Goal: Task Accomplishment & Management: Complete application form

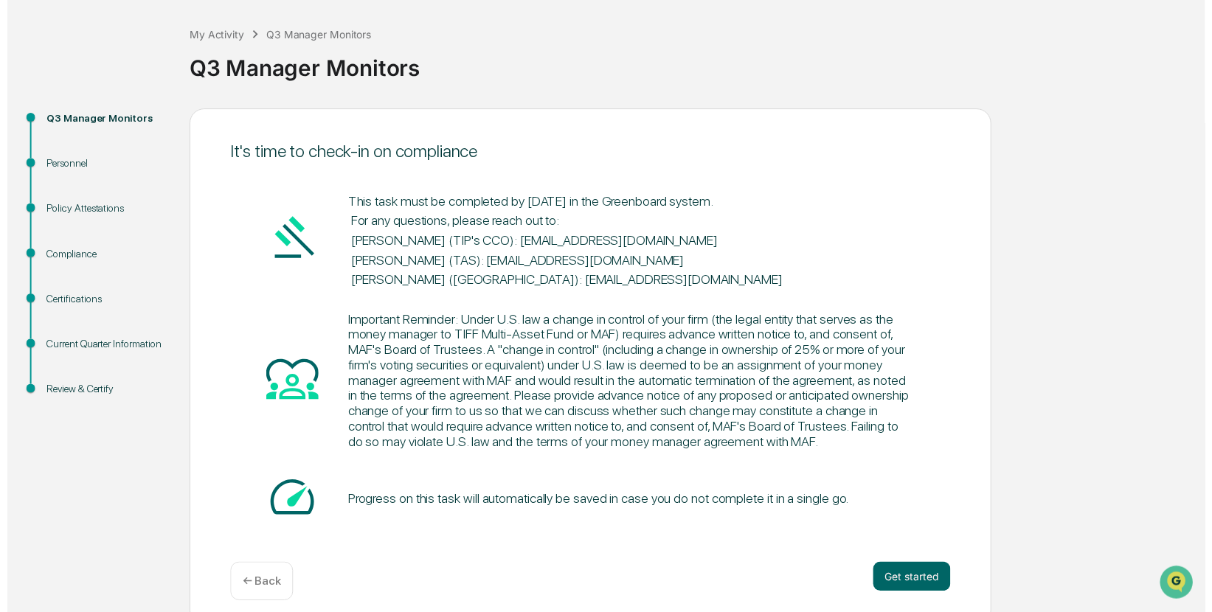
scroll to position [86, 0]
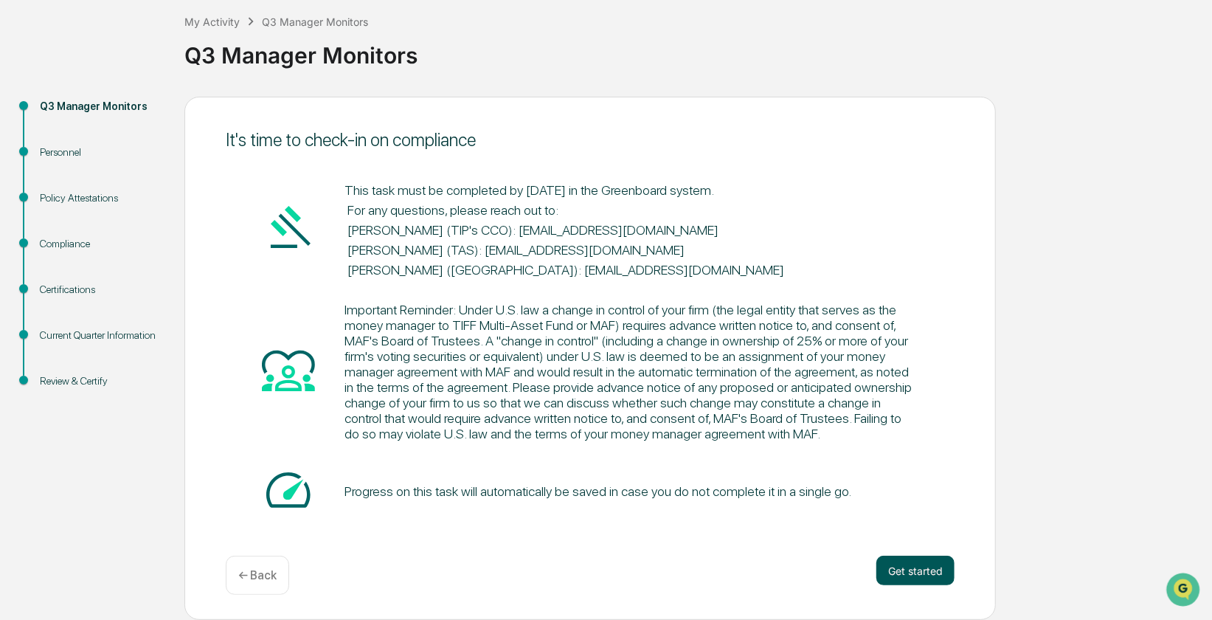
click at [922, 578] on button "Get started" at bounding box center [915, 571] width 78 height 30
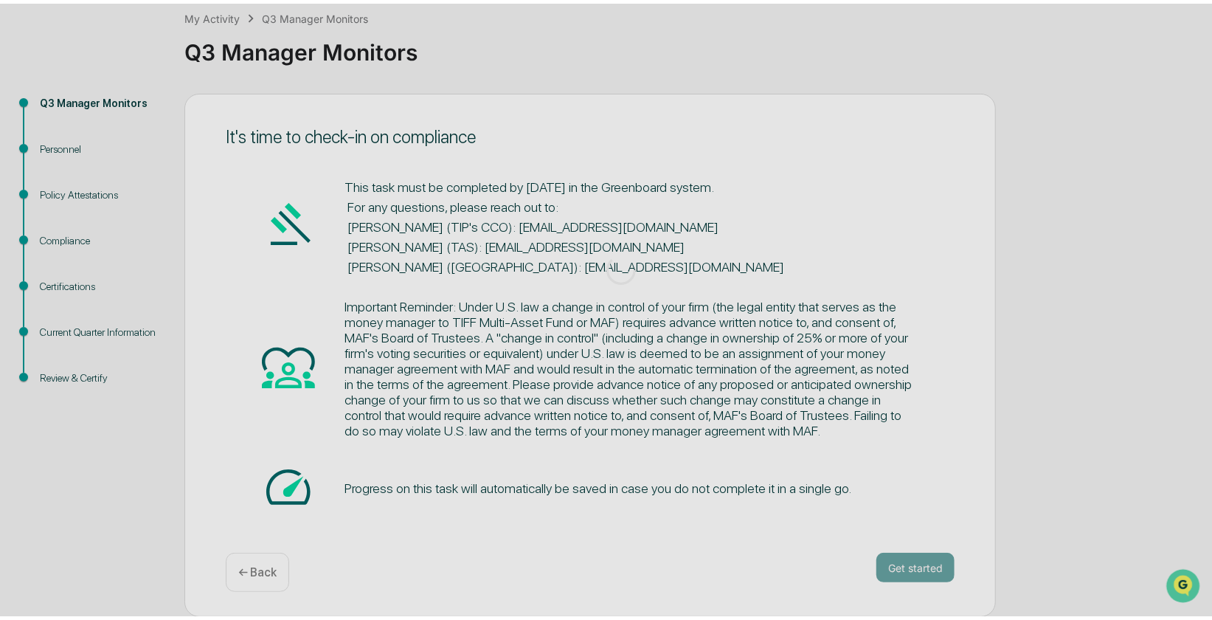
scroll to position [0, 0]
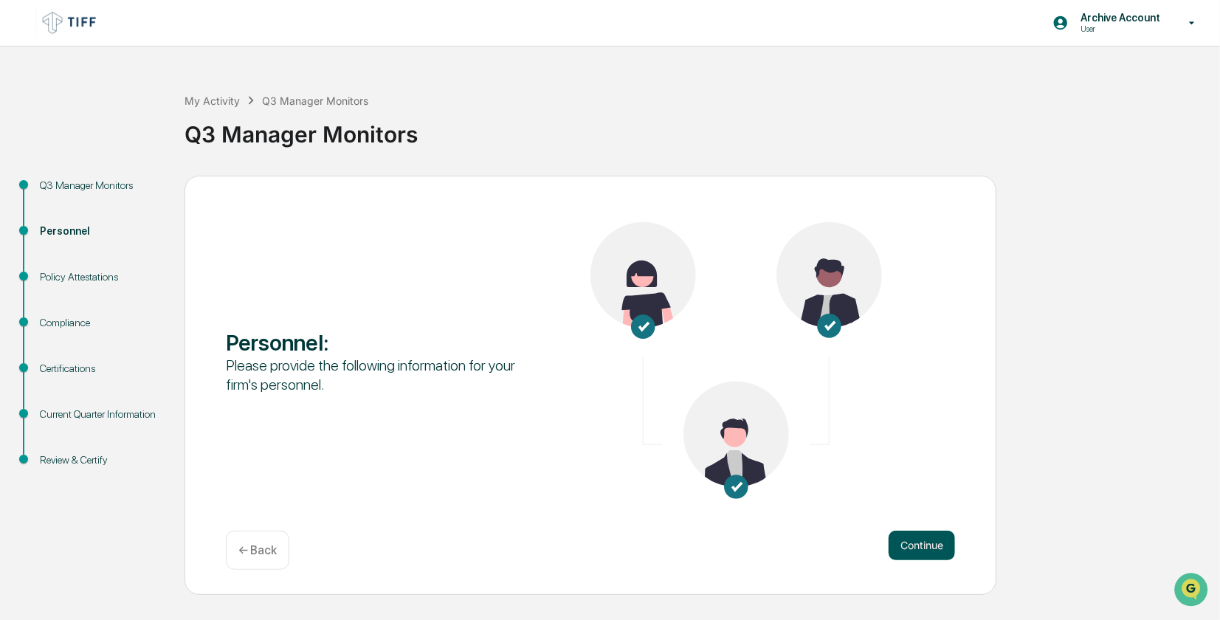
click at [937, 547] on button "Continue" at bounding box center [921, 545] width 66 height 30
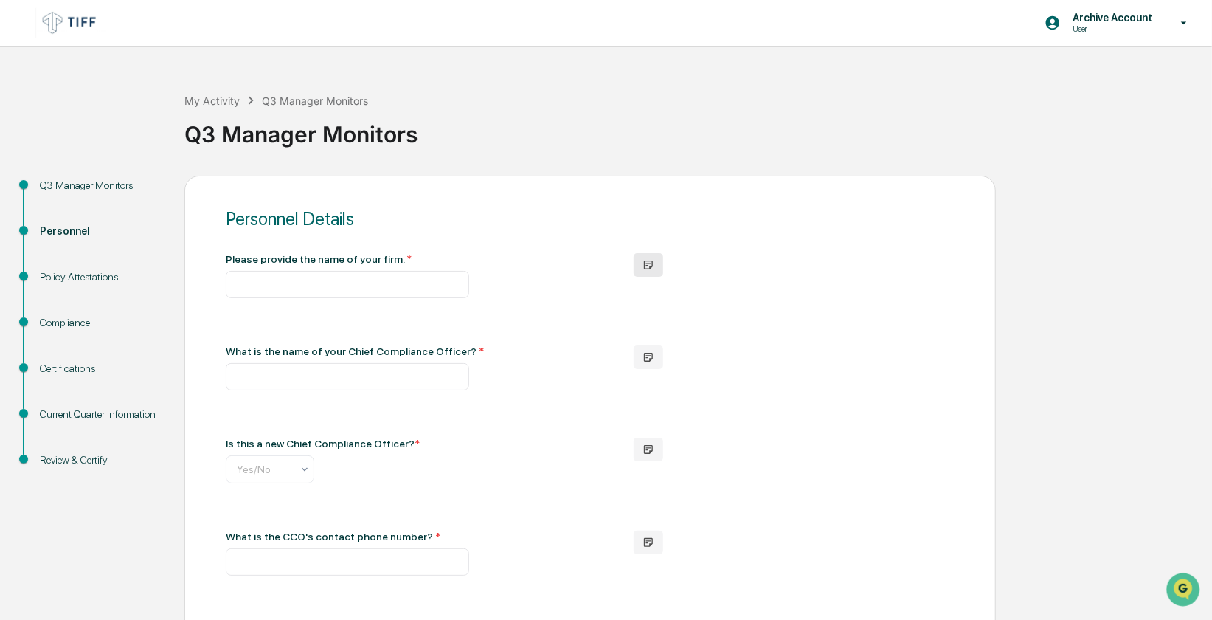
click at [652, 266] on icon "button" at bounding box center [648, 264] width 9 height 9
click at [608, 206] on div at bounding box center [590, 204] width 729 height 7
click at [354, 283] on input "text" at bounding box center [347, 284] width 243 height 27
type input "**********"
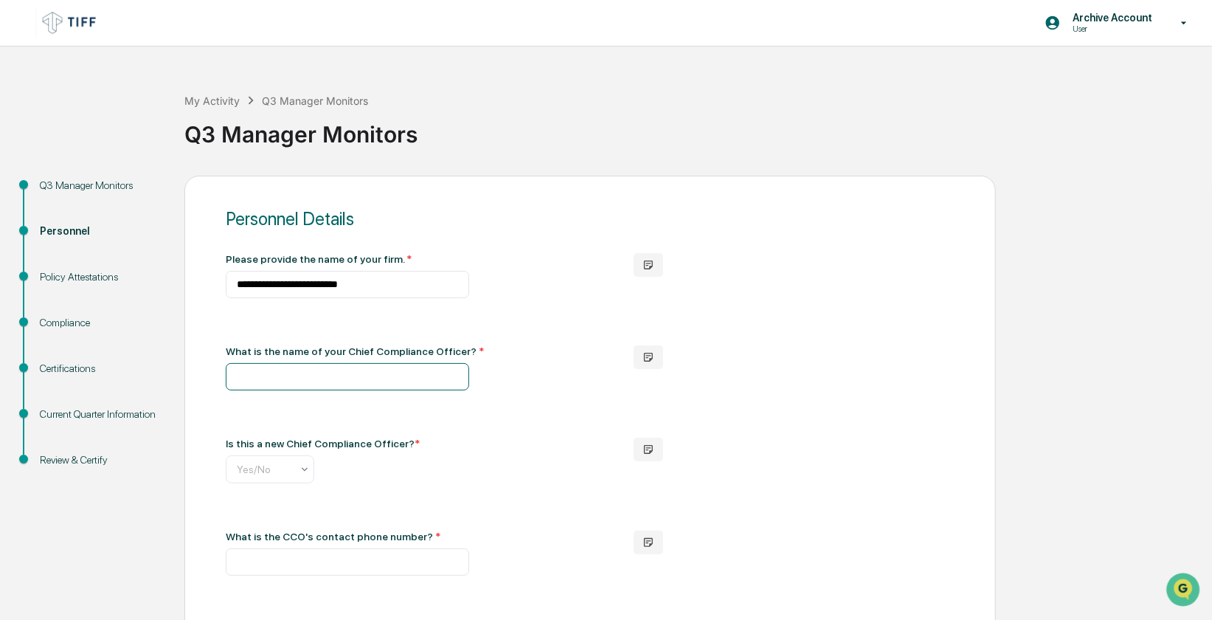
click at [332, 380] on input "text" at bounding box center [347, 376] width 243 height 27
type input "**********"
click at [305, 478] on div at bounding box center [305, 469] width 12 height 27
click at [266, 539] on div "No" at bounding box center [269, 537] width 87 height 30
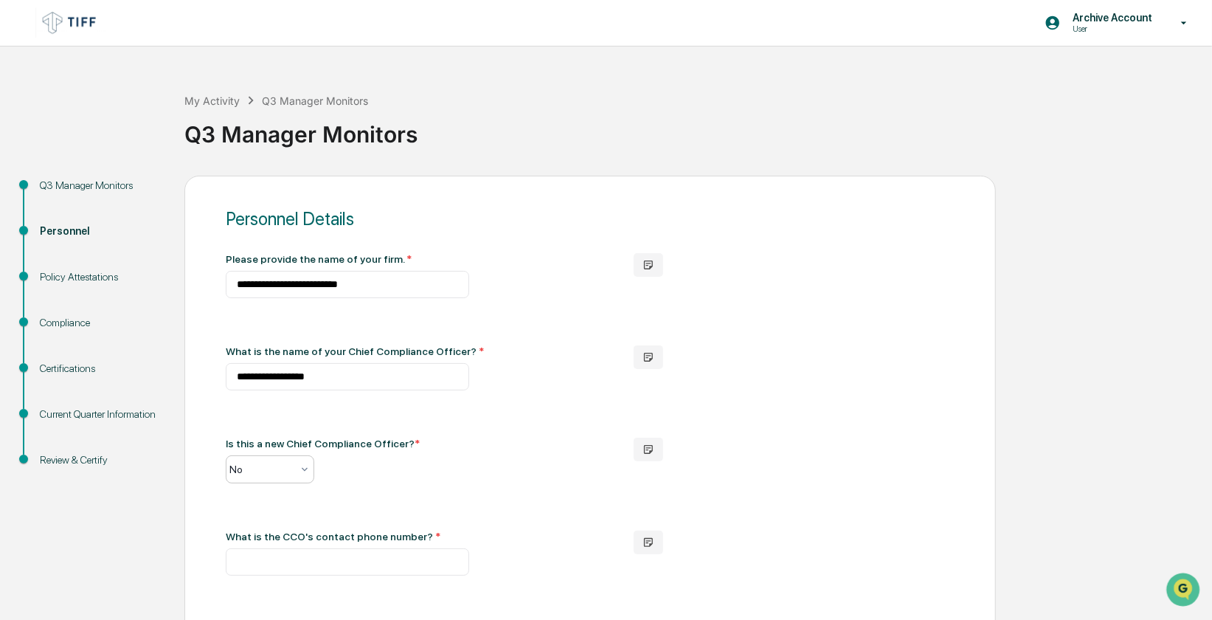
click at [493, 472] on div "Is this a new Chief Compliance Officer? * option No, selected. No" at bounding box center [418, 460] width 384 height 46
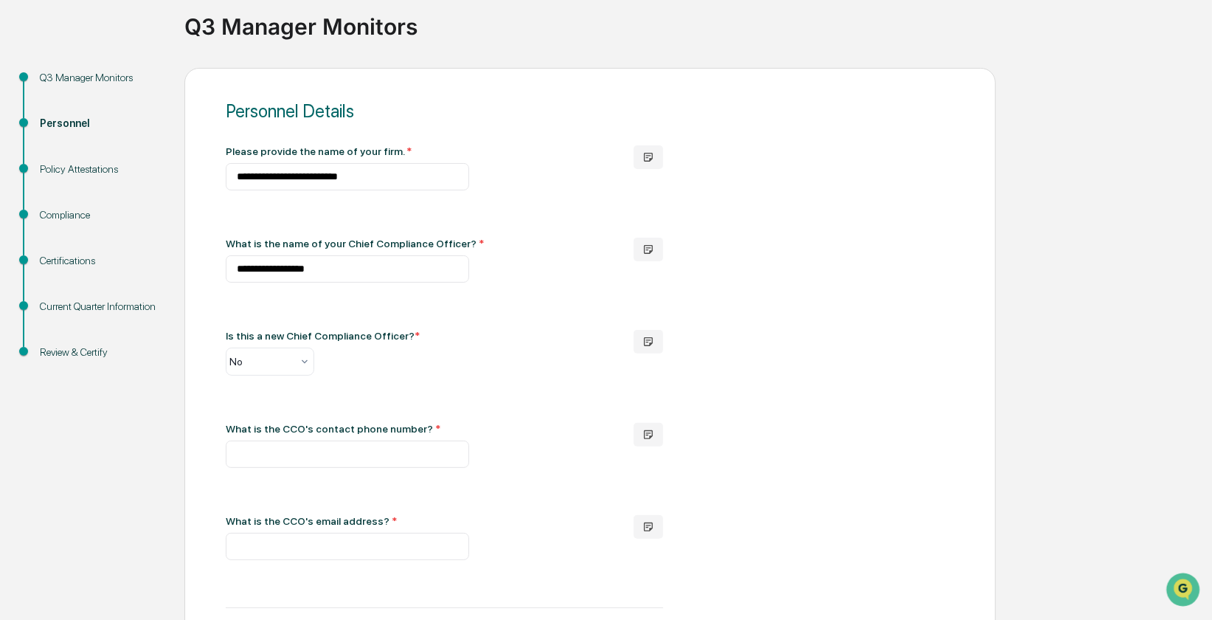
scroll to position [295, 0]
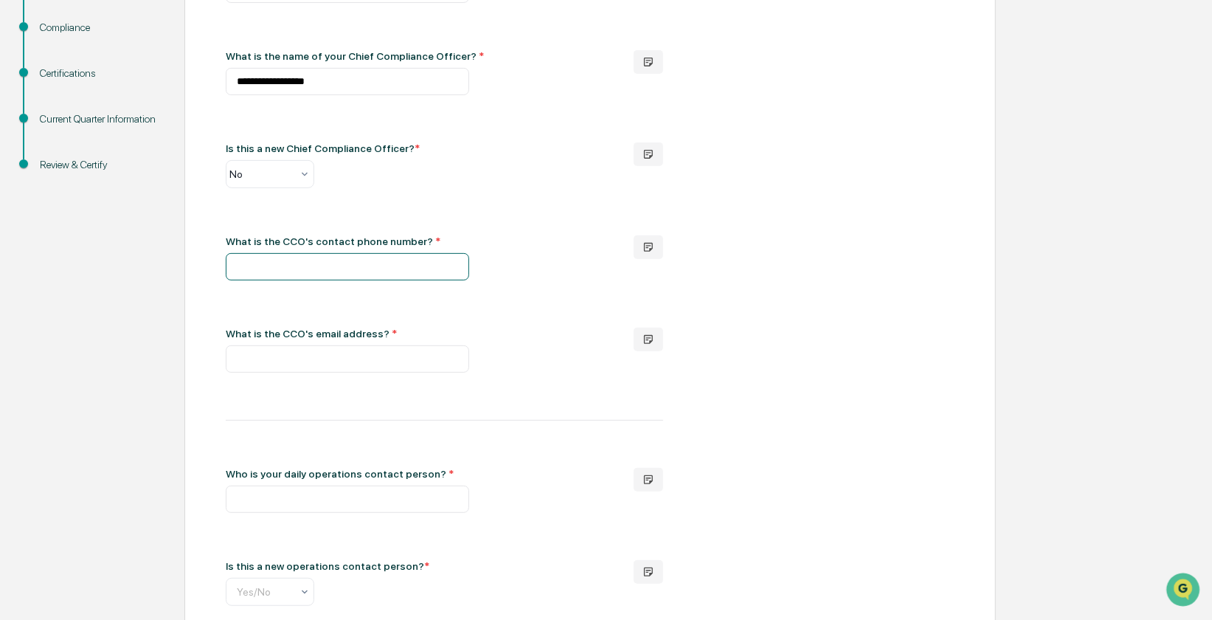
click at [236, 275] on input "text" at bounding box center [347, 266] width 243 height 27
click at [1086, 323] on div "**********" at bounding box center [605, 380] width 1197 height 1000
click at [339, 267] on input "text" at bounding box center [347, 266] width 243 height 27
paste input "**********"
type input "**********"
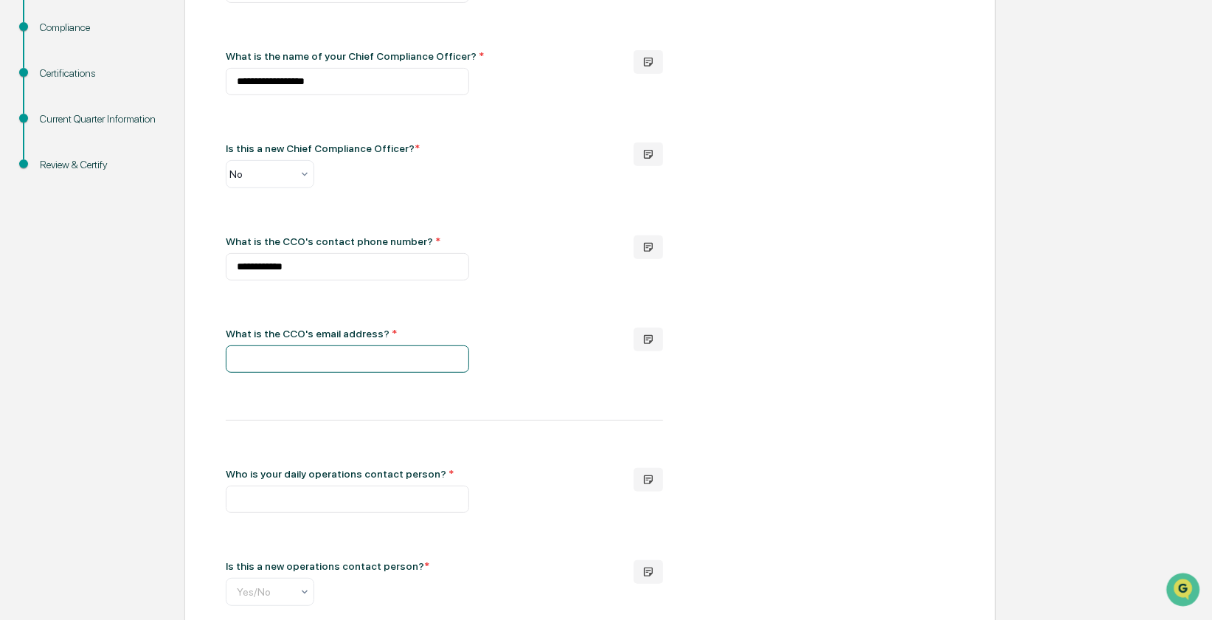
click at [338, 356] on input "text" at bounding box center [347, 358] width 243 height 27
type input "**********"
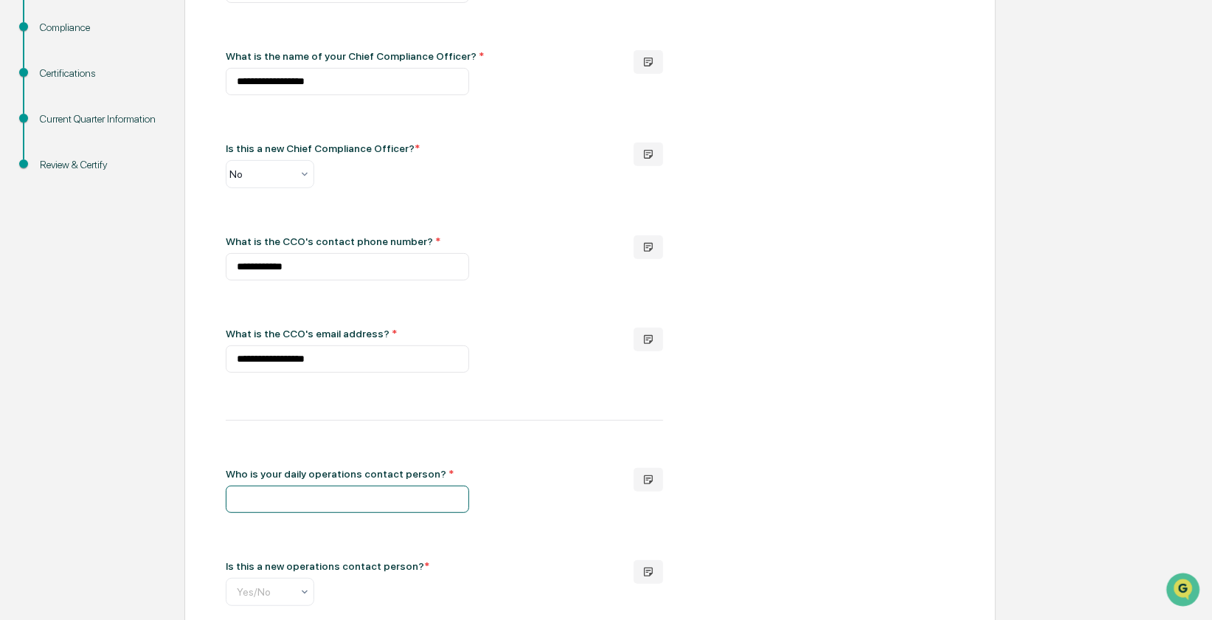
click at [391, 508] on input "text" at bounding box center [347, 498] width 243 height 27
type input "**********"
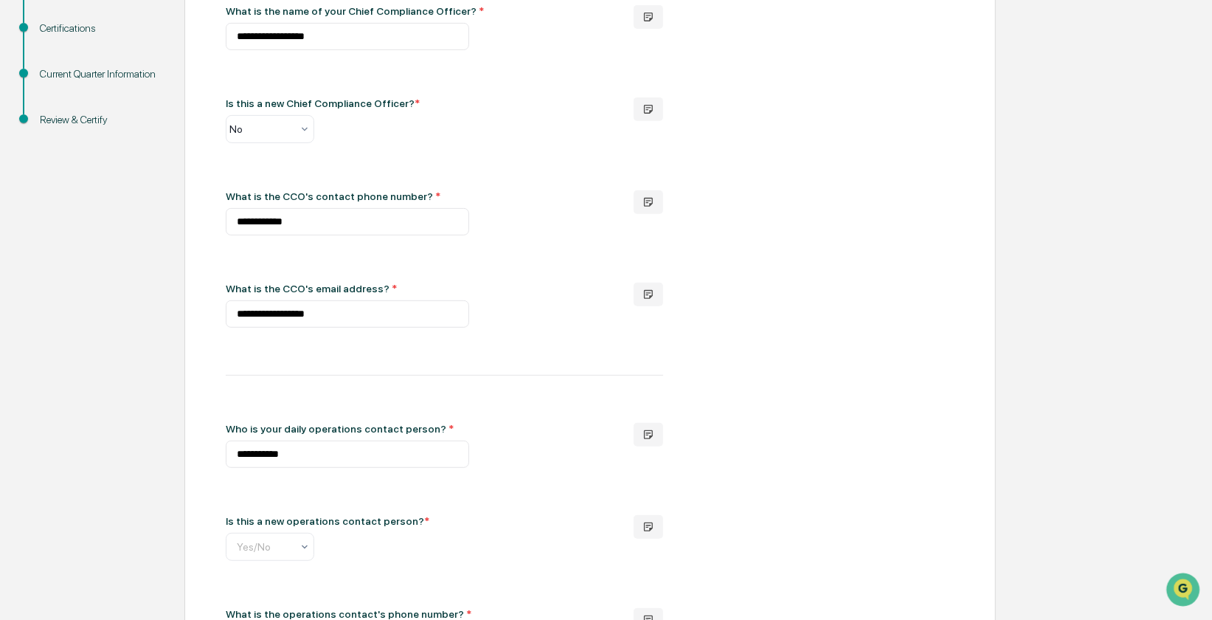
scroll to position [561, 0]
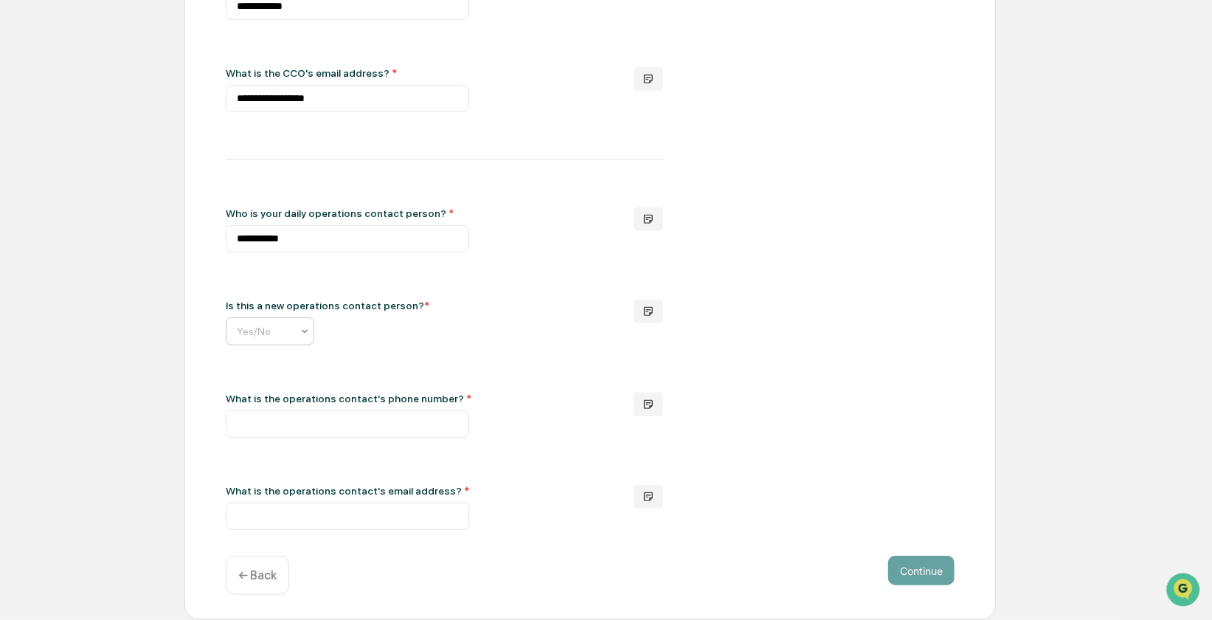
click at [297, 328] on input "text" at bounding box center [347, 331] width 221 height 12
click at [269, 390] on div "No" at bounding box center [269, 395] width 87 height 30
click at [273, 415] on input "text" at bounding box center [347, 423] width 243 height 27
type input "**********"
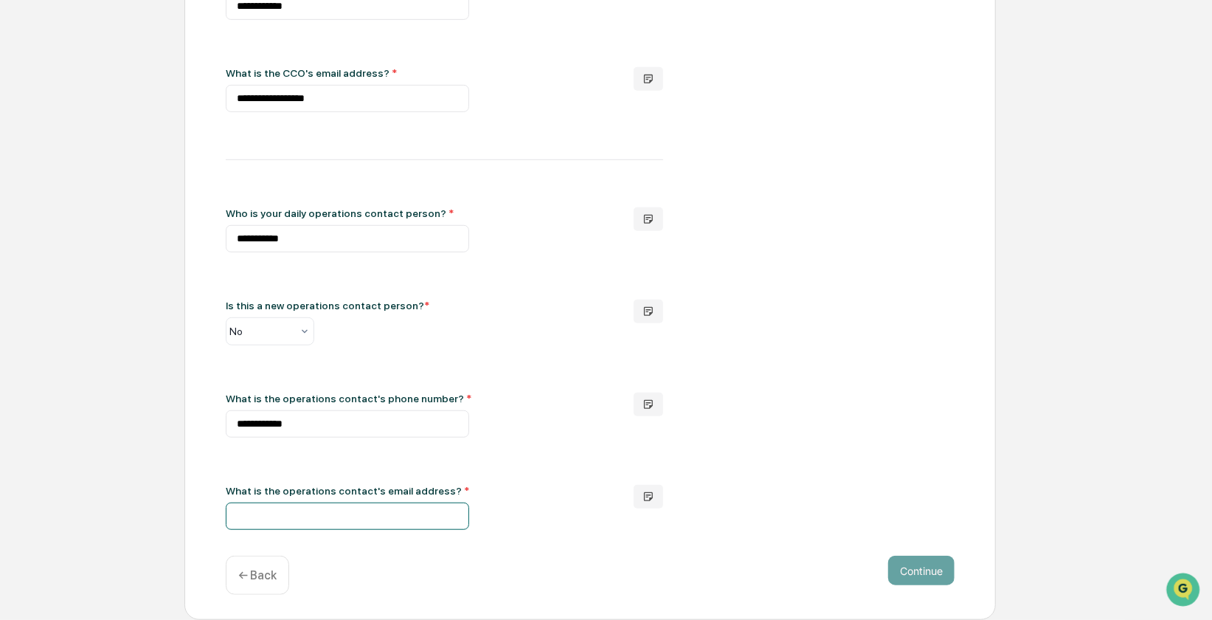
click at [278, 513] on input "text" at bounding box center [347, 515] width 243 height 27
type input "**********"
click at [555, 442] on div "**********" at bounding box center [590, 114] width 729 height 832
click at [925, 583] on button "Continue" at bounding box center [921, 571] width 66 height 30
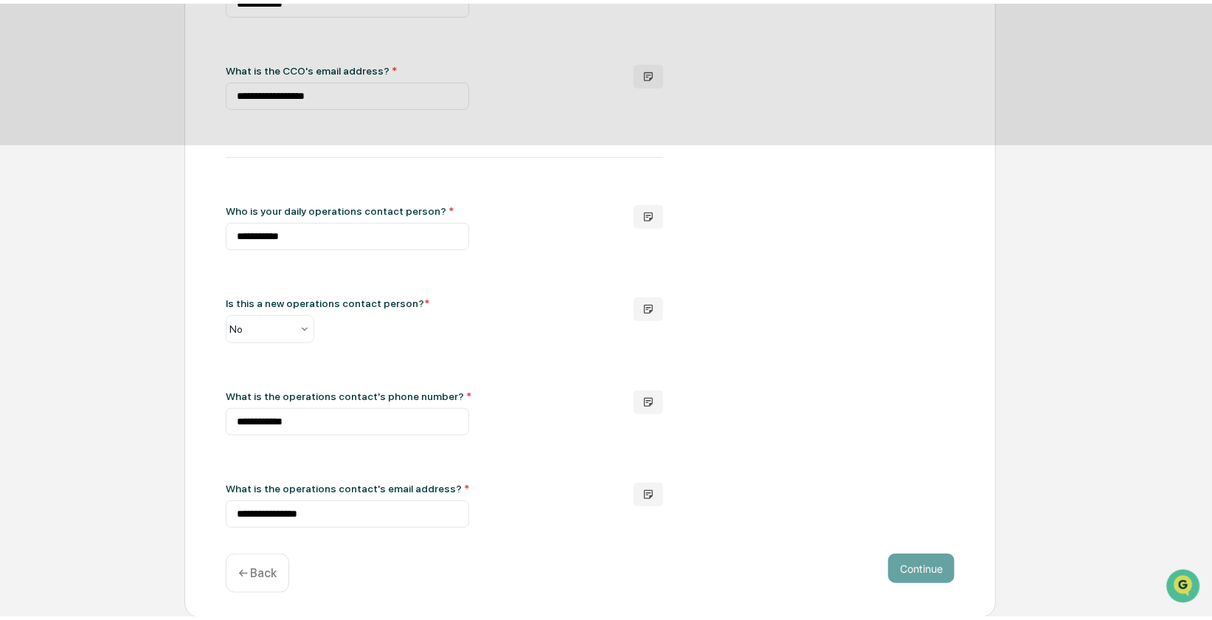
scroll to position [0, 0]
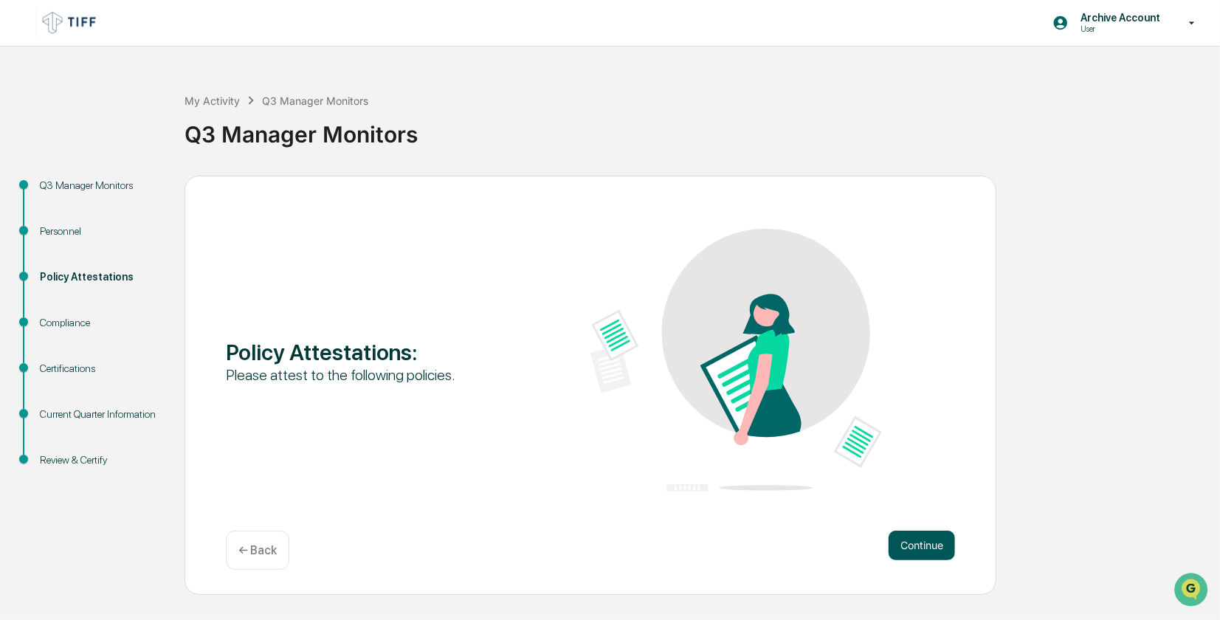
click at [927, 535] on button "Continue" at bounding box center [921, 545] width 66 height 30
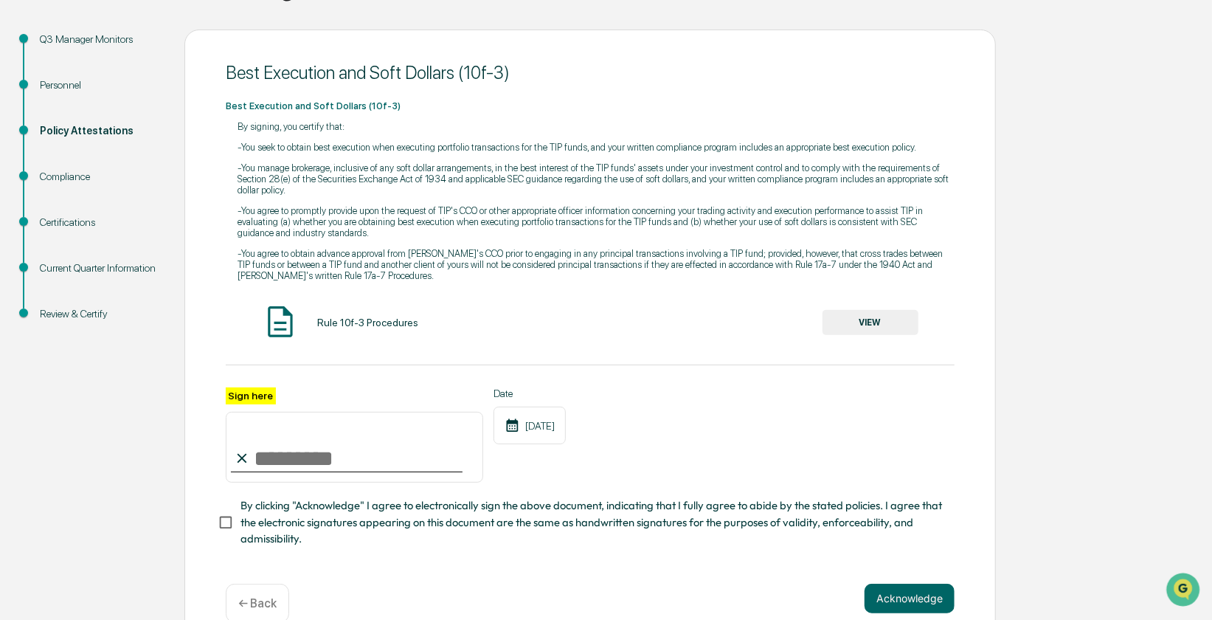
scroll to position [148, 0]
click at [308, 466] on input "Sign here" at bounding box center [354, 445] width 257 height 71
type input "**********"
click at [751, 437] on div "**********" at bounding box center [590, 434] width 729 height 96
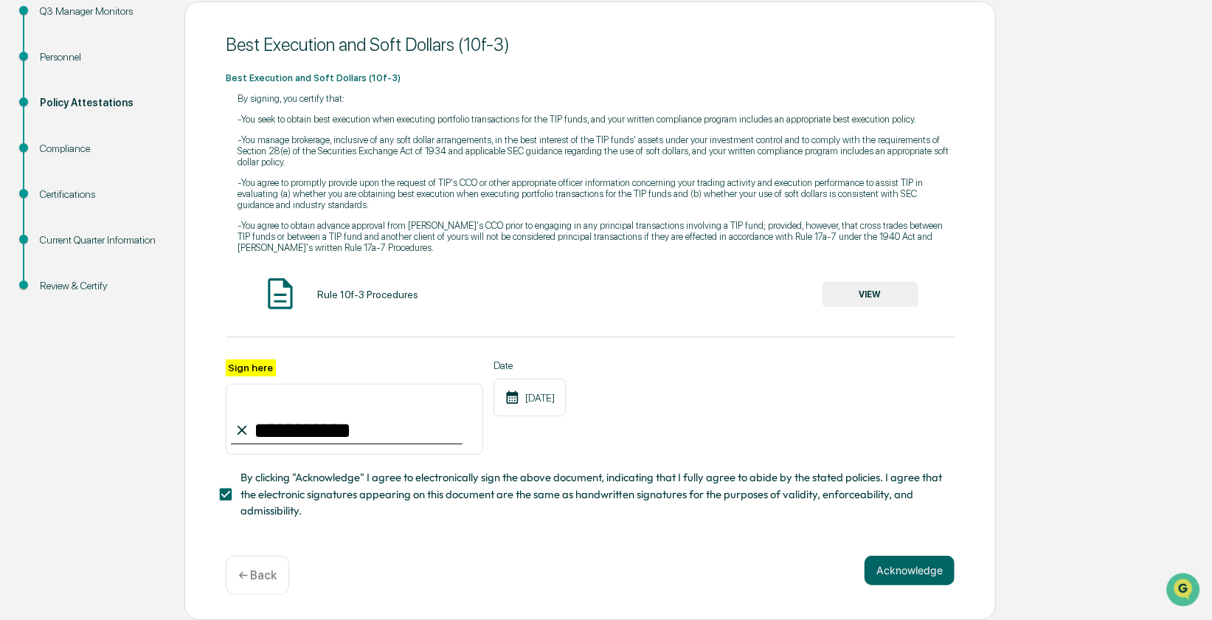
scroll to position [187, 0]
click at [922, 564] on button "Acknowledge" at bounding box center [910, 571] width 90 height 30
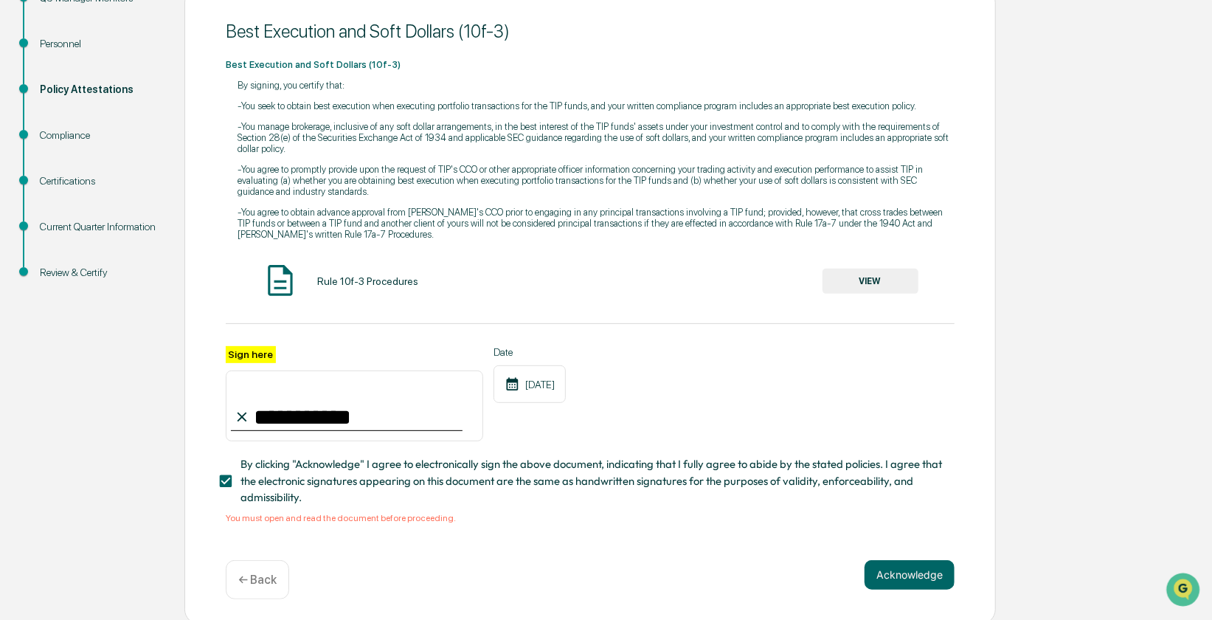
click at [375, 284] on div "Rule 10f-3 Procedures" at bounding box center [367, 281] width 101 height 12
click at [879, 291] on button "VIEW" at bounding box center [871, 281] width 96 height 25
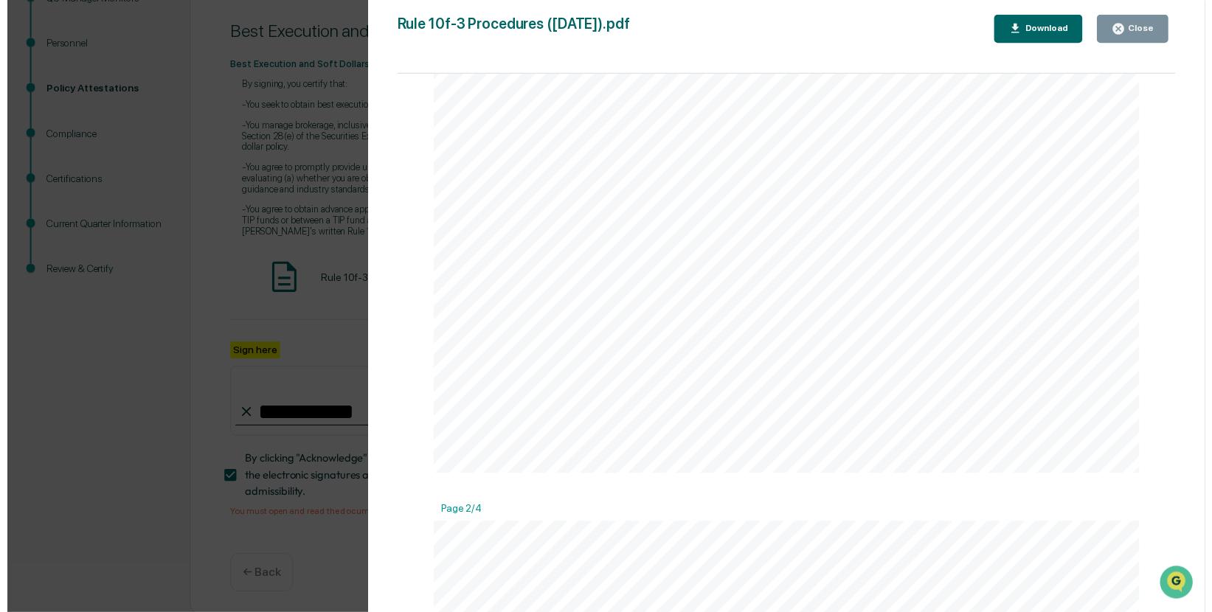
scroll to position [590, 0]
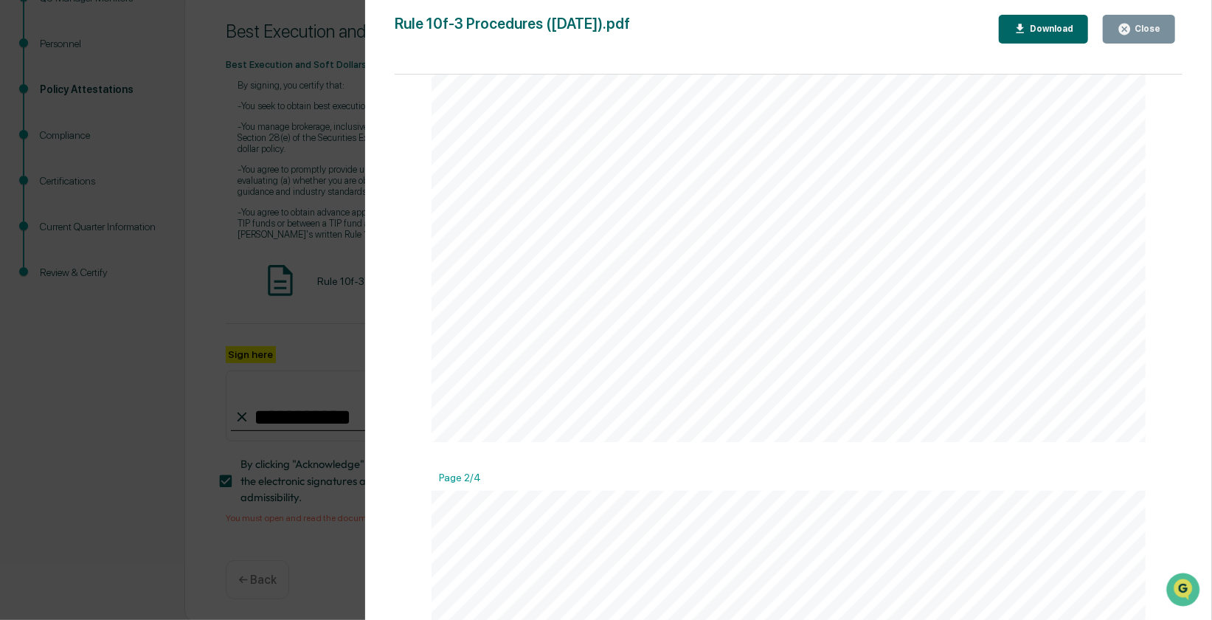
click at [1132, 35] on icon "button" at bounding box center [1125, 29] width 14 height 14
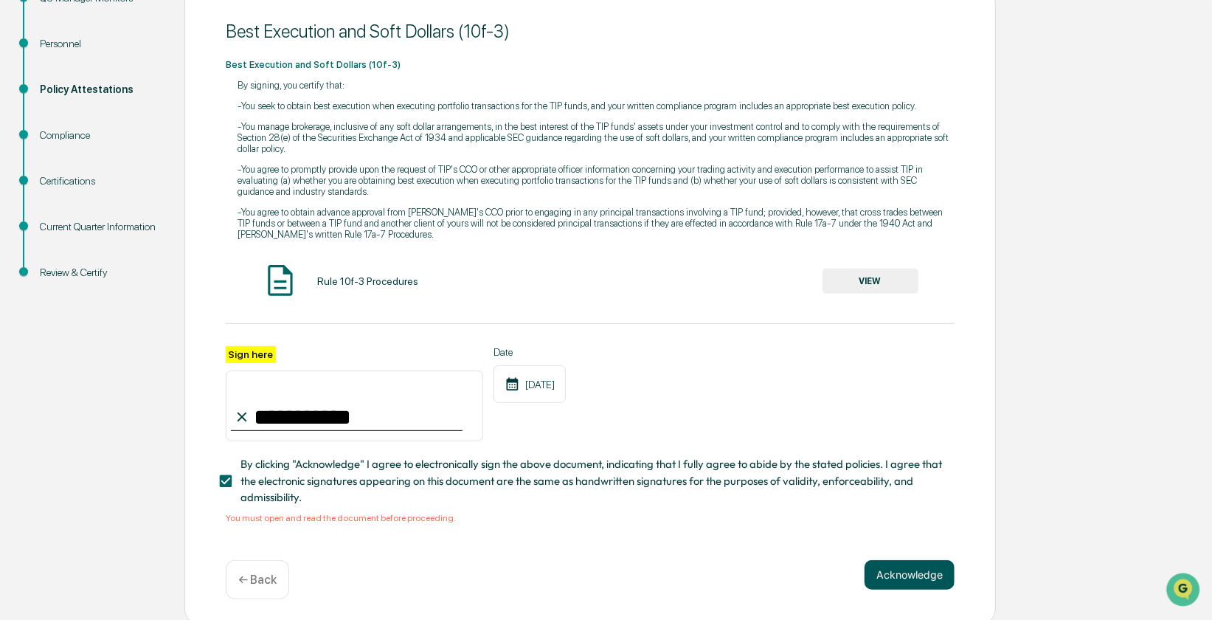
click at [893, 589] on button "Acknowledge" at bounding box center [910, 575] width 90 height 30
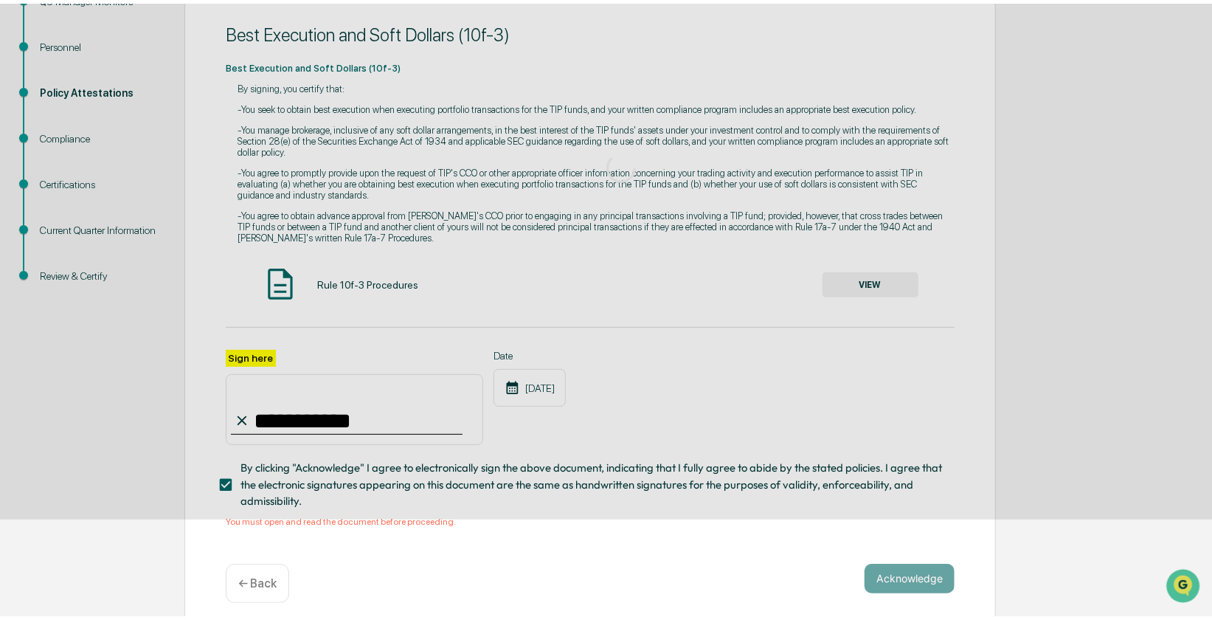
scroll to position [0, 0]
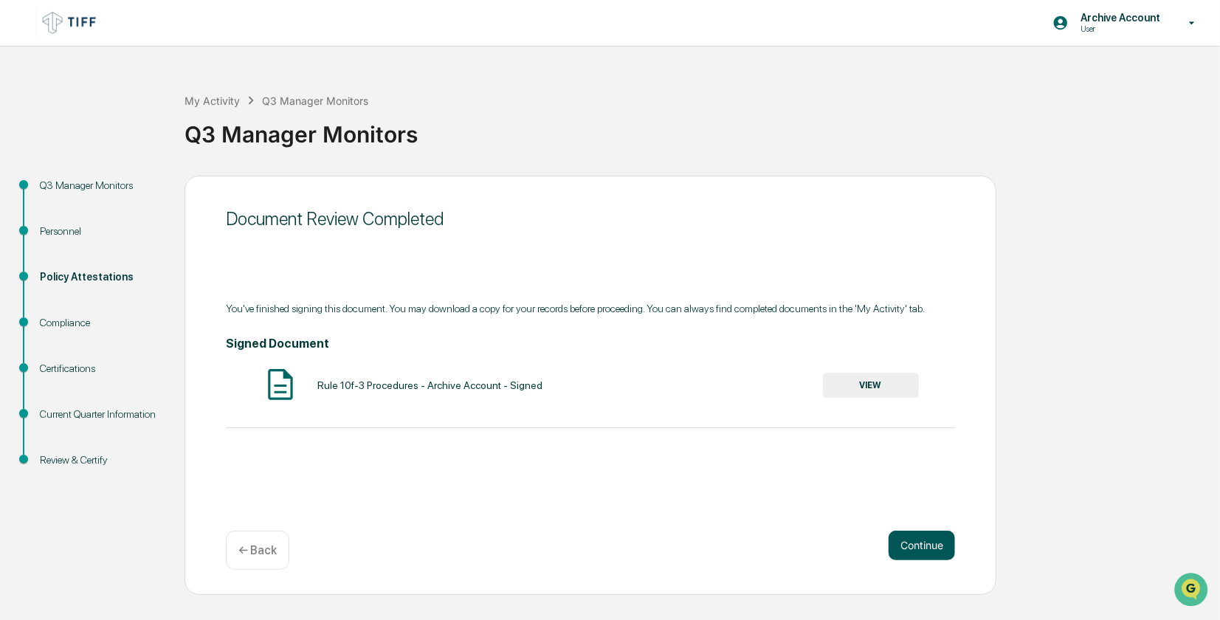
click at [911, 553] on button "Continue" at bounding box center [921, 545] width 66 height 30
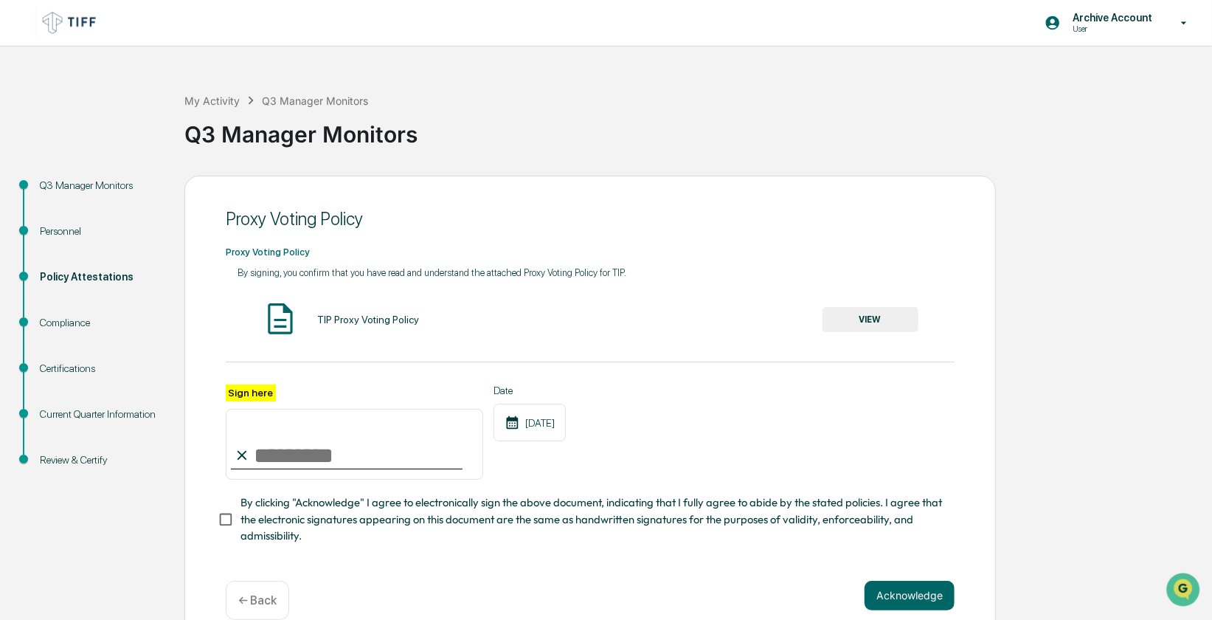
click at [881, 325] on button "VIEW" at bounding box center [871, 319] width 96 height 25
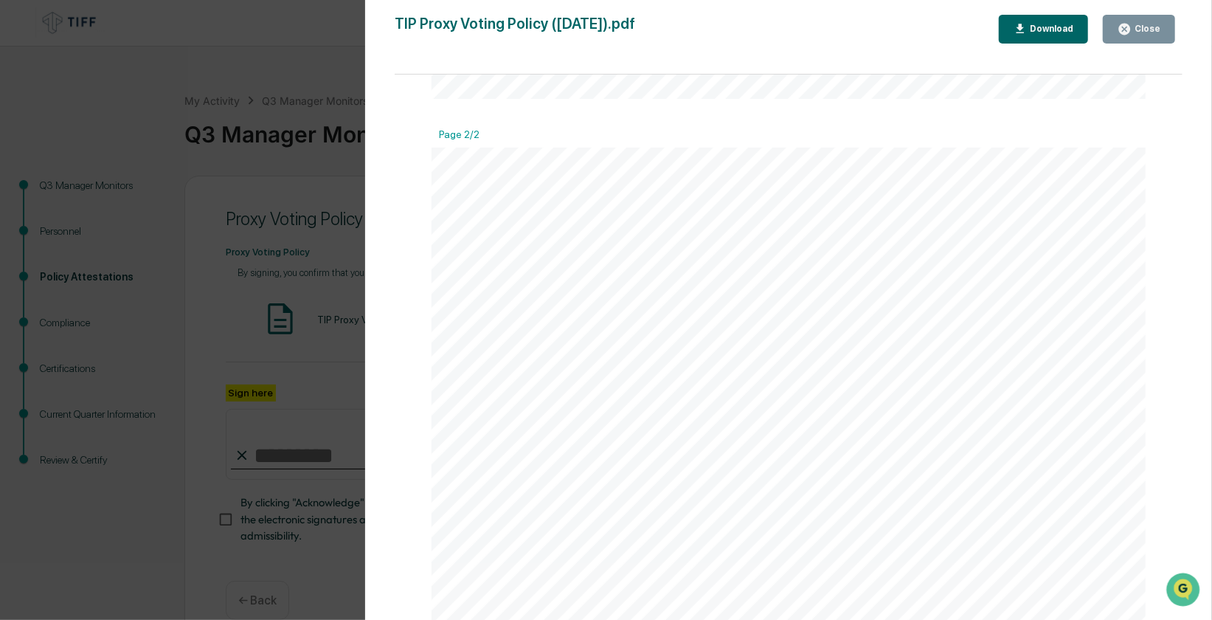
scroll to position [1033, 0]
click at [1141, 29] on div "Close" at bounding box center [1146, 29] width 29 height 10
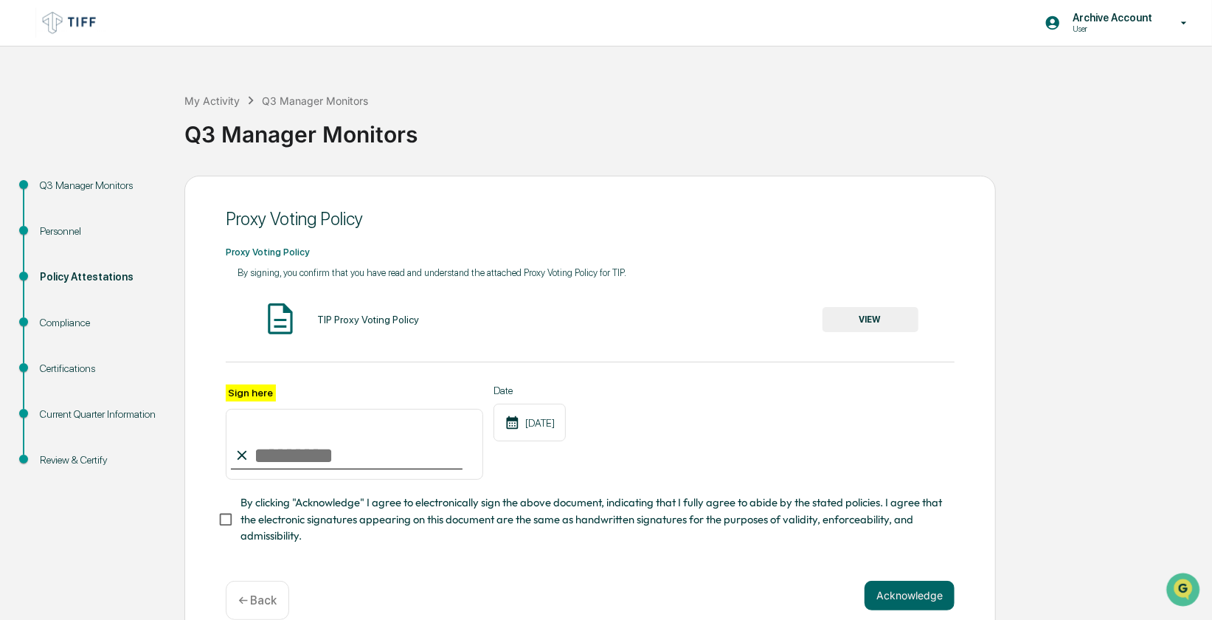
click at [329, 466] on input "Sign here" at bounding box center [354, 444] width 257 height 71
type input "**********"
click at [838, 418] on div "**********" at bounding box center [590, 432] width 729 height 96
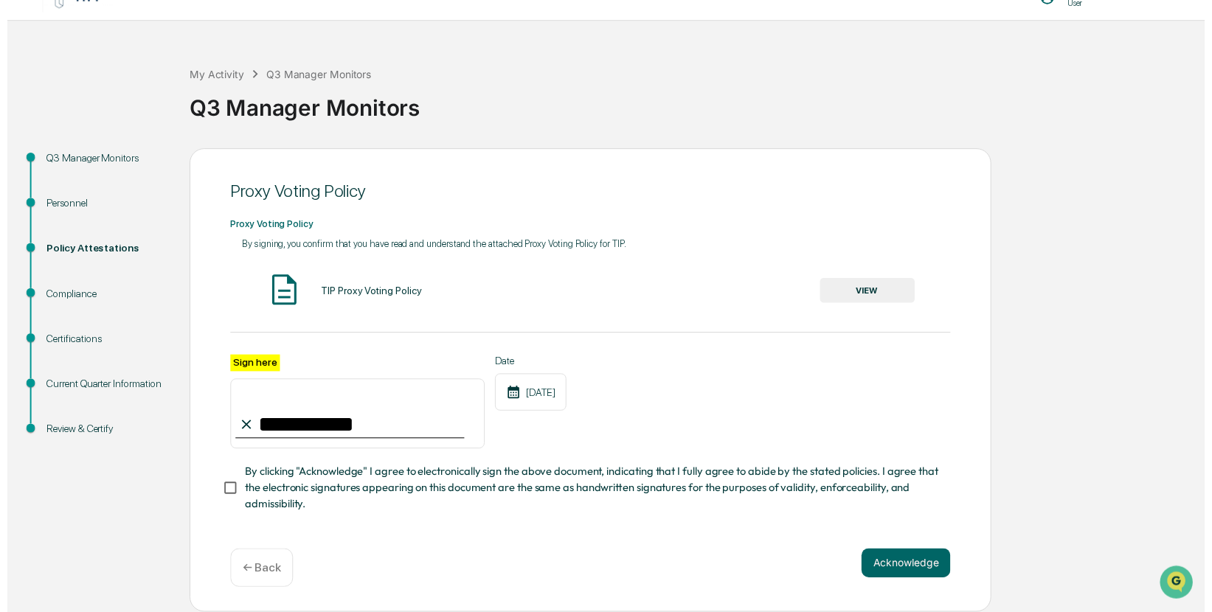
scroll to position [31, 0]
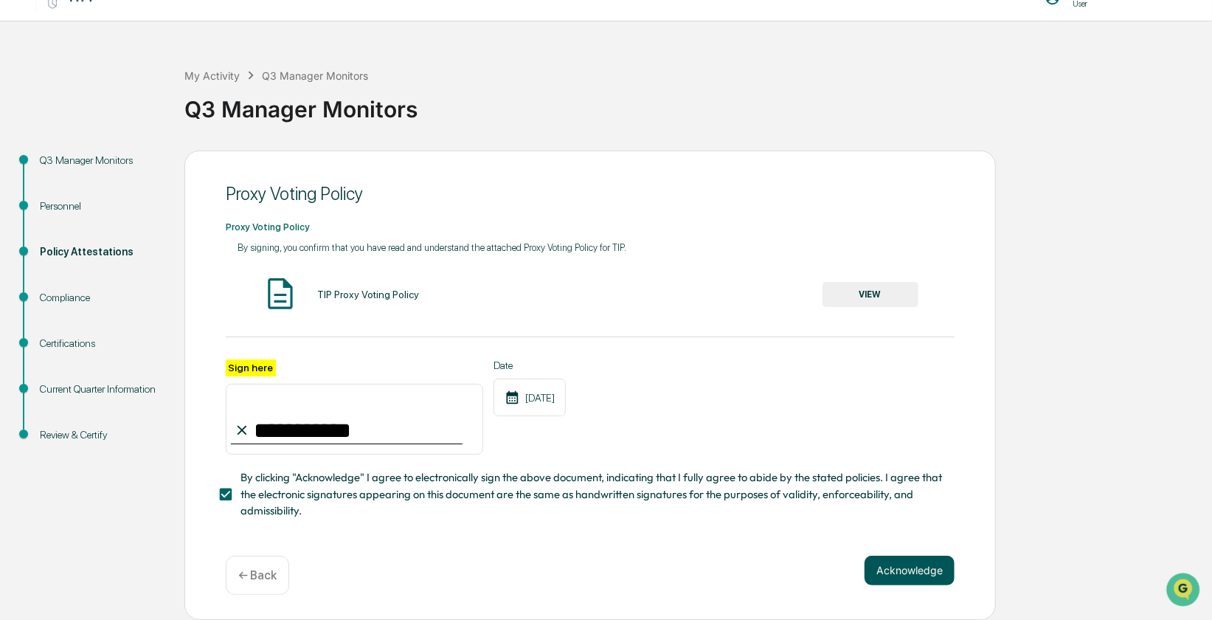
click at [896, 574] on button "Acknowledge" at bounding box center [910, 571] width 90 height 30
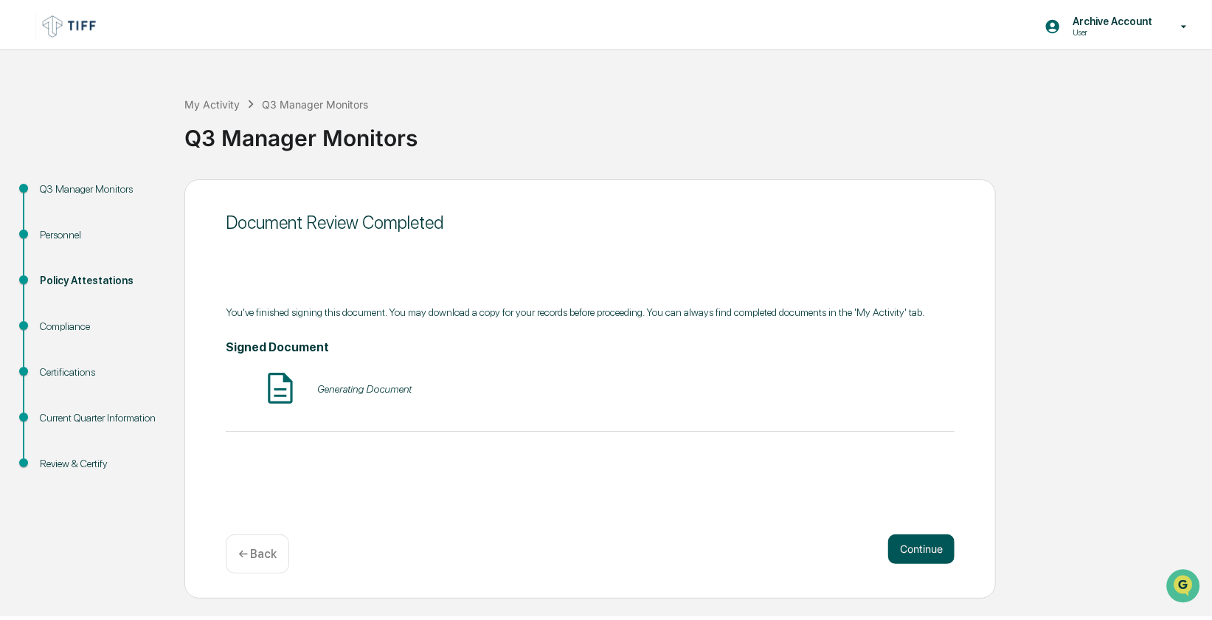
scroll to position [0, 0]
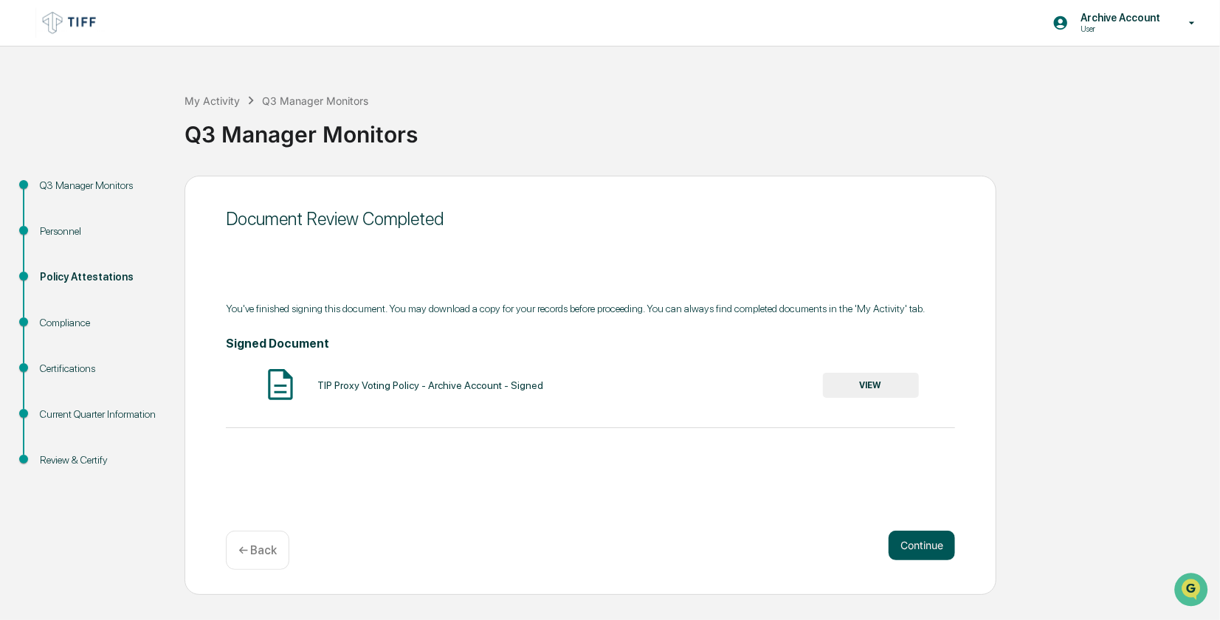
click at [925, 546] on button "Continue" at bounding box center [921, 545] width 66 height 30
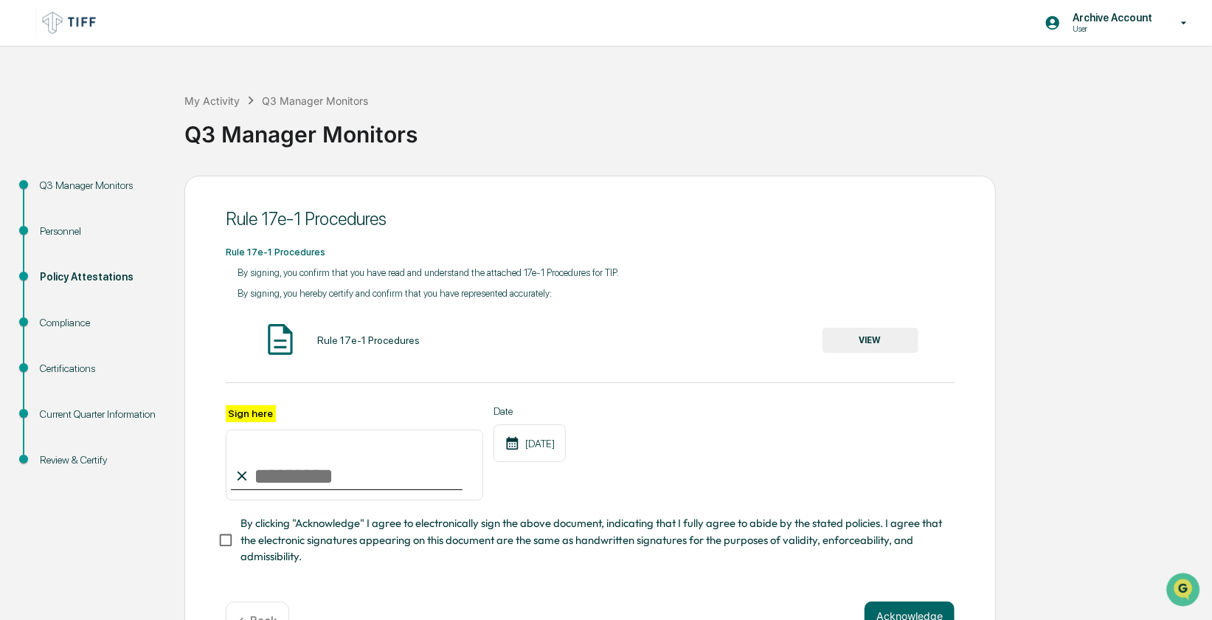
click at [894, 344] on button "VIEW" at bounding box center [871, 340] width 96 height 25
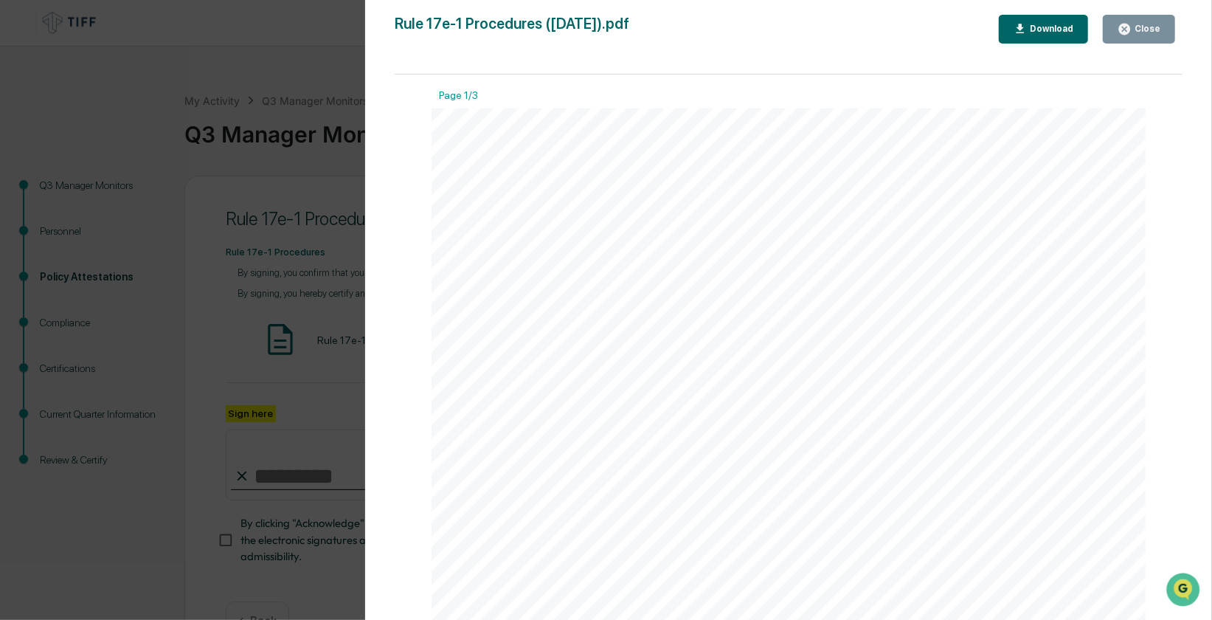
click at [1157, 15] on button "Close" at bounding box center [1139, 29] width 72 height 29
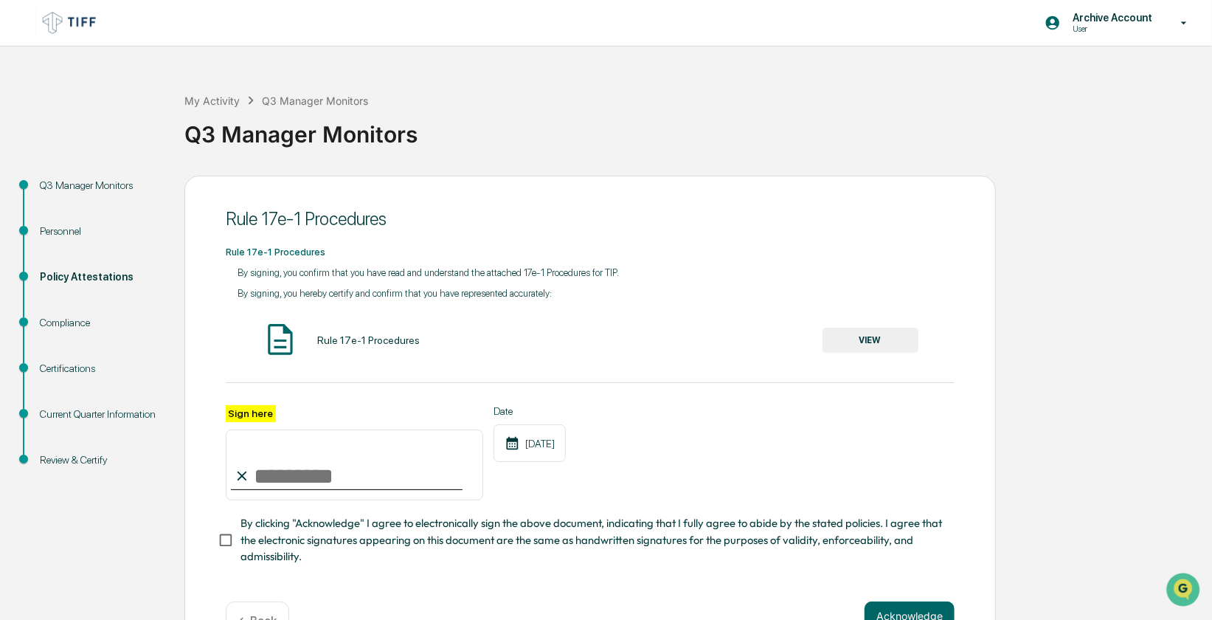
click at [322, 478] on input "Sign here" at bounding box center [354, 464] width 257 height 71
paste input "**********"
type input "**********"
click at [831, 465] on div "**********" at bounding box center [590, 453] width 729 height 96
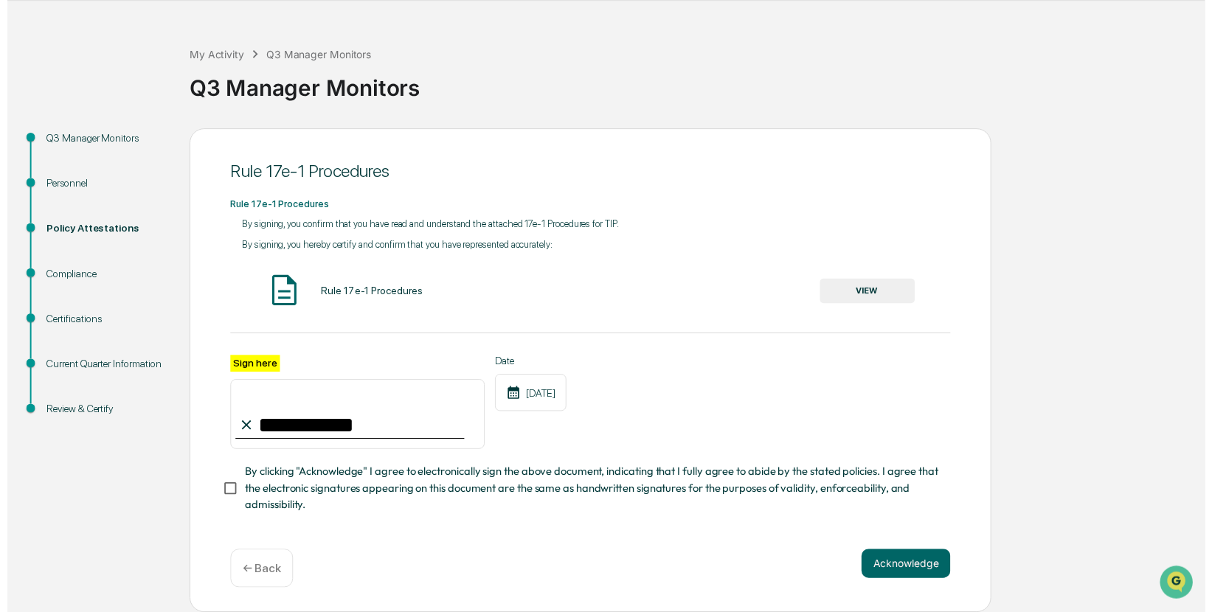
scroll to position [52, 0]
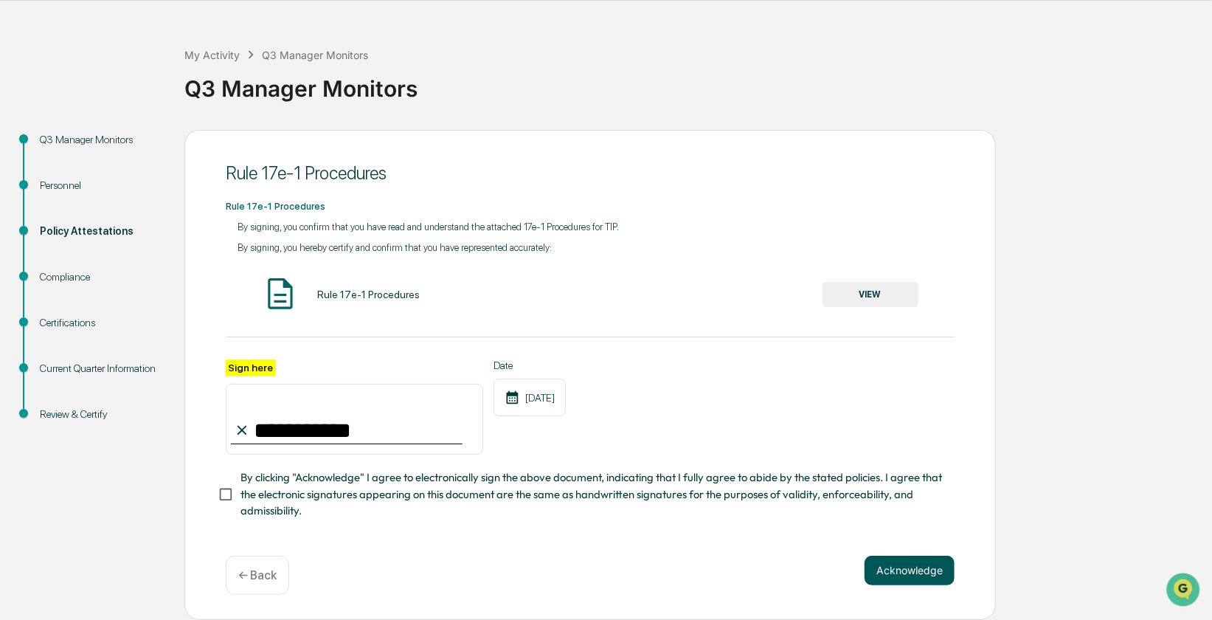
click at [922, 573] on button "Acknowledge" at bounding box center [910, 571] width 90 height 30
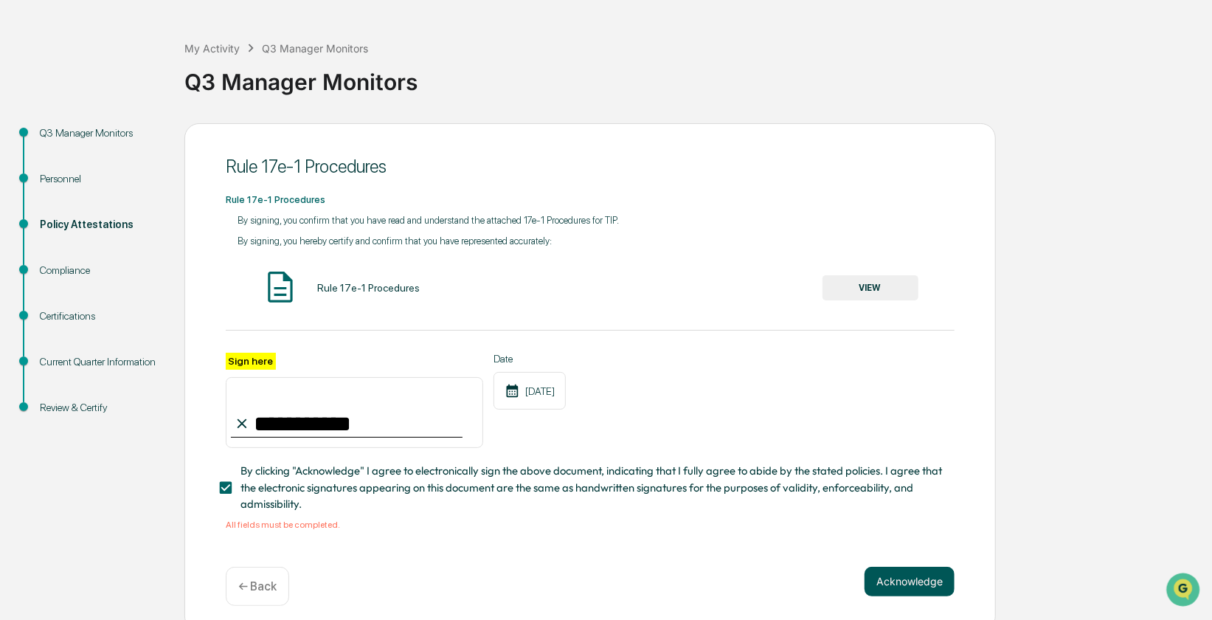
click at [916, 589] on button "Acknowledge" at bounding box center [910, 582] width 90 height 30
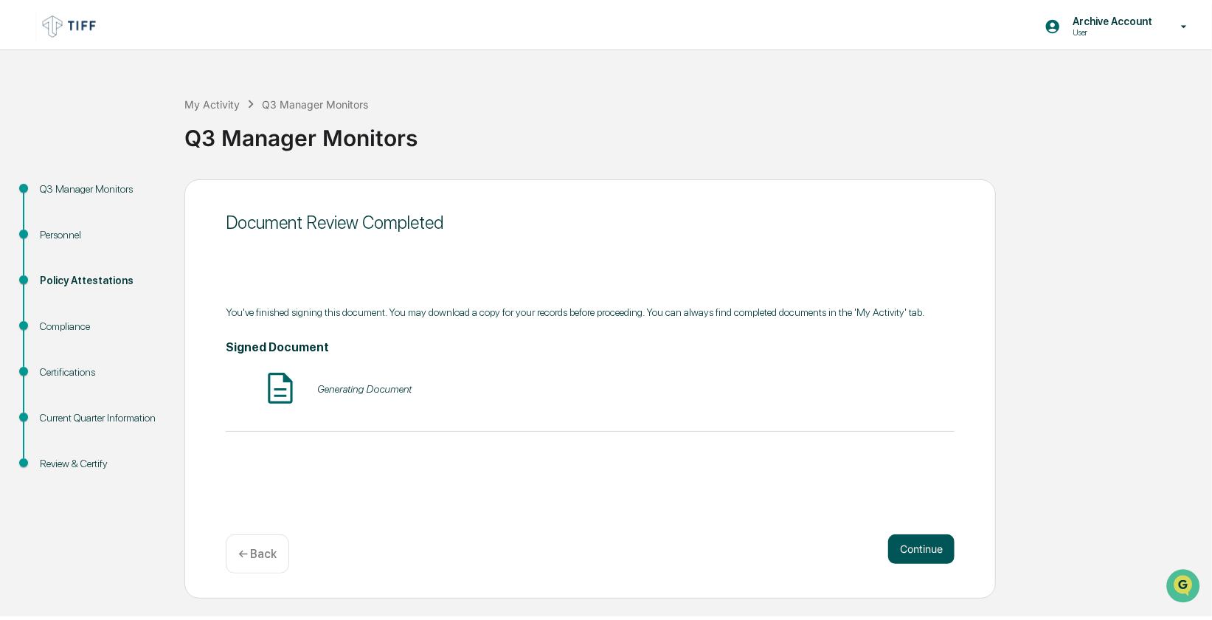
scroll to position [0, 0]
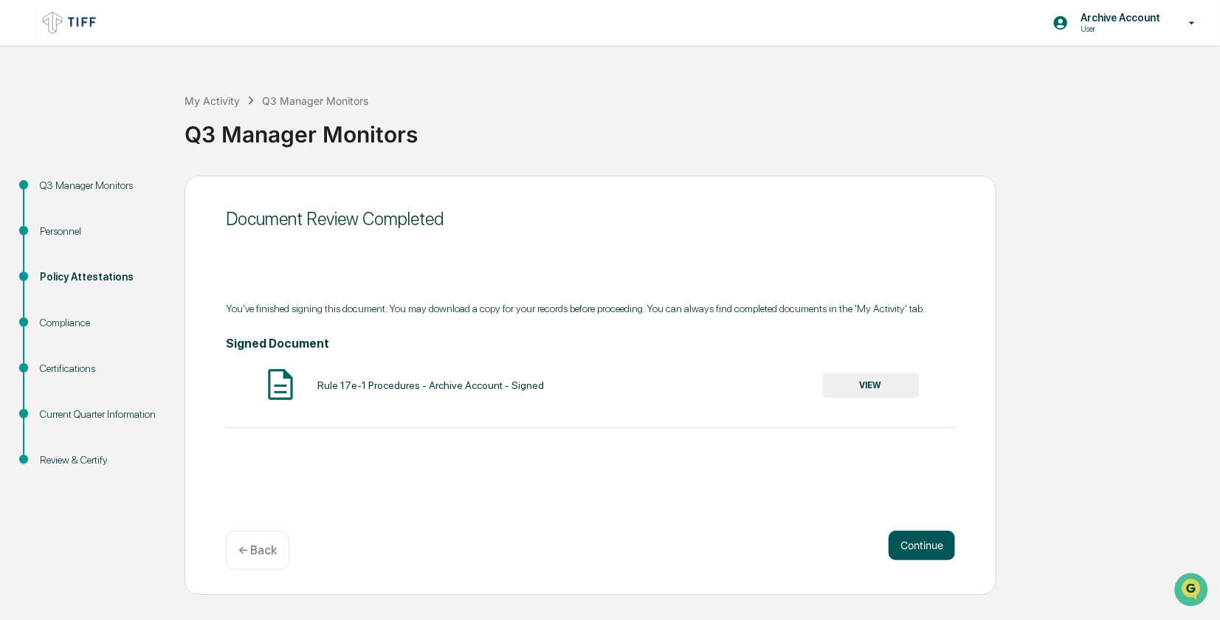
click at [931, 546] on button "Continue" at bounding box center [921, 545] width 66 height 30
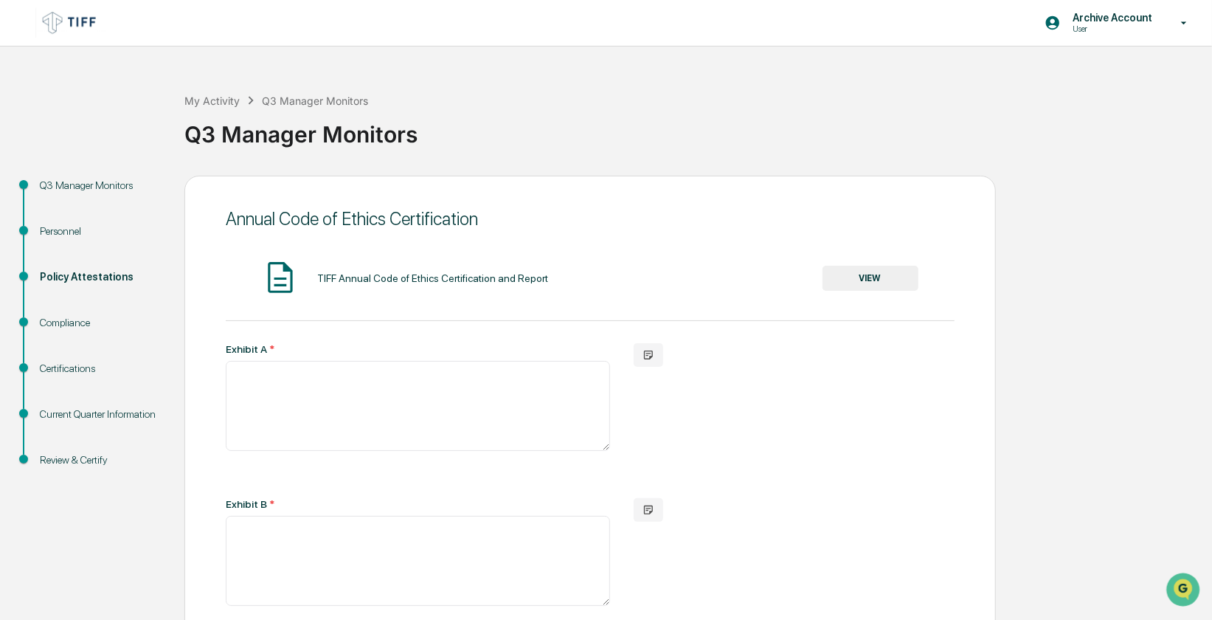
click at [905, 278] on button "VIEW" at bounding box center [871, 278] width 96 height 25
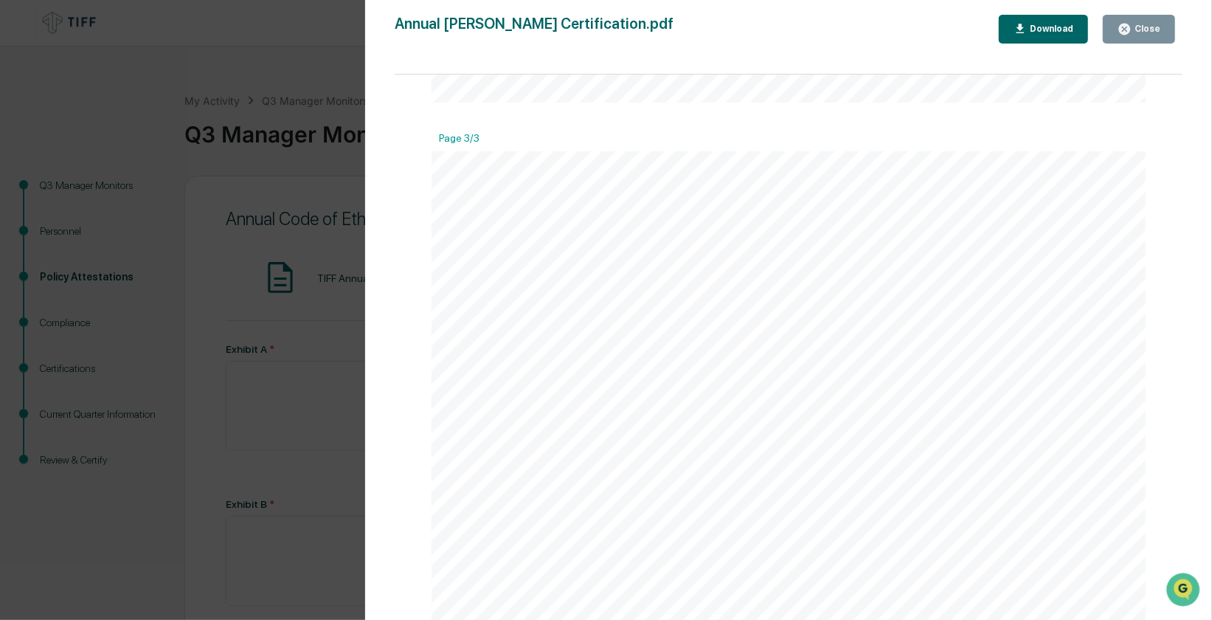
scroll to position [1841, 0]
click at [1040, 30] on div "Download" at bounding box center [1050, 29] width 46 height 10
click at [1059, 30] on div "Download" at bounding box center [1050, 29] width 46 height 10
click at [1035, 30] on div "Download" at bounding box center [1050, 29] width 46 height 10
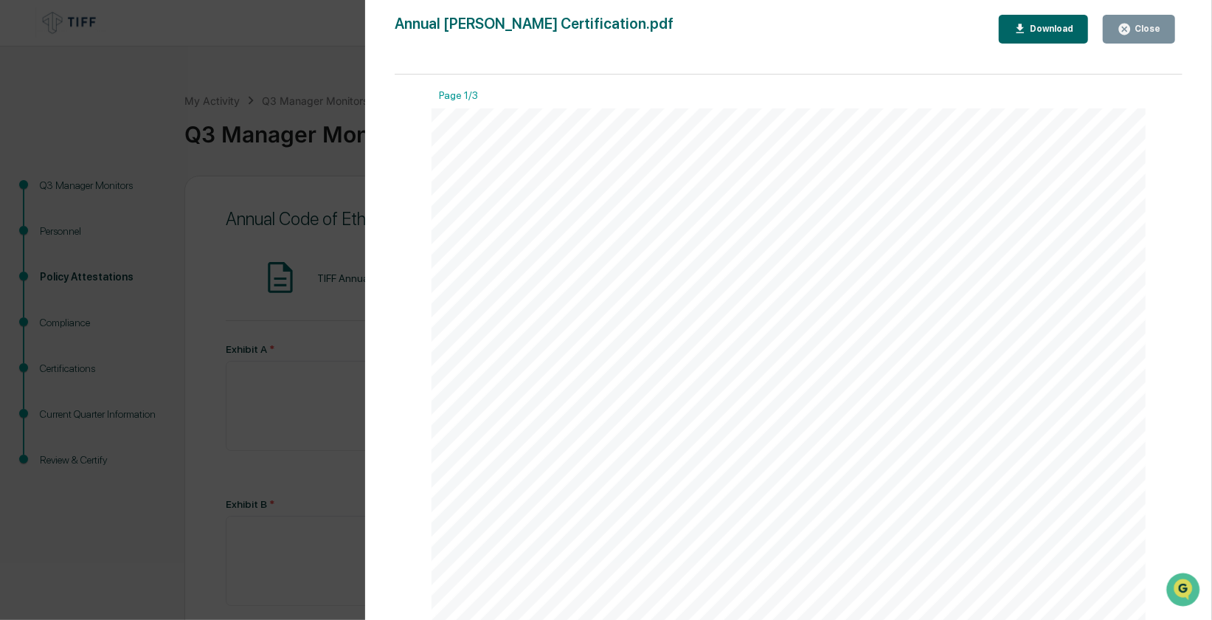
click at [1153, 26] on div "Close" at bounding box center [1146, 29] width 29 height 10
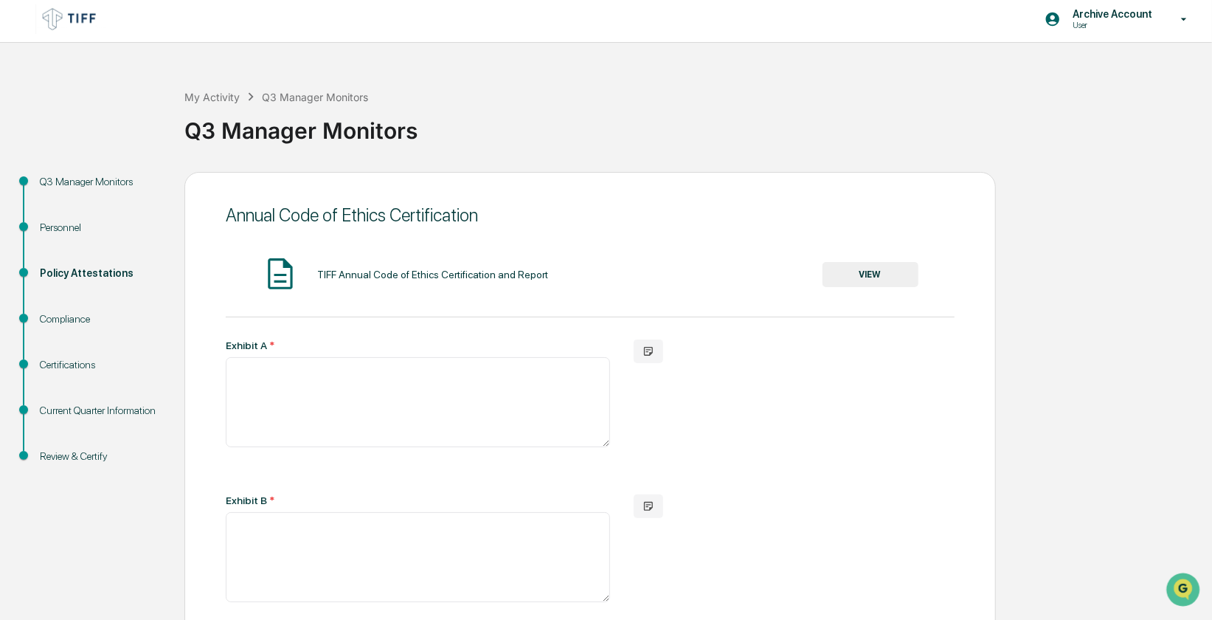
scroll to position [0, 0]
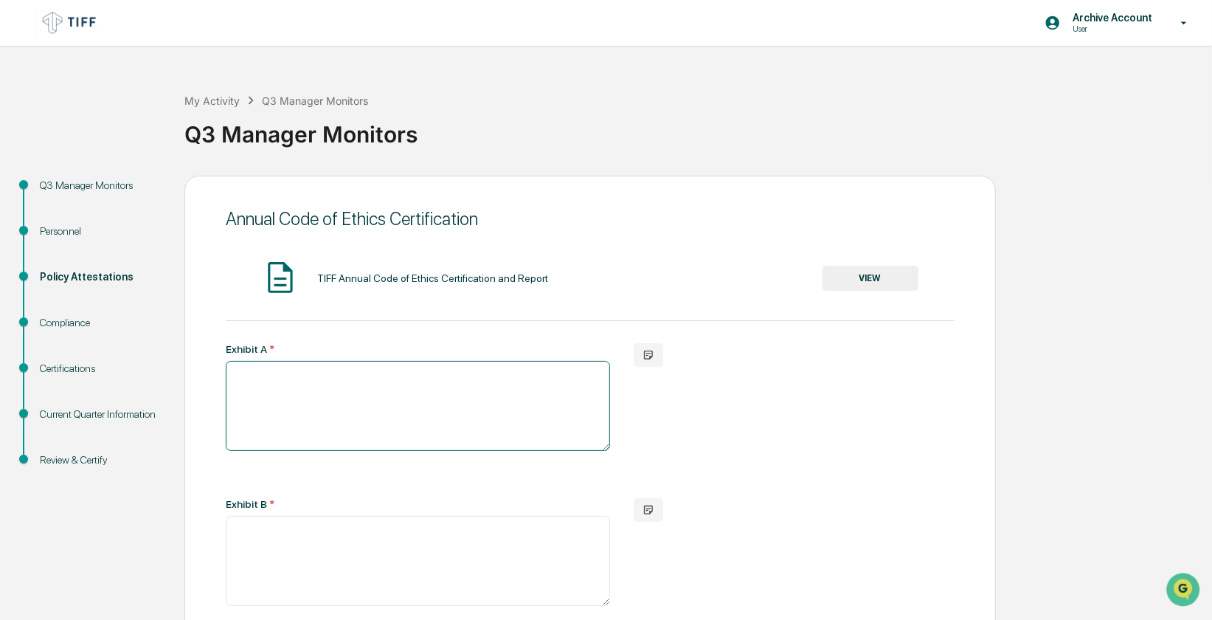
click at [356, 385] on textarea at bounding box center [418, 406] width 384 height 90
type textarea "*"
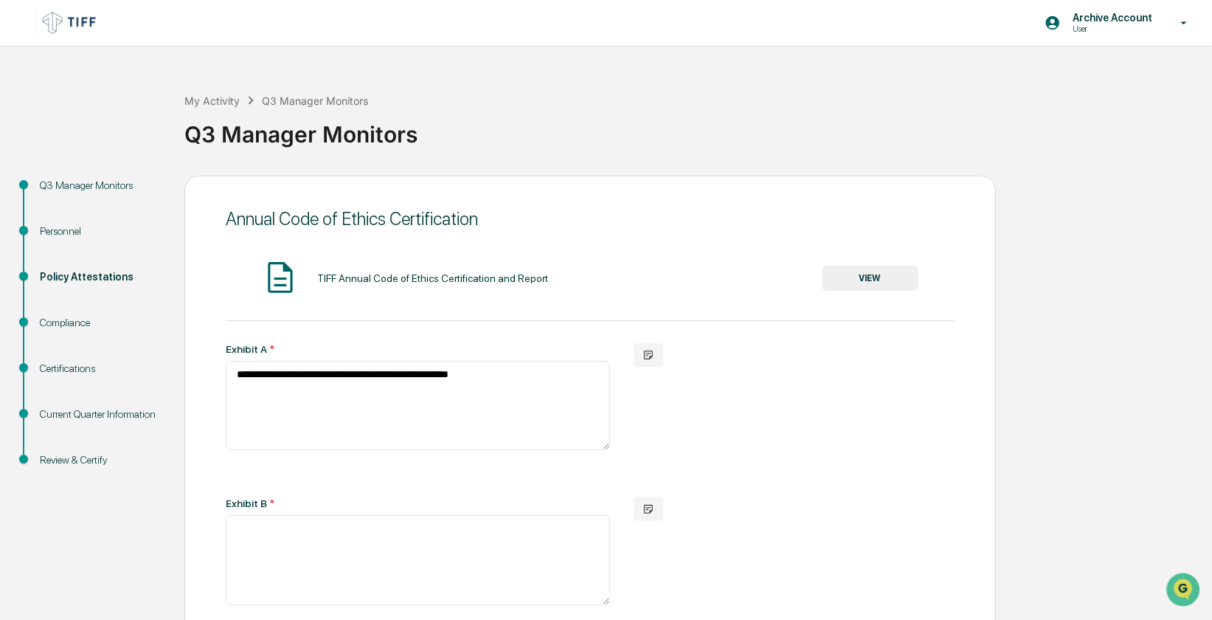
click at [916, 277] on button "VIEW" at bounding box center [871, 278] width 96 height 25
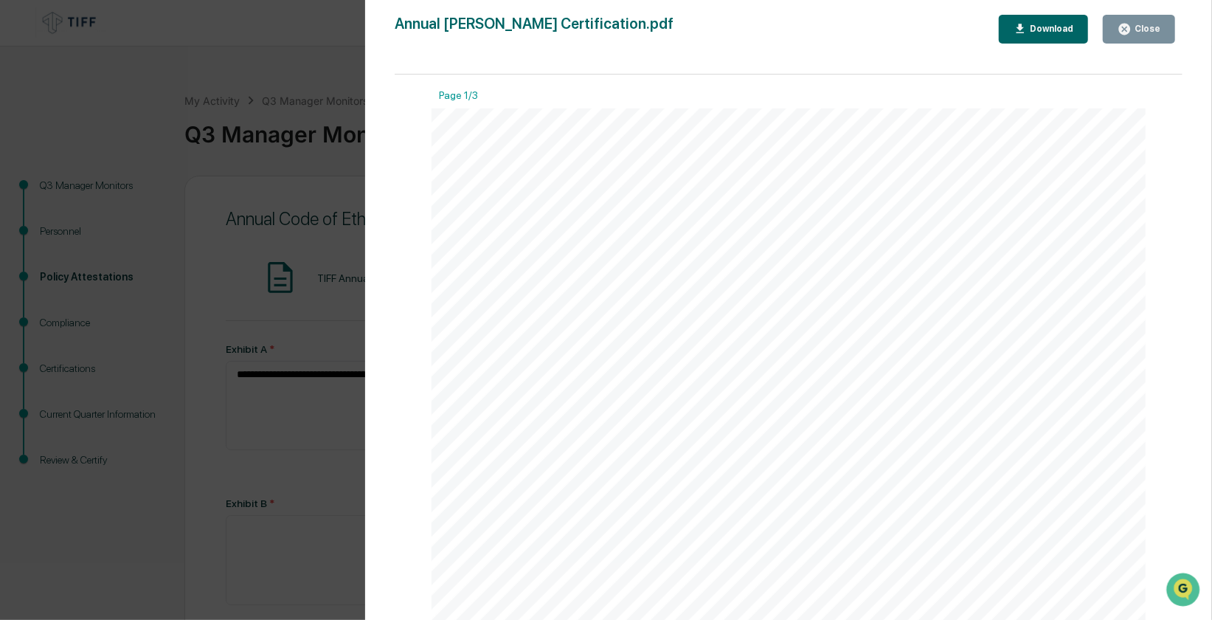
click at [621, 194] on div "ANNUAL CODE OF ETHICS CERTIFICATION AND REPORT I hereby cer ) fy to the board o…" at bounding box center [789, 570] width 714 height 924
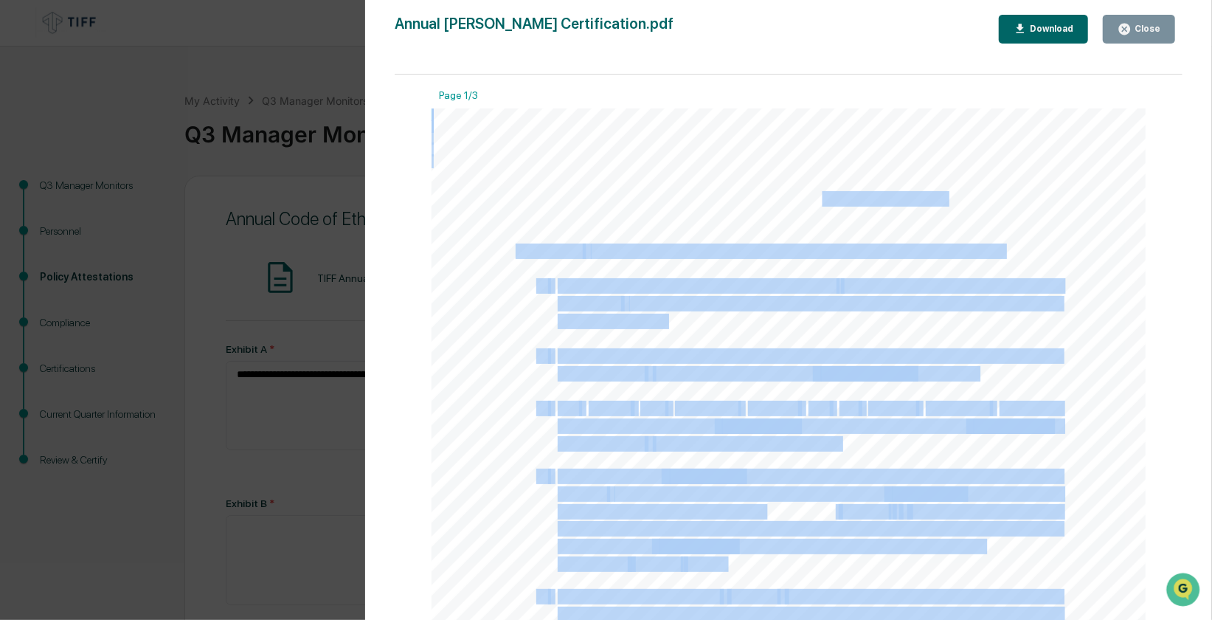
drag, startPoint x: 624, startPoint y: 199, endPoint x: 819, endPoint y: 198, distance: 194.8
click at [819, 198] on div "ANNUAL CODE OF ETHICS CERTIFICATION AND REPORT I hereby cer ) fy to the board o…" at bounding box center [789, 570] width 714 height 924
drag, startPoint x: 819, startPoint y: 198, endPoint x: 954, endPoint y: 196, distance: 135.0
click at [935, 200] on span "ANNUAL CODE OF ETHICS CERTIFICATION AND REPORT" at bounding box center [788, 199] width 317 height 14
click at [959, 195] on div "ANNUAL CODE OF ETHICS CERTIFICATION AND REPORT I hereby cer ) fy to the board o…" at bounding box center [789, 570] width 714 height 924
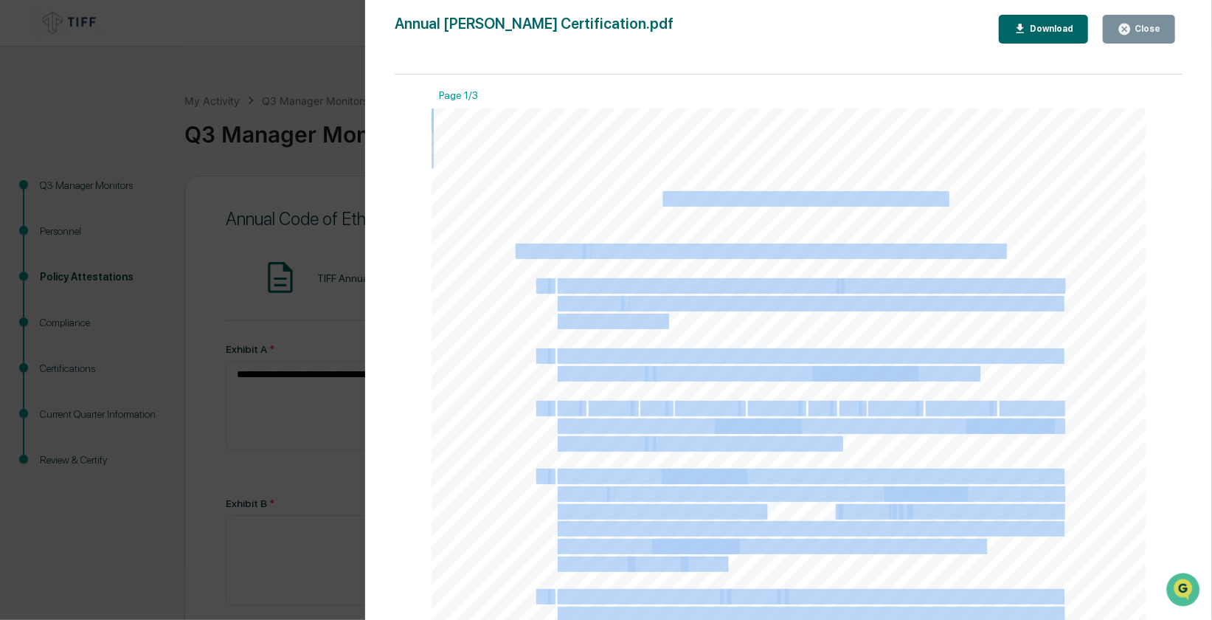
drag, startPoint x: 950, startPoint y: 198, endPoint x: 660, endPoint y: 198, distance: 290.7
click at [660, 198] on div "ANNUAL CODE OF ETHICS CERTIFICATION AND REPORT I hereby cer ) fy to the board o…" at bounding box center [789, 570] width 714 height 924
click at [660, 198] on span "ANNUAL CODE OF ETHICS CERTIFICATION AND REPORT" at bounding box center [788, 199] width 317 height 14
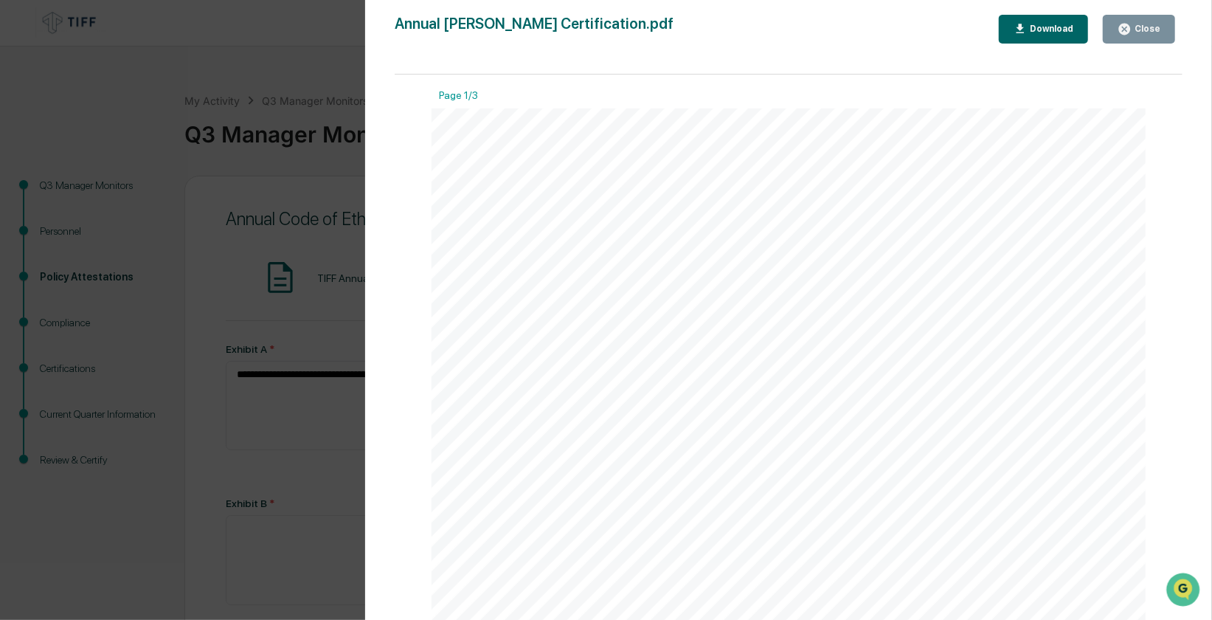
click at [630, 198] on span "ANNUAL CODE OF ETHICS CERTIFICATION AND REPORT" at bounding box center [788, 199] width 317 height 14
drag, startPoint x: 626, startPoint y: 198, endPoint x: 932, endPoint y: 201, distance: 305.4
click at [932, 201] on span "ANNUAL CODE OF ETHICS CERTIFICATION AND REPORT" at bounding box center [788, 199] width 317 height 14
copy span "ANNUAL CODE OF ETHICS CERTIFICATION AND REPORT"
click at [308, 438] on div "Version History [DATE] 03:01 PM [DATE] 03:31 PM Annual [PERSON_NAME] Certificat…" at bounding box center [606, 310] width 1212 height 620
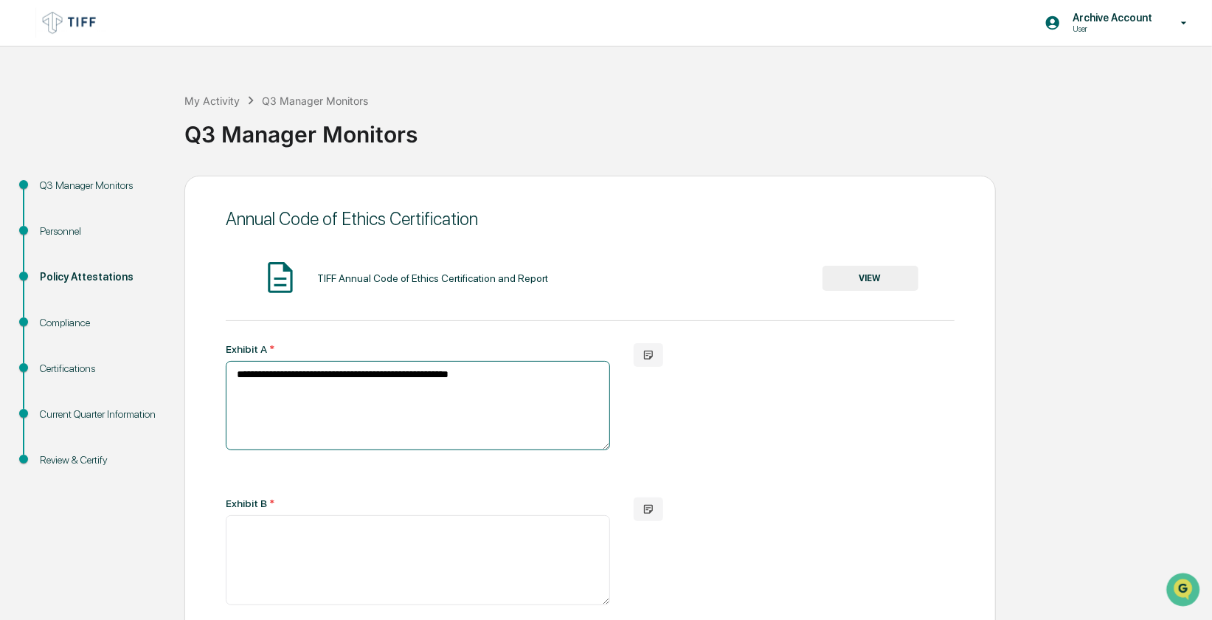
click at [502, 380] on textarea "**********" at bounding box center [418, 405] width 384 height 89
paste textarea "**********"
type textarea "**********"
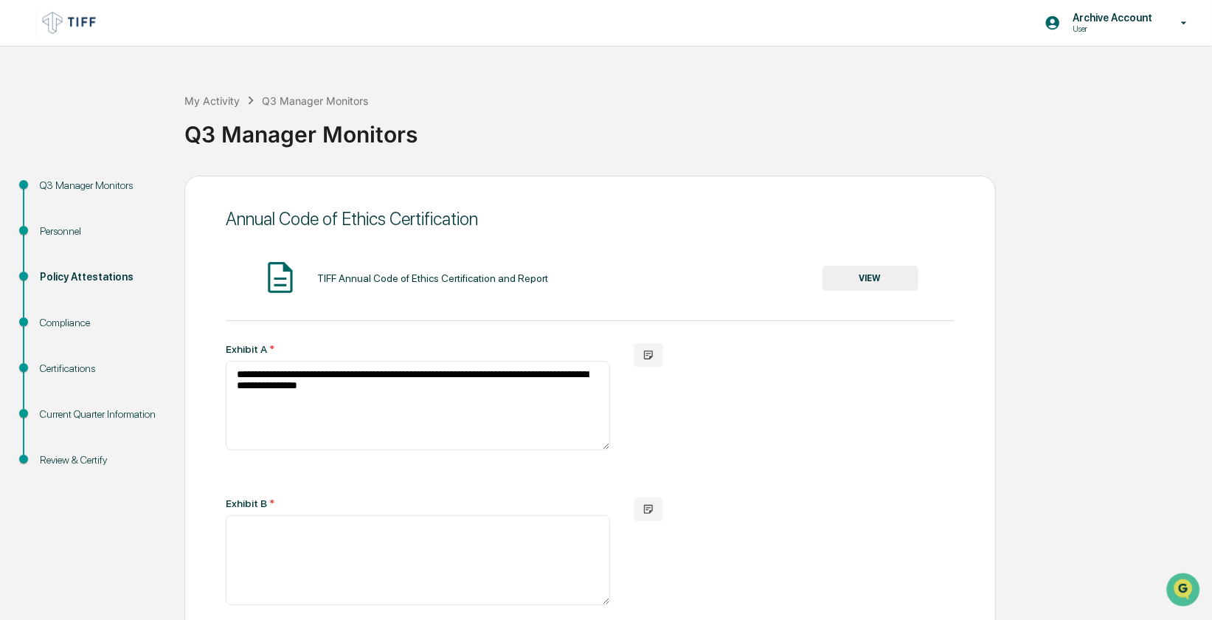
click at [799, 400] on div "**********" at bounding box center [590, 566] width 729 height 446
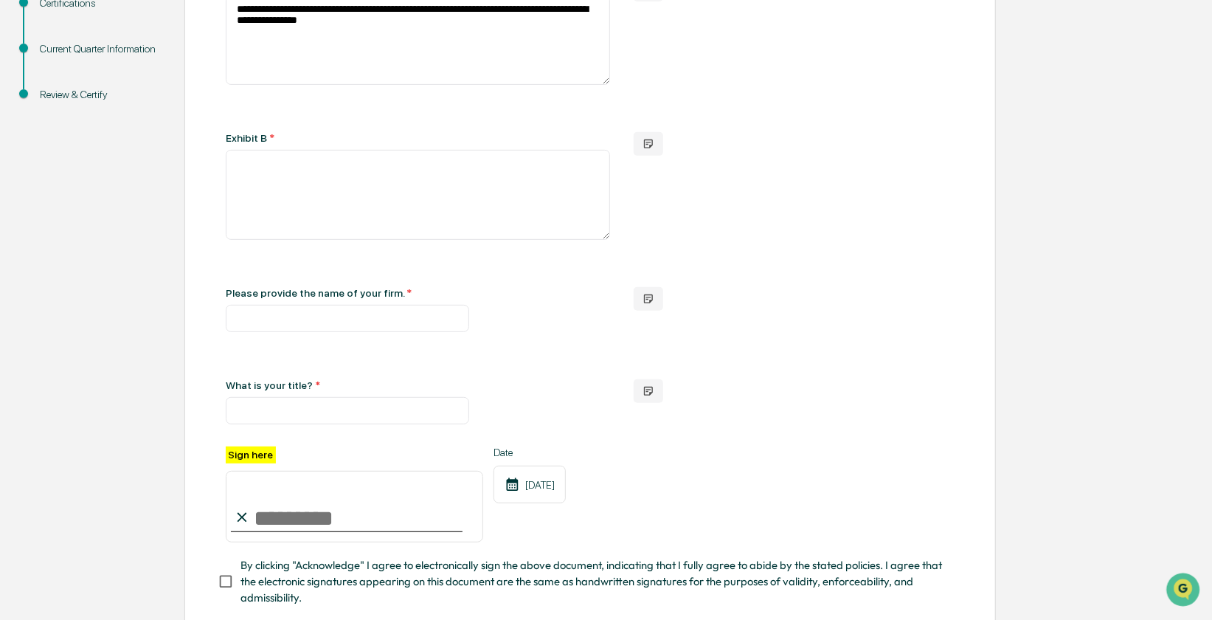
scroll to position [369, 0]
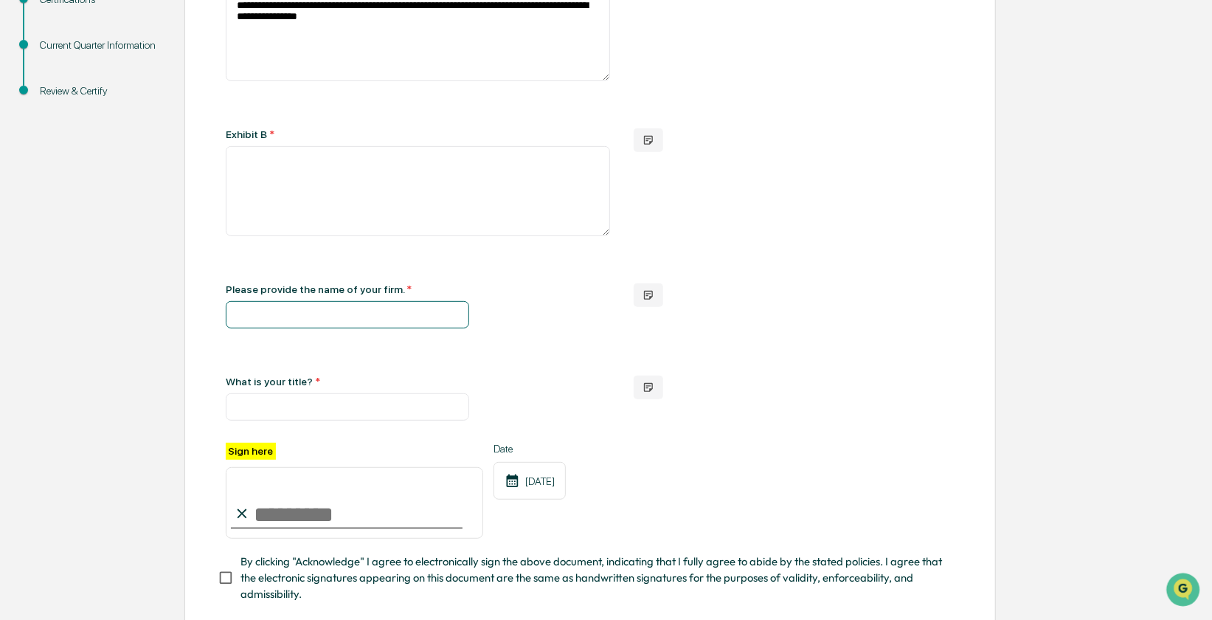
click at [378, 314] on input "text" at bounding box center [347, 314] width 243 height 27
type input "**********"
click at [344, 414] on input "text" at bounding box center [347, 406] width 243 height 27
type input "**********"
click at [369, 522] on input "Sign here" at bounding box center [354, 502] width 257 height 71
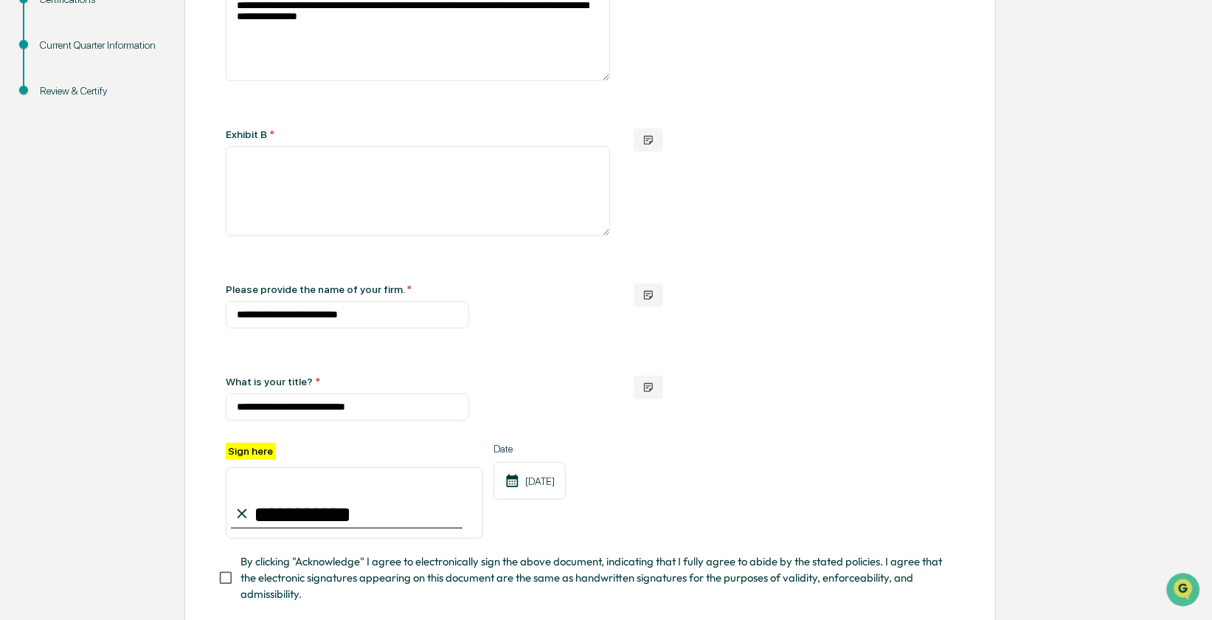
type input "**********"
click at [781, 471] on div "**********" at bounding box center [590, 491] width 729 height 96
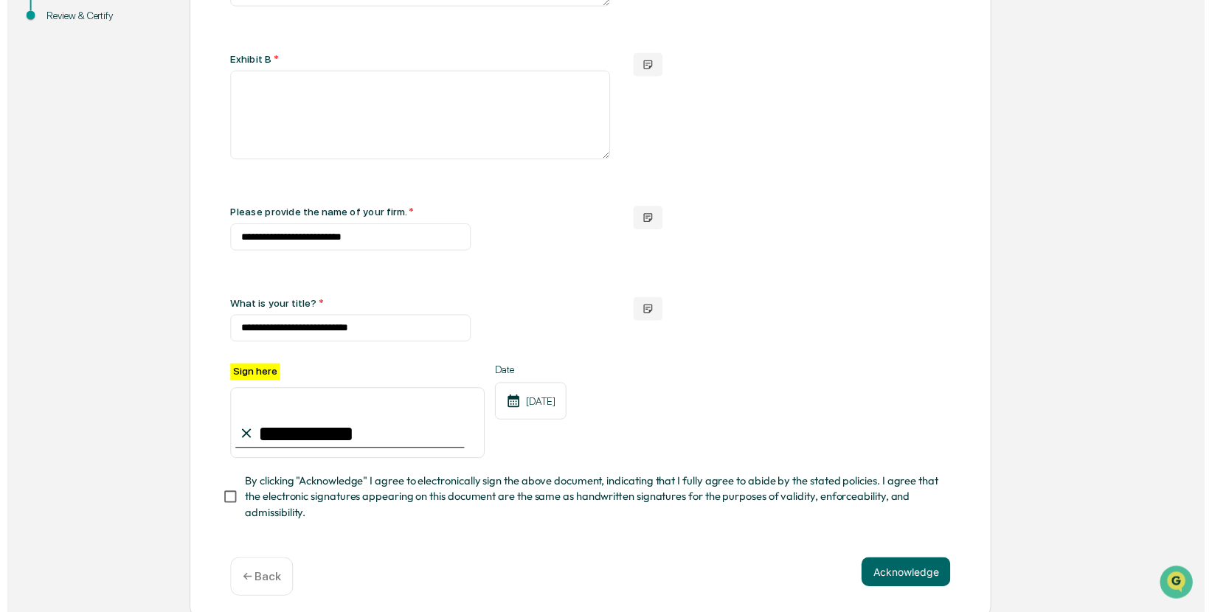
scroll to position [459, 0]
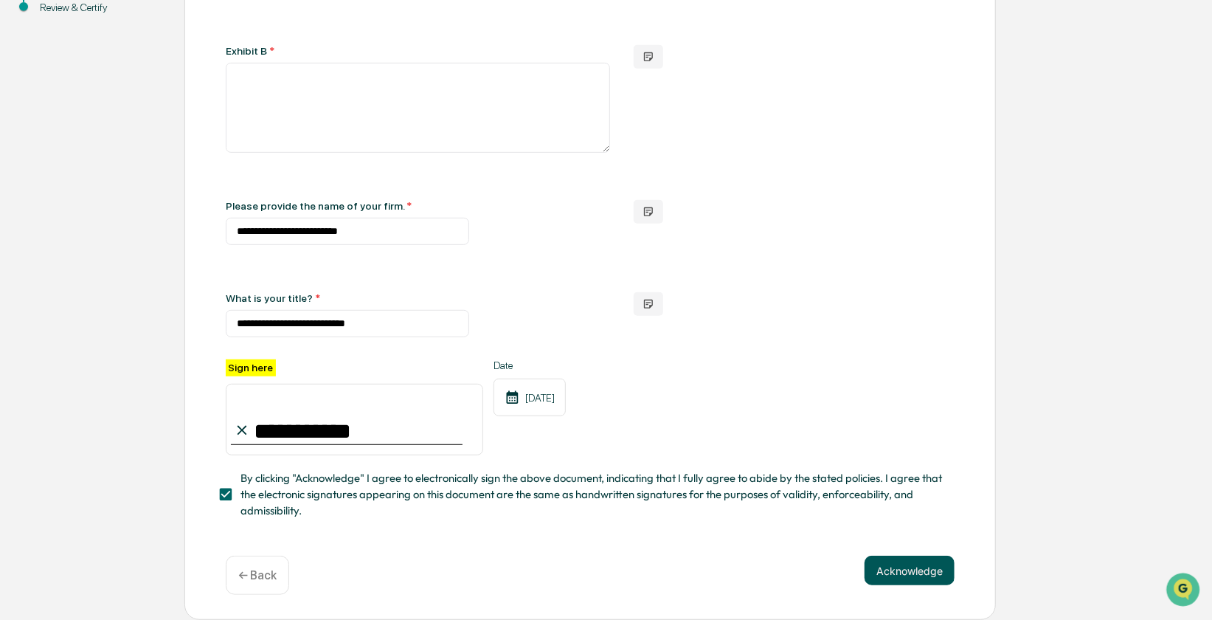
click at [923, 567] on button "Acknowledge" at bounding box center [910, 571] width 90 height 30
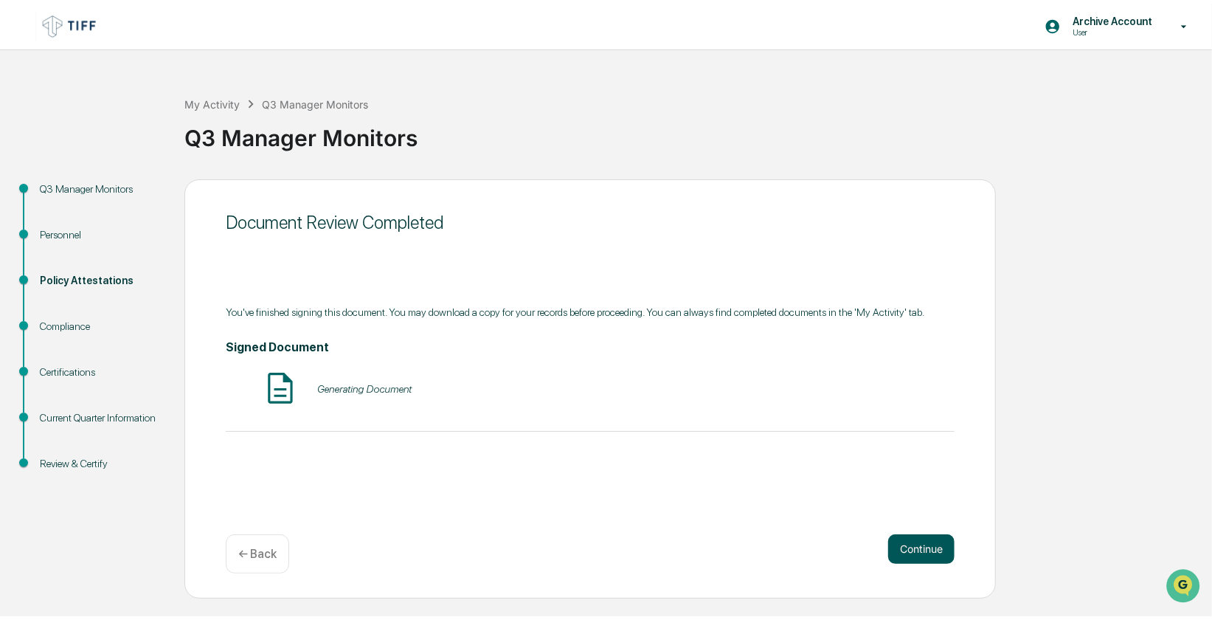
scroll to position [0, 0]
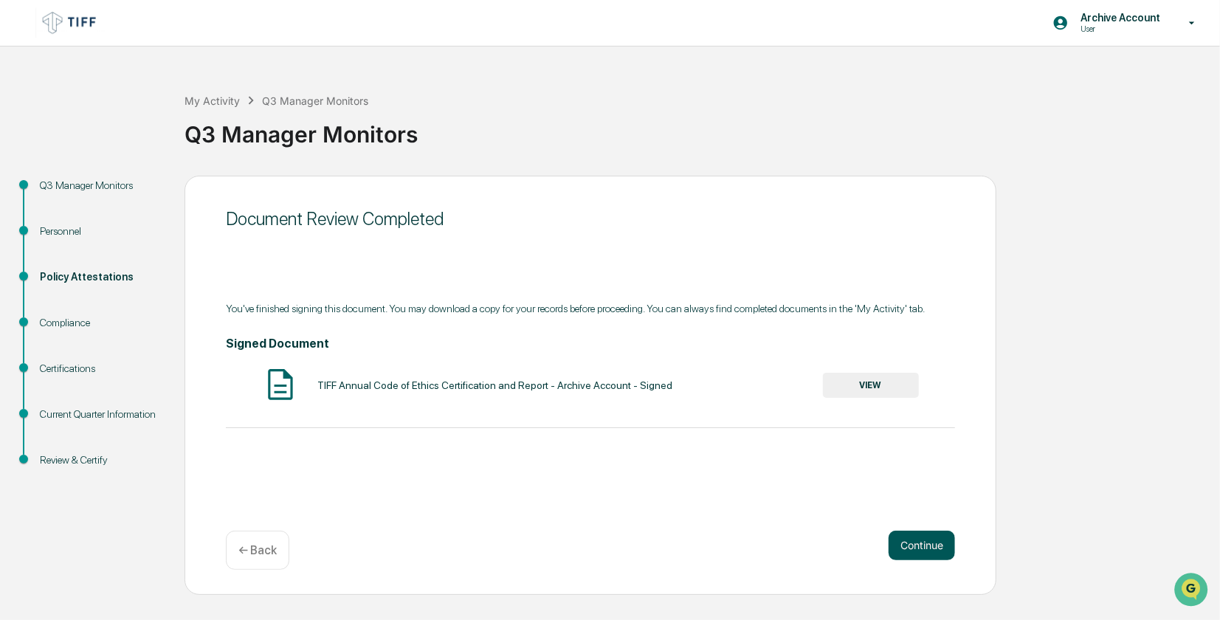
click at [912, 554] on button "Continue" at bounding box center [921, 545] width 66 height 30
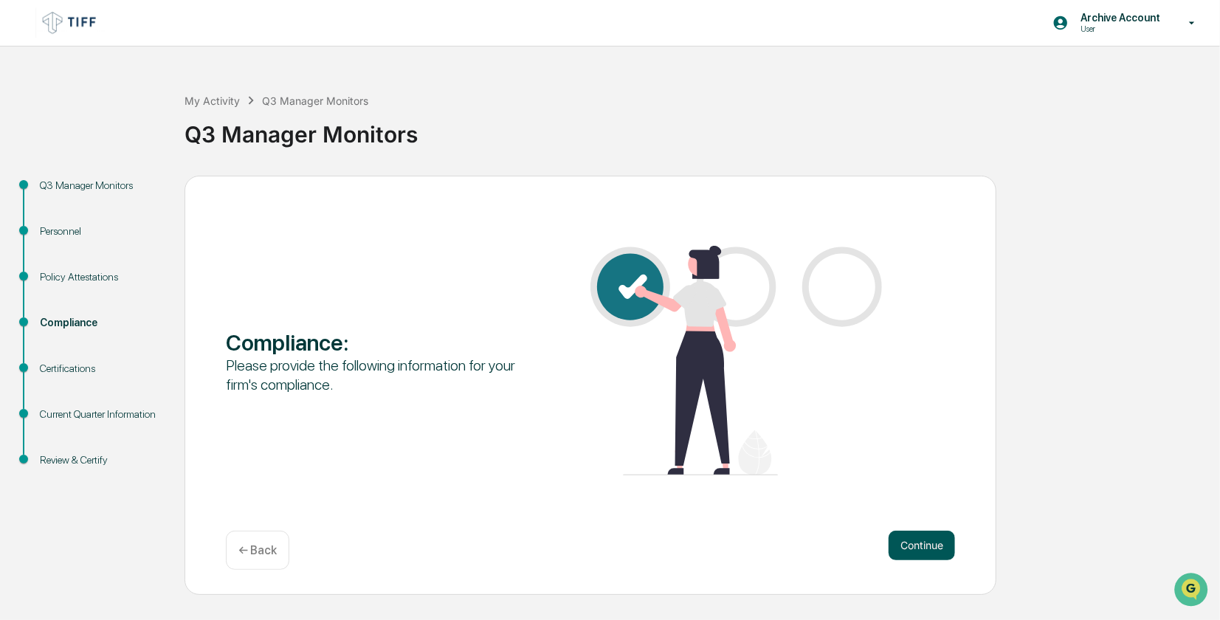
click at [904, 550] on button "Continue" at bounding box center [921, 545] width 66 height 30
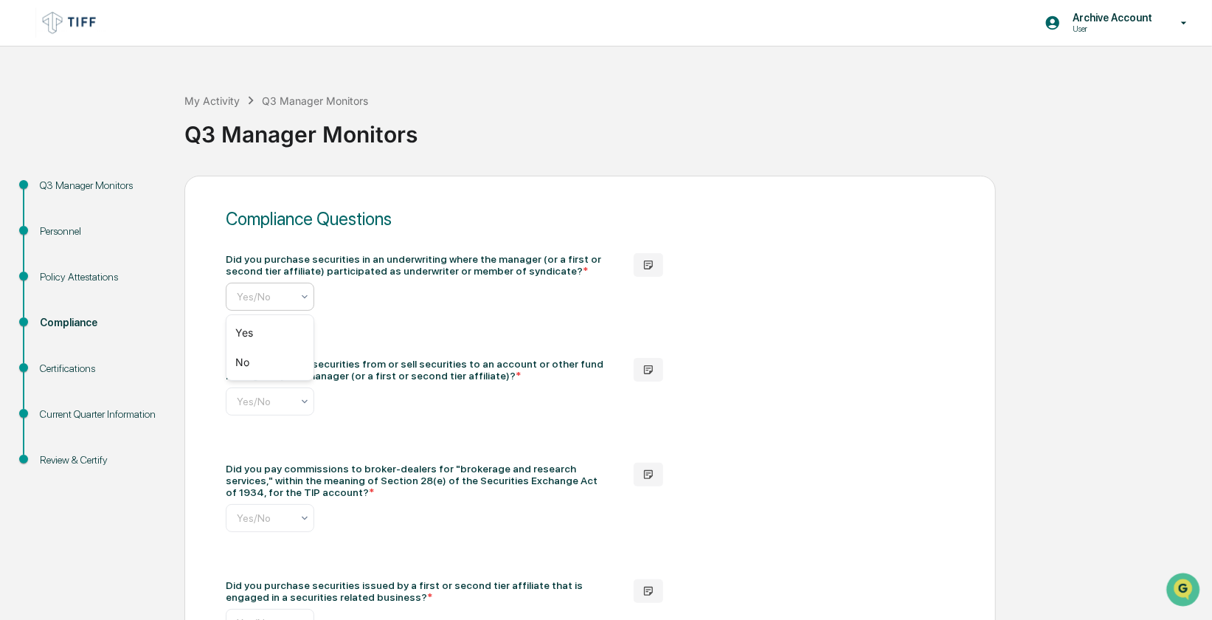
scroll to position [0, 7]
click at [308, 291] on icon at bounding box center [305, 297] width 12 height 12
click at [278, 356] on div "No" at bounding box center [269, 362] width 87 height 30
click at [94, 276] on div "Policy Attestations" at bounding box center [100, 276] width 121 height 15
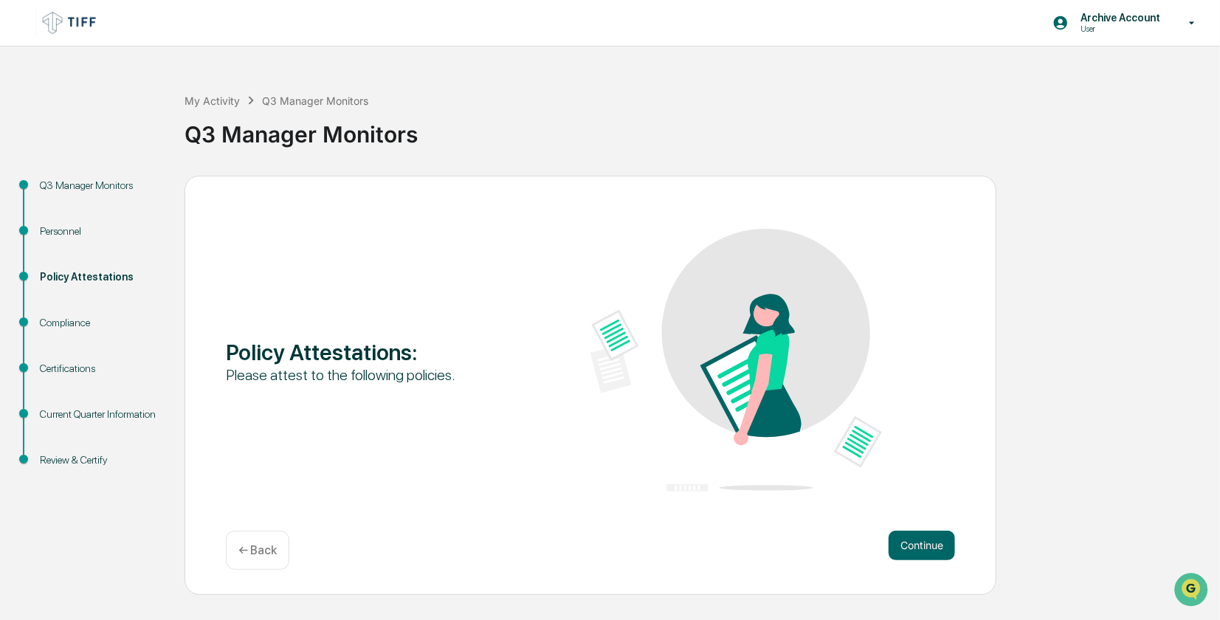
click at [261, 542] on div "← Back" at bounding box center [257, 549] width 63 height 39
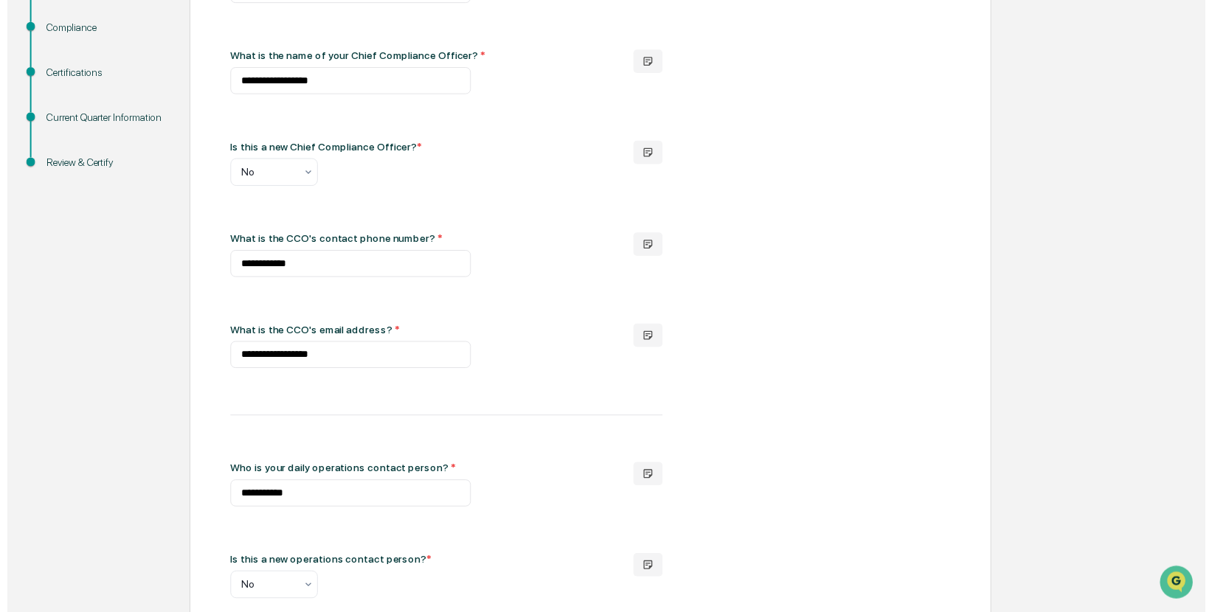
scroll to position [561, 0]
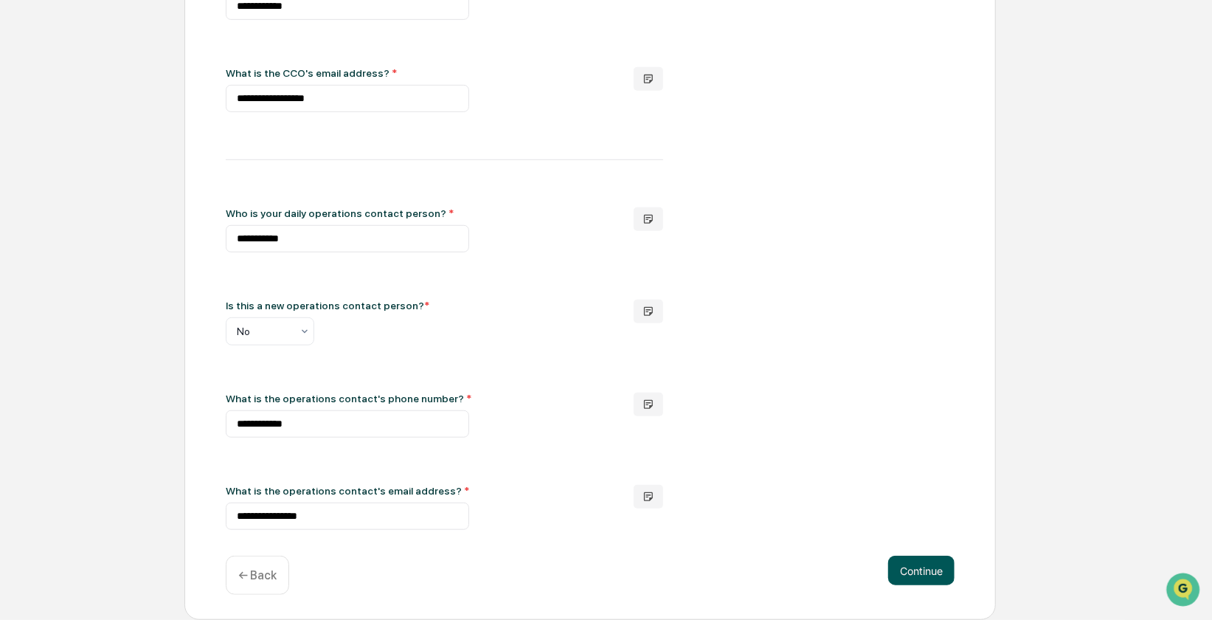
click at [939, 561] on button "Continue" at bounding box center [921, 571] width 66 height 30
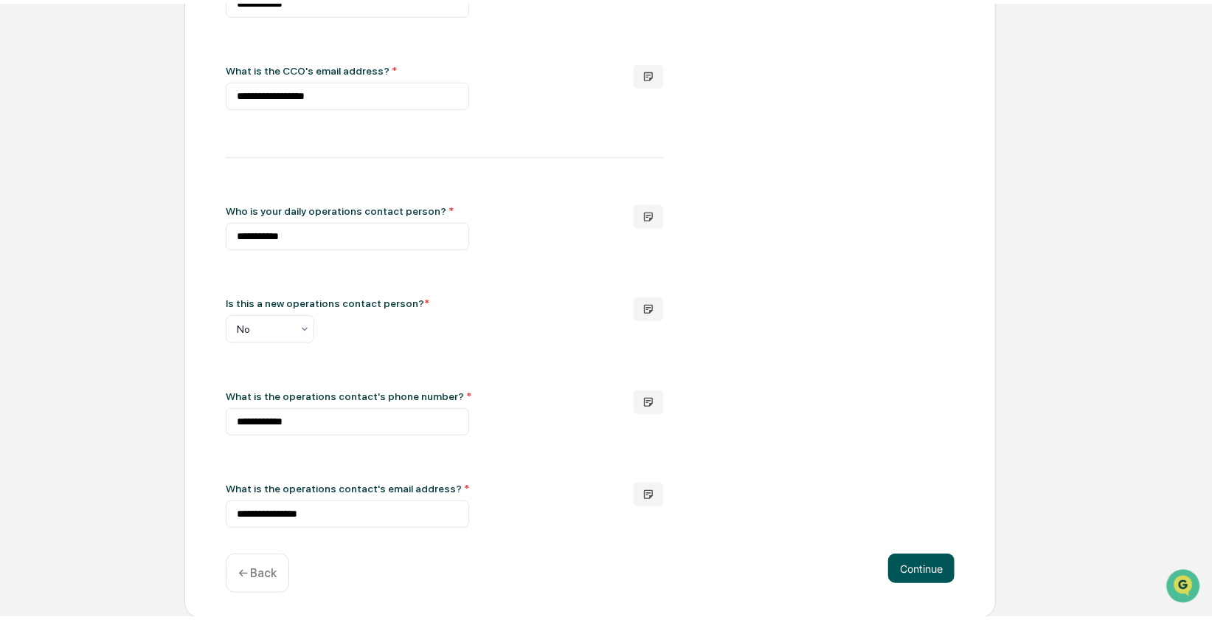
scroll to position [0, 0]
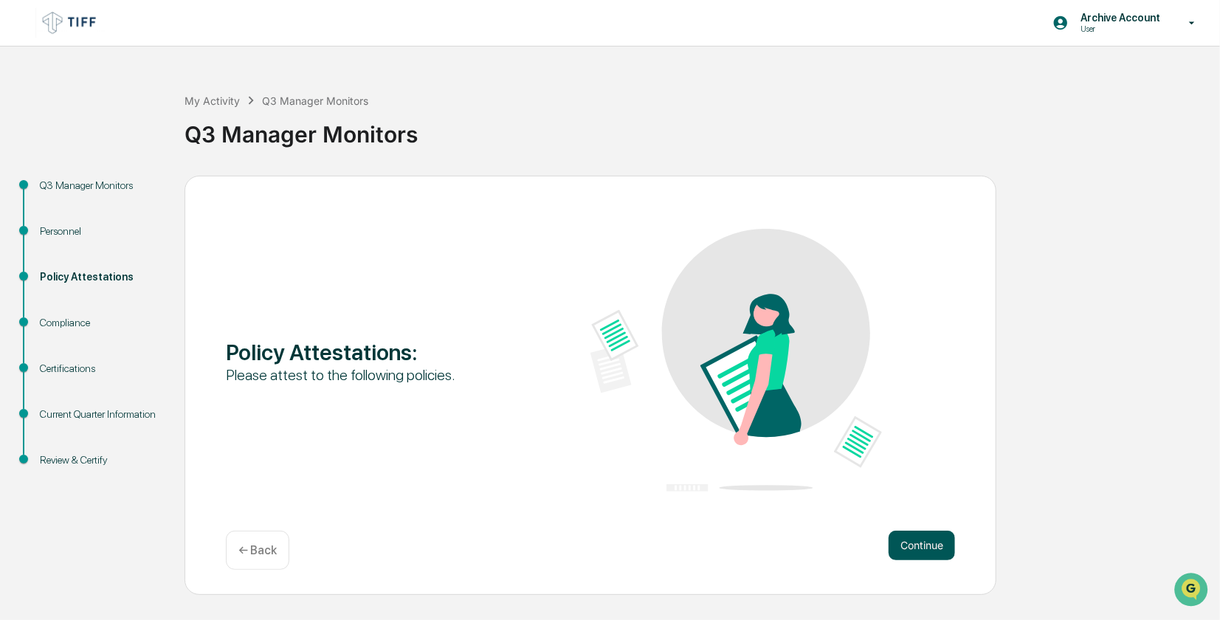
click at [931, 560] on button "Continue" at bounding box center [921, 545] width 66 height 30
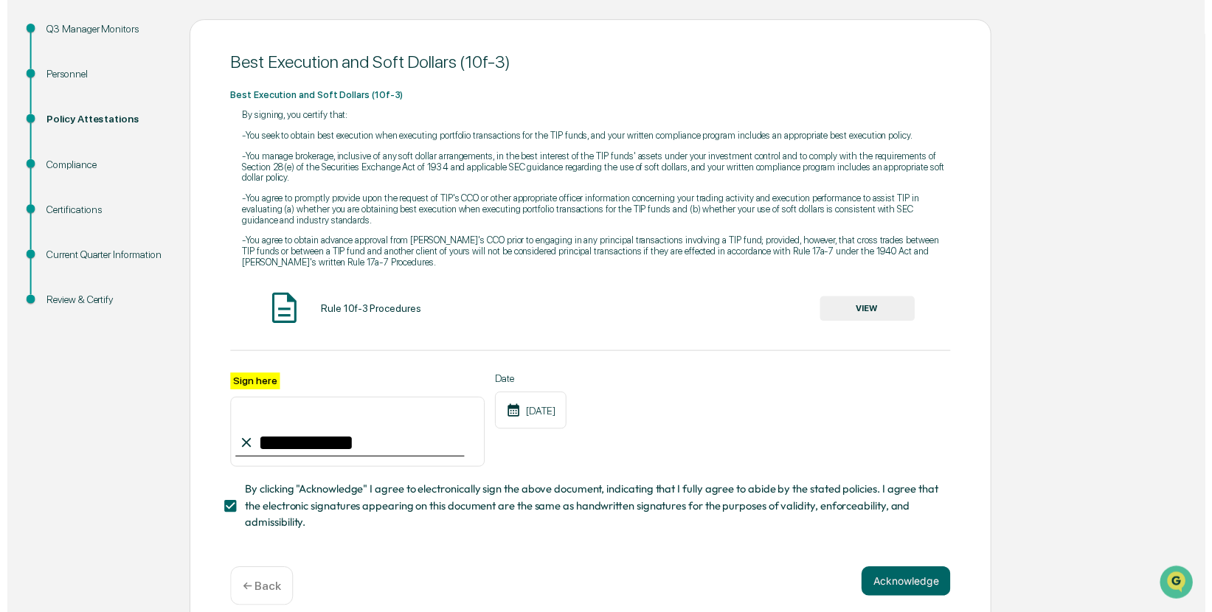
scroll to position [187, 0]
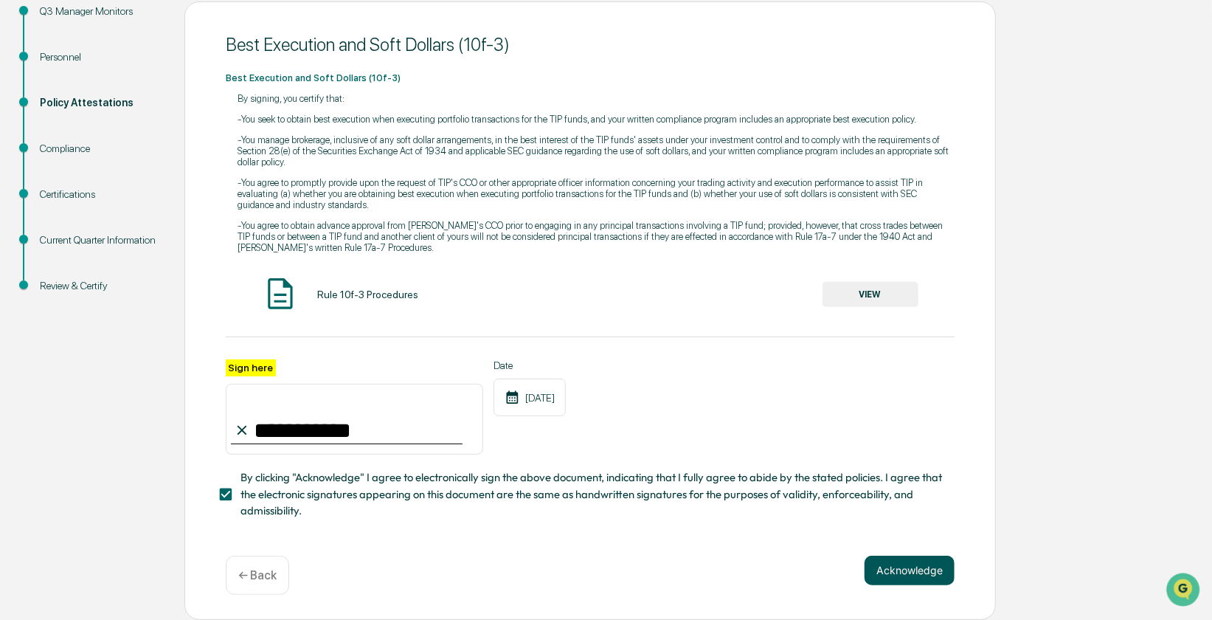
click at [926, 564] on button "Acknowledge" at bounding box center [910, 571] width 90 height 30
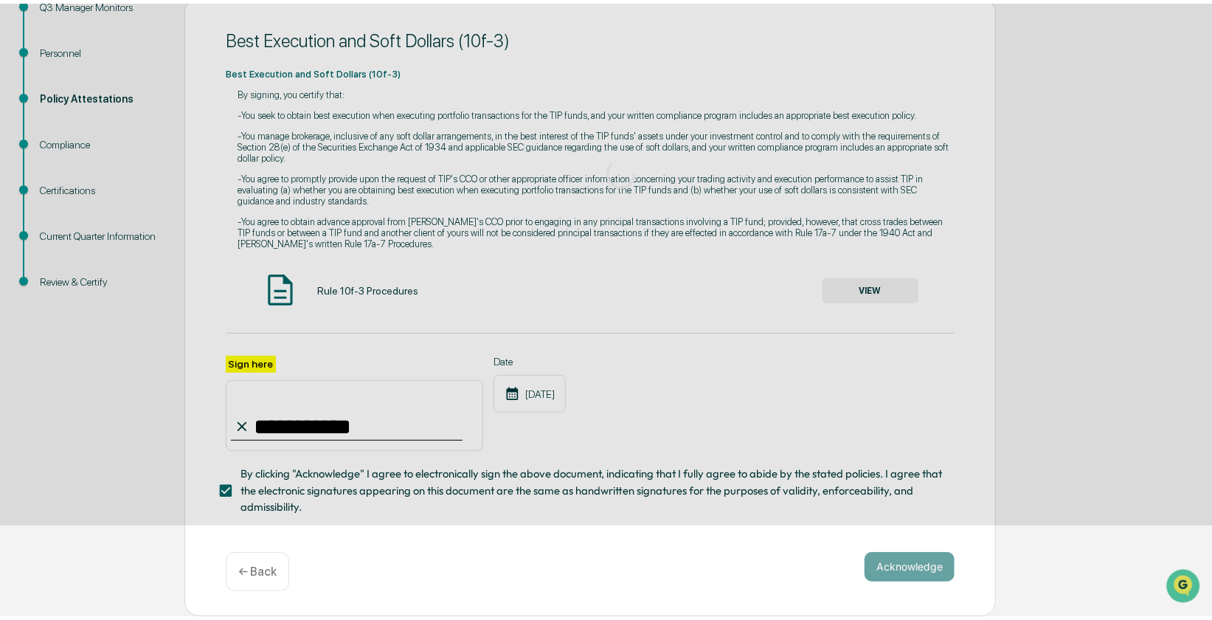
scroll to position [0, 0]
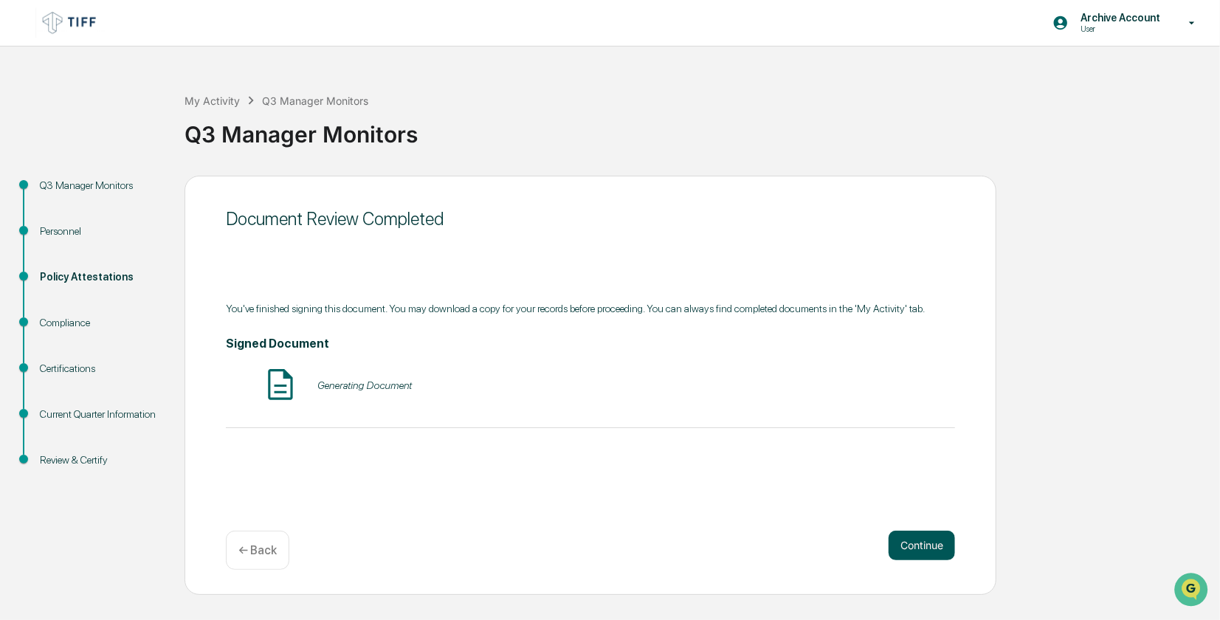
click at [914, 546] on button "Continue" at bounding box center [921, 545] width 66 height 30
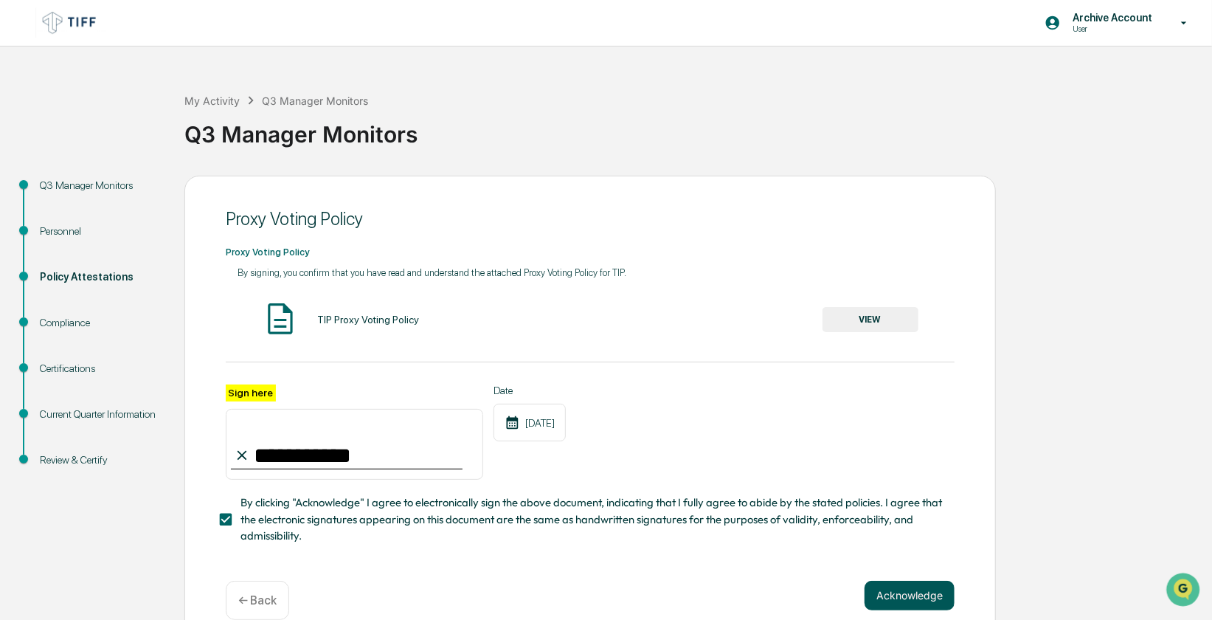
click at [933, 598] on button "Acknowledge" at bounding box center [910, 596] width 90 height 30
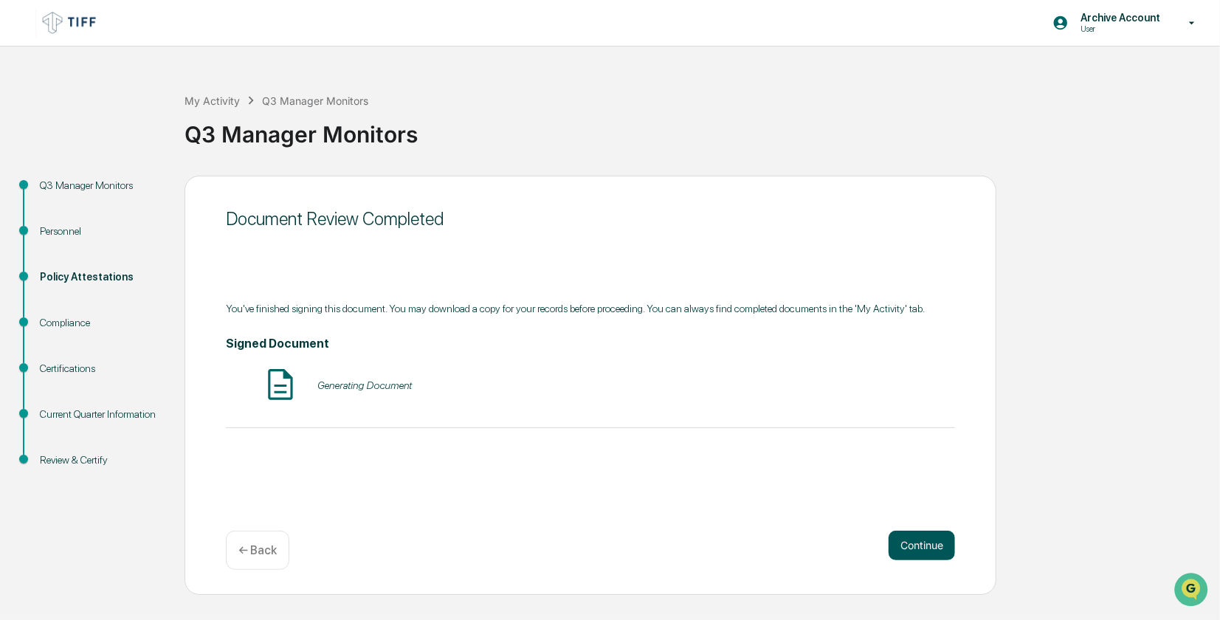
click at [933, 542] on button "Continue" at bounding box center [921, 545] width 66 height 30
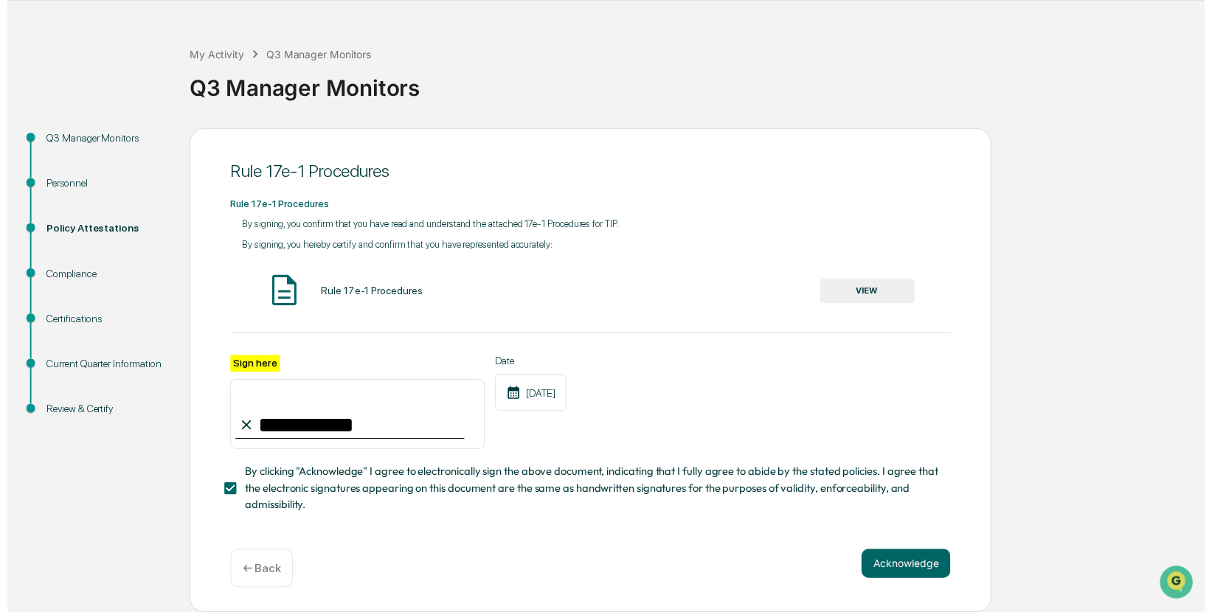
scroll to position [52, 0]
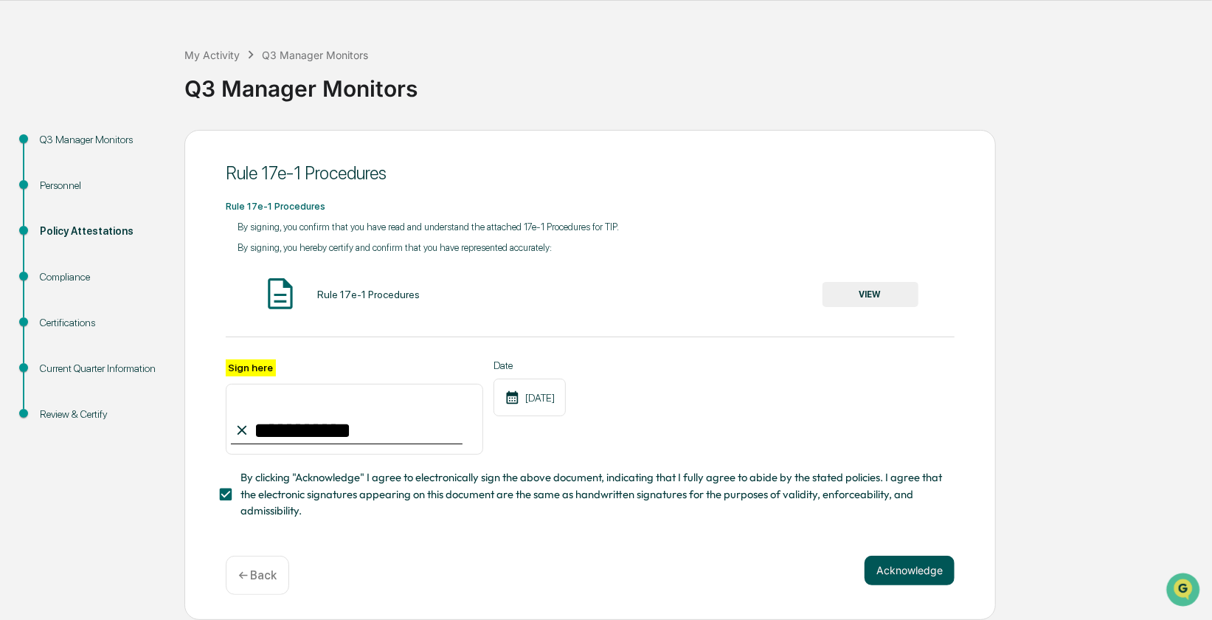
click at [928, 561] on button "Acknowledge" at bounding box center [910, 571] width 90 height 30
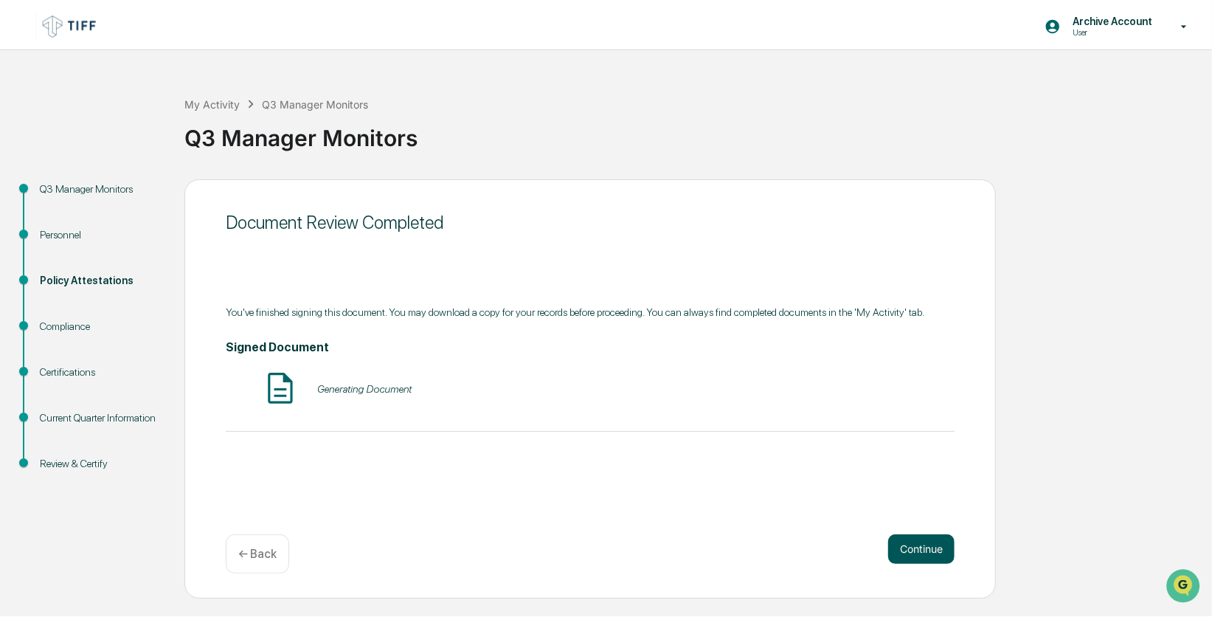
scroll to position [0, 0]
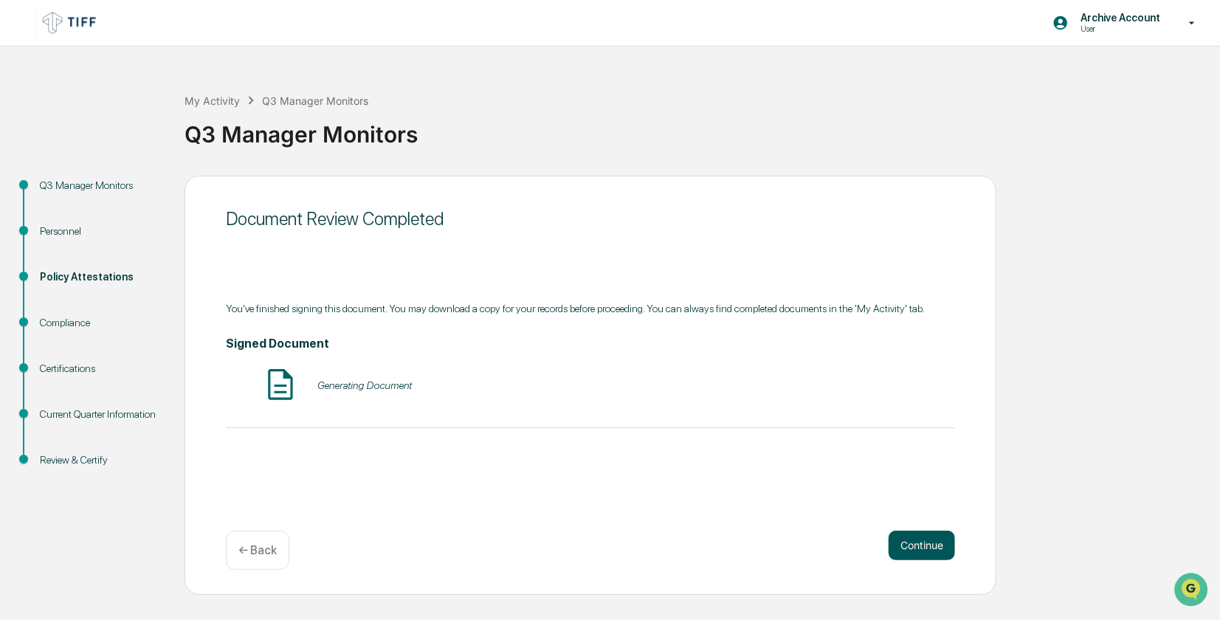
click at [933, 536] on button "Continue" at bounding box center [921, 545] width 66 height 30
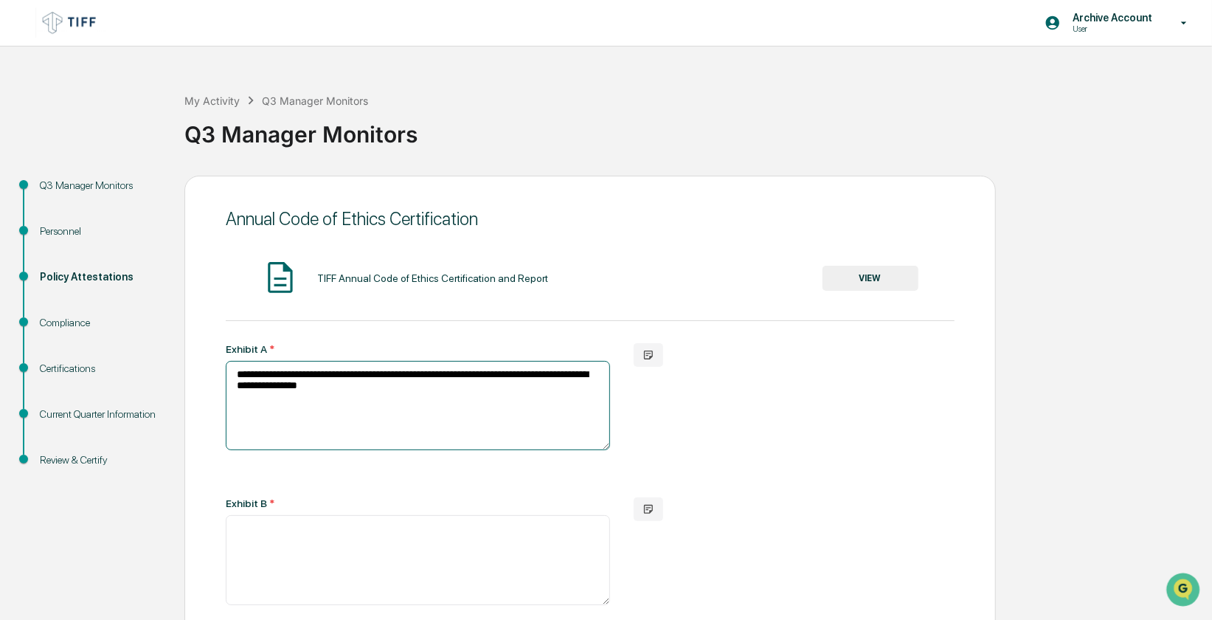
drag, startPoint x: 539, startPoint y: 395, endPoint x: 154, endPoint y: 371, distance: 385.1
click at [154, 371] on div "**********" at bounding box center [605, 624] width 1197 height 897
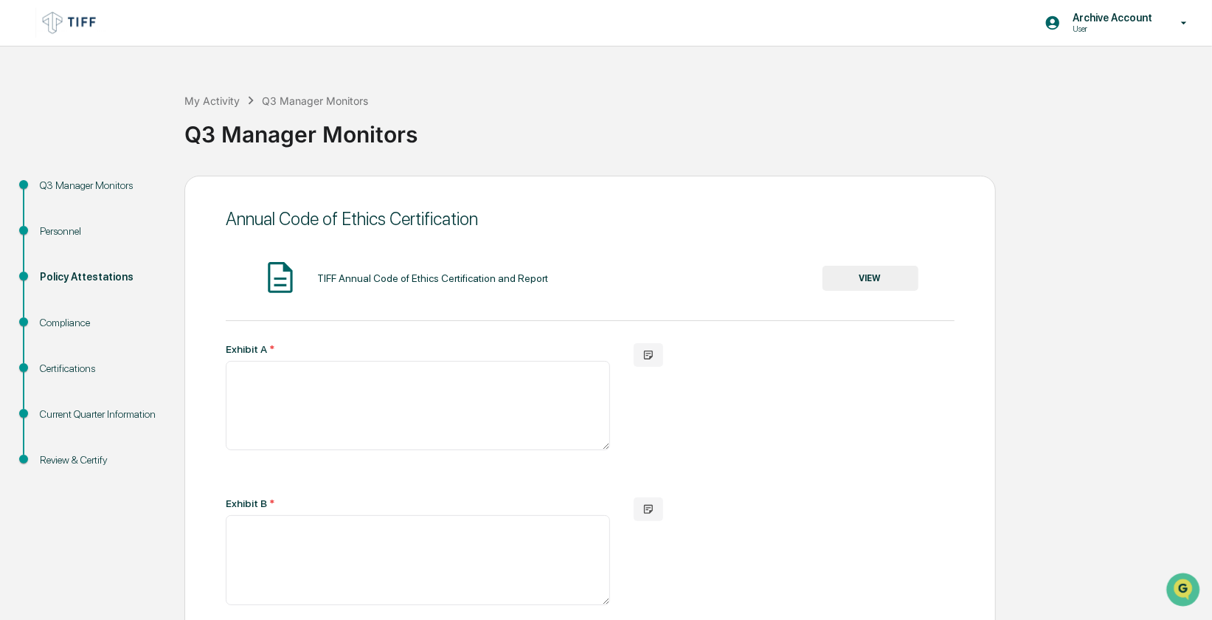
click at [926, 427] on div "**********" at bounding box center [590, 566] width 729 height 446
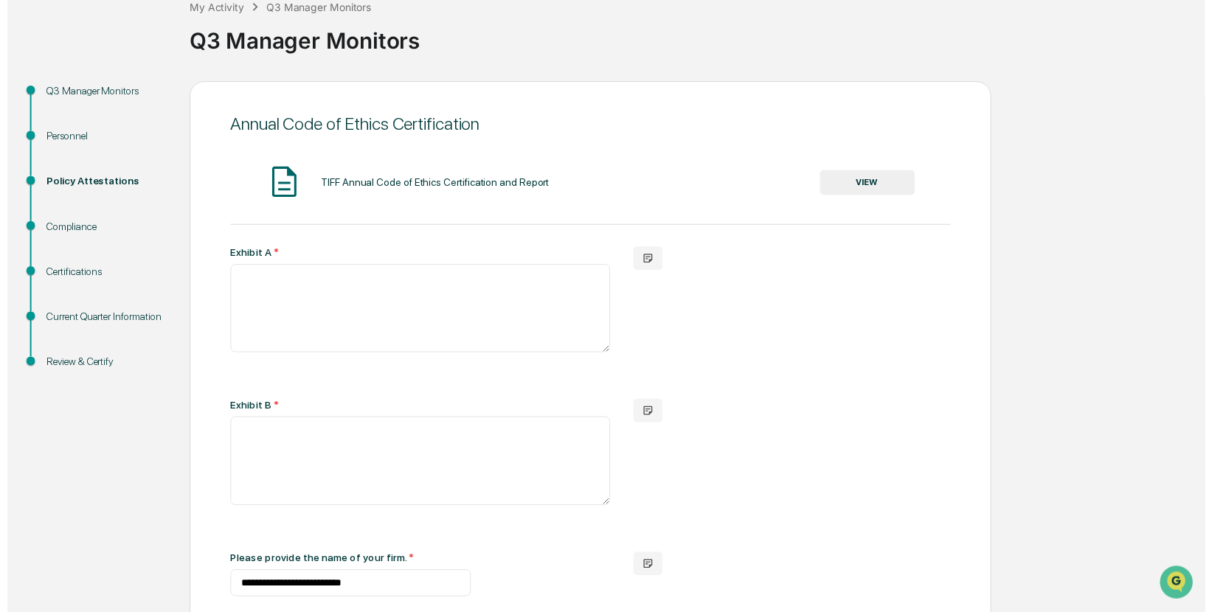
scroll to position [459, 0]
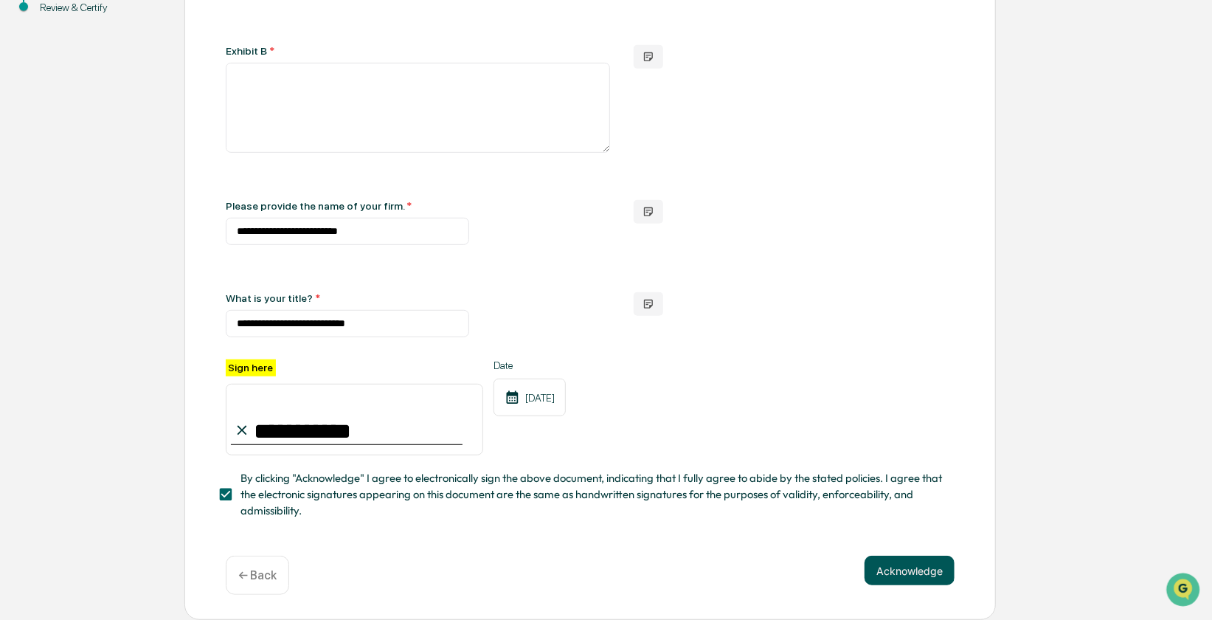
click at [907, 571] on button "Acknowledge" at bounding box center [910, 571] width 90 height 30
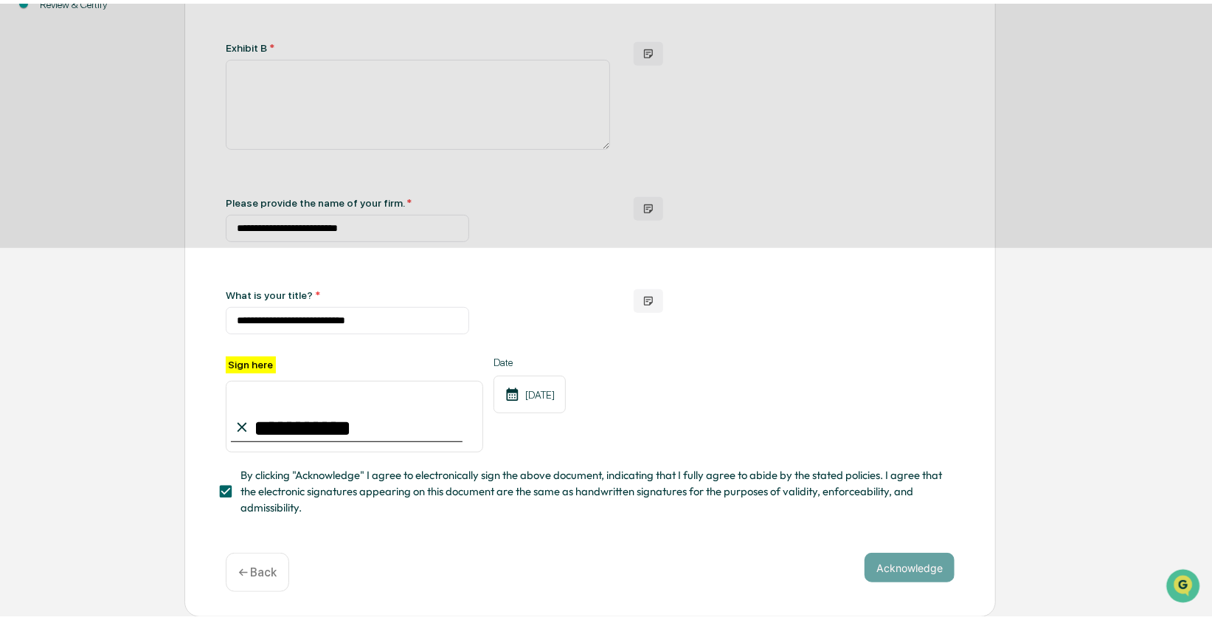
scroll to position [0, 0]
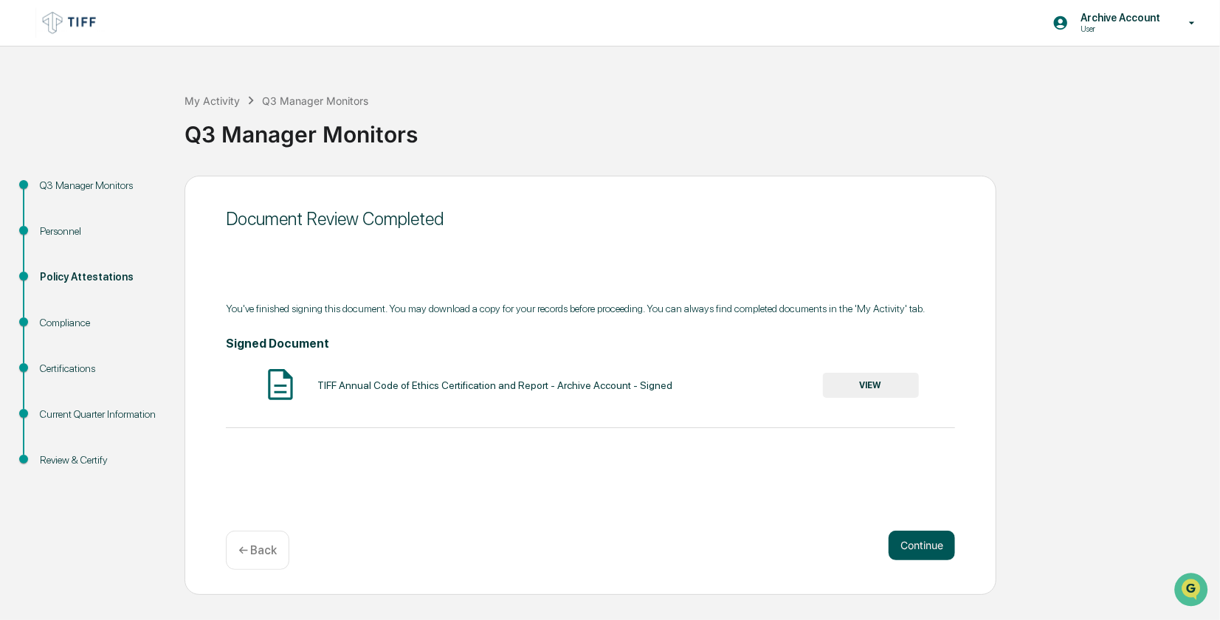
click at [938, 553] on button "Continue" at bounding box center [921, 545] width 66 height 30
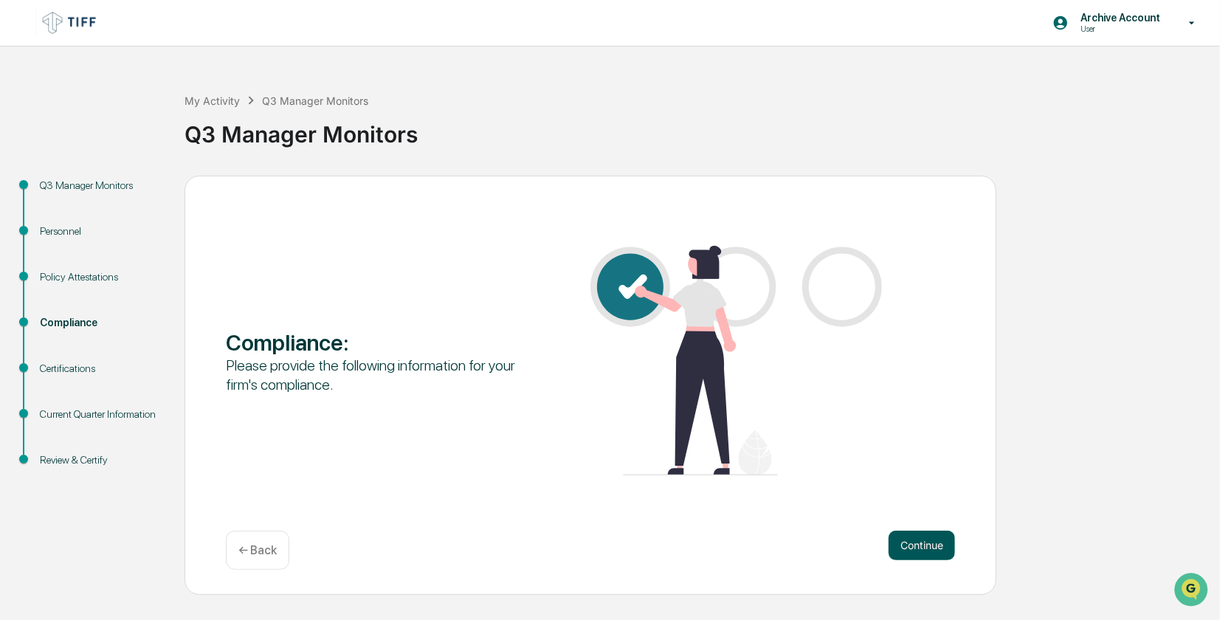
click at [938, 549] on button "Continue" at bounding box center [921, 545] width 66 height 30
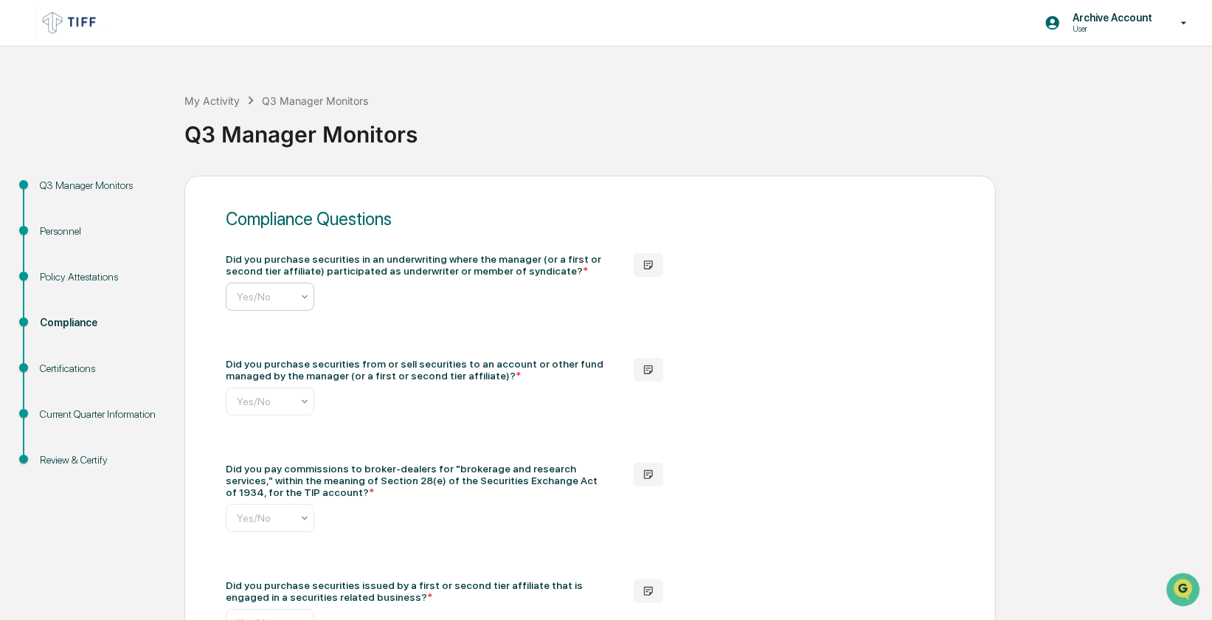
click at [292, 302] on input "text" at bounding box center [347, 297] width 221 height 12
click at [271, 358] on div "No" at bounding box center [269, 362] width 87 height 30
click at [307, 407] on icon at bounding box center [305, 401] width 12 height 12
click at [288, 464] on div "No" at bounding box center [269, 469] width 87 height 30
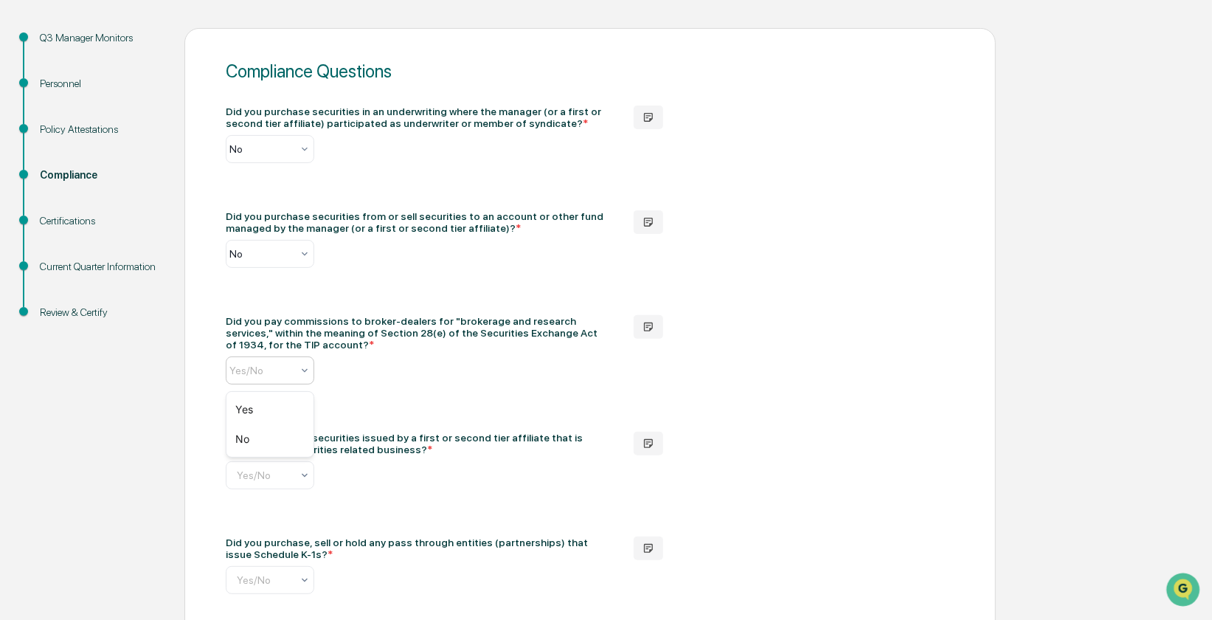
click at [309, 367] on div at bounding box center [305, 370] width 12 height 27
click at [276, 434] on div "No" at bounding box center [269, 439] width 87 height 30
click at [302, 481] on icon at bounding box center [305, 475] width 12 height 12
click at [276, 542] on div "No" at bounding box center [269, 545] width 87 height 30
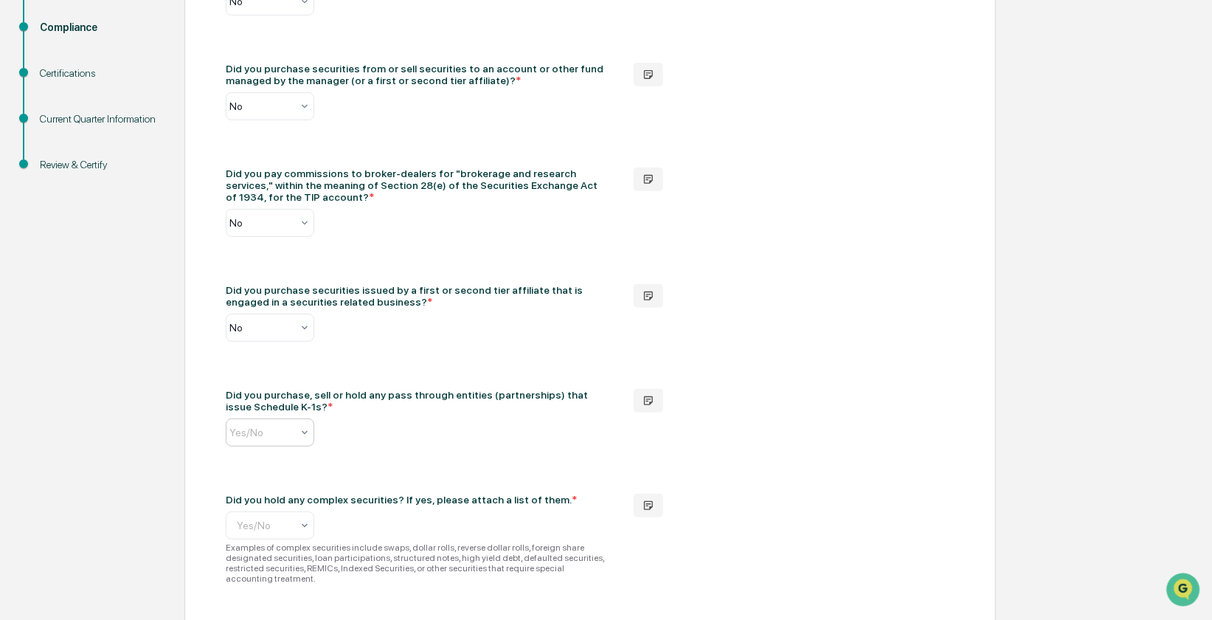
click at [309, 438] on icon at bounding box center [305, 432] width 12 height 12
drag, startPoint x: 288, startPoint y: 495, endPoint x: 298, endPoint y: 495, distance: 10.3
click at [288, 495] on div "No" at bounding box center [269, 503] width 87 height 30
click at [311, 532] on div "Yes/No" at bounding box center [270, 525] width 89 height 28
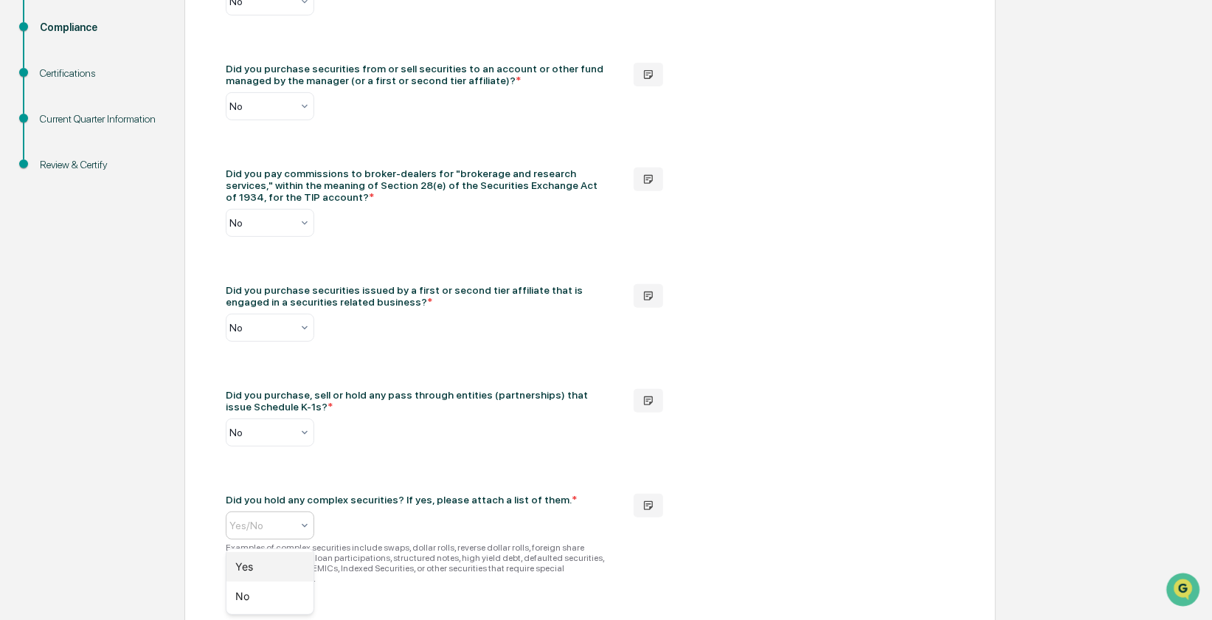
click at [288, 561] on div "Yes" at bounding box center [269, 567] width 87 height 30
click at [468, 514] on div "Did you hold any complex securities? If yes, please attach a list of them. * Yes" at bounding box center [418, 517] width 384 height 46
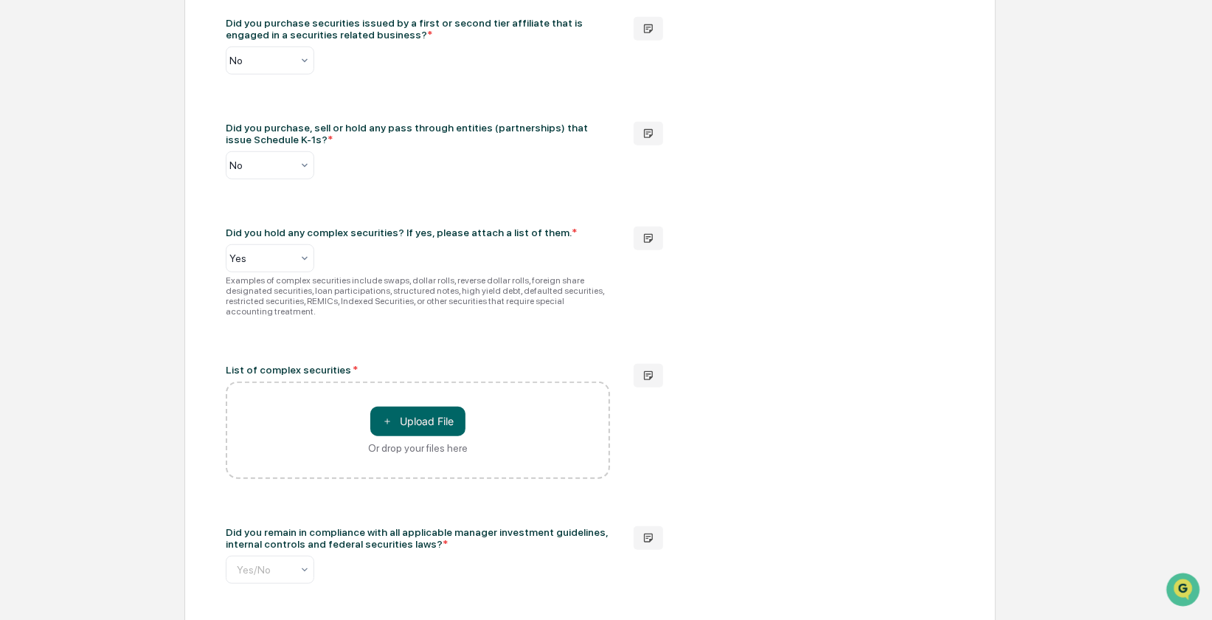
scroll to position [590, 0]
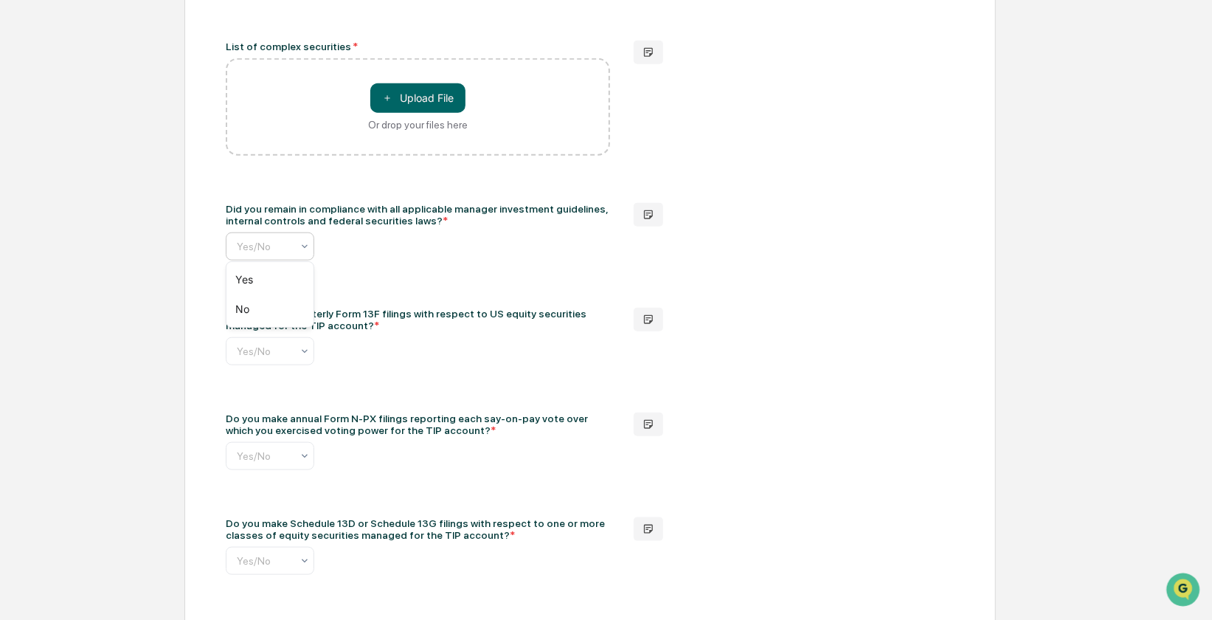
scroll to position [0, 7]
click at [305, 246] on icon at bounding box center [305, 247] width 12 height 12
click at [286, 277] on div "Yes" at bounding box center [269, 280] width 87 height 30
click at [450, 361] on div "Do you make quarterly Form 13F filings with respect to US equity securities man…" at bounding box center [418, 337] width 384 height 58
click at [306, 352] on icon at bounding box center [305, 351] width 12 height 12
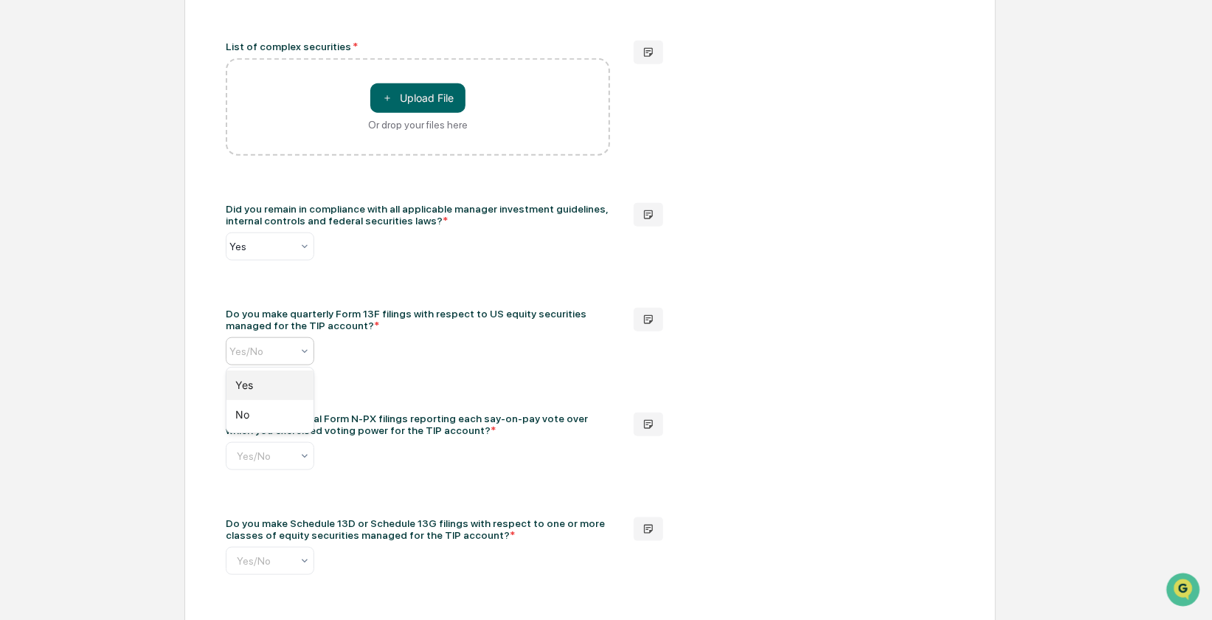
click at [297, 387] on div "Yes" at bounding box center [269, 385] width 87 height 30
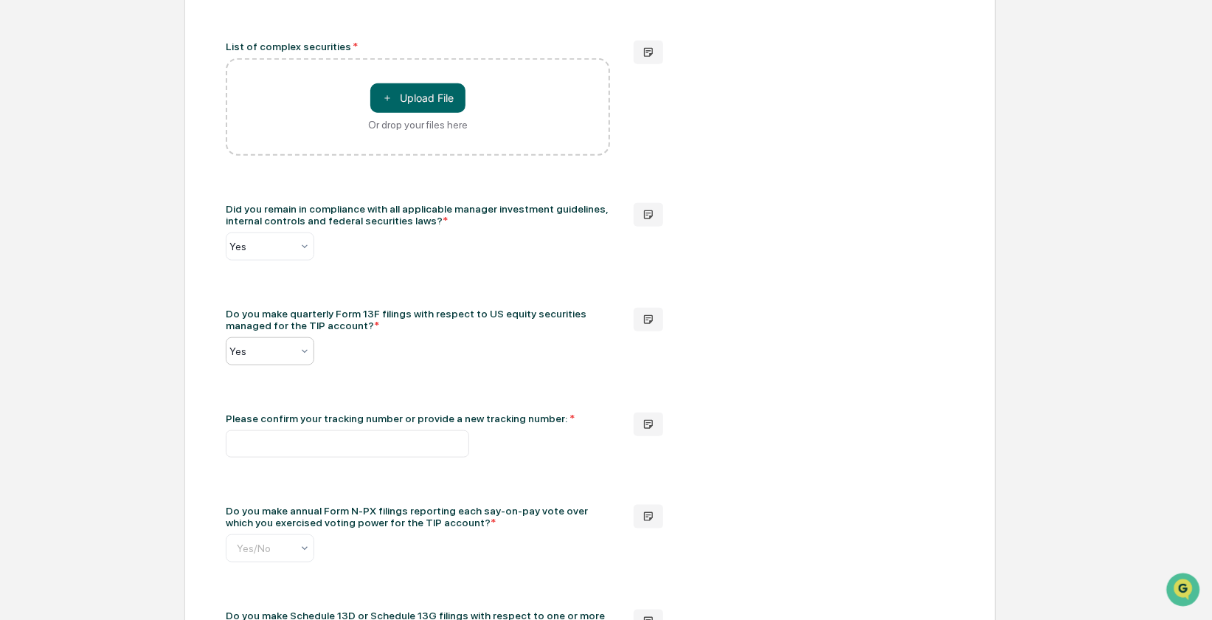
click at [375, 447] on input "text" at bounding box center [347, 443] width 243 height 27
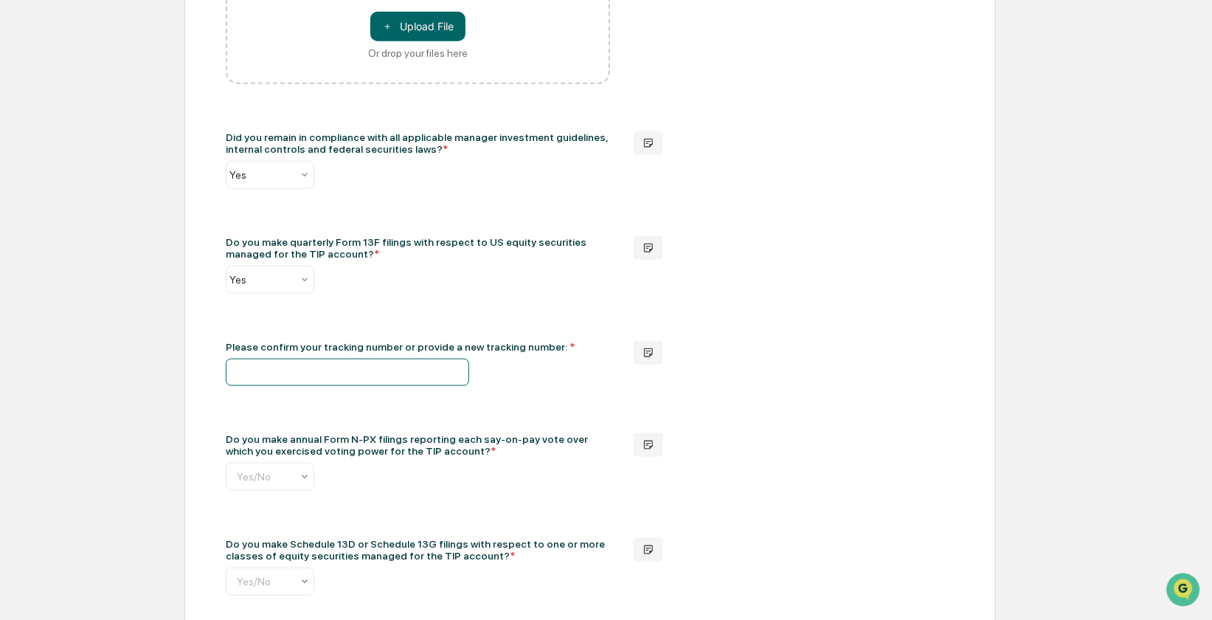
scroll to position [959, 0]
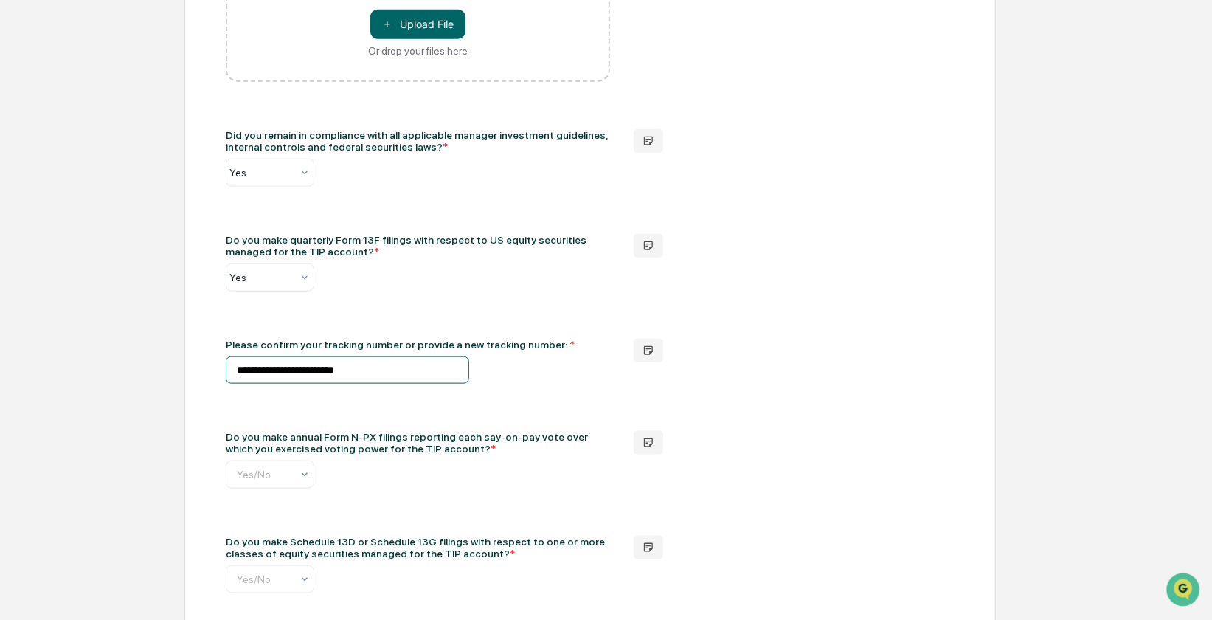
type input "**********"
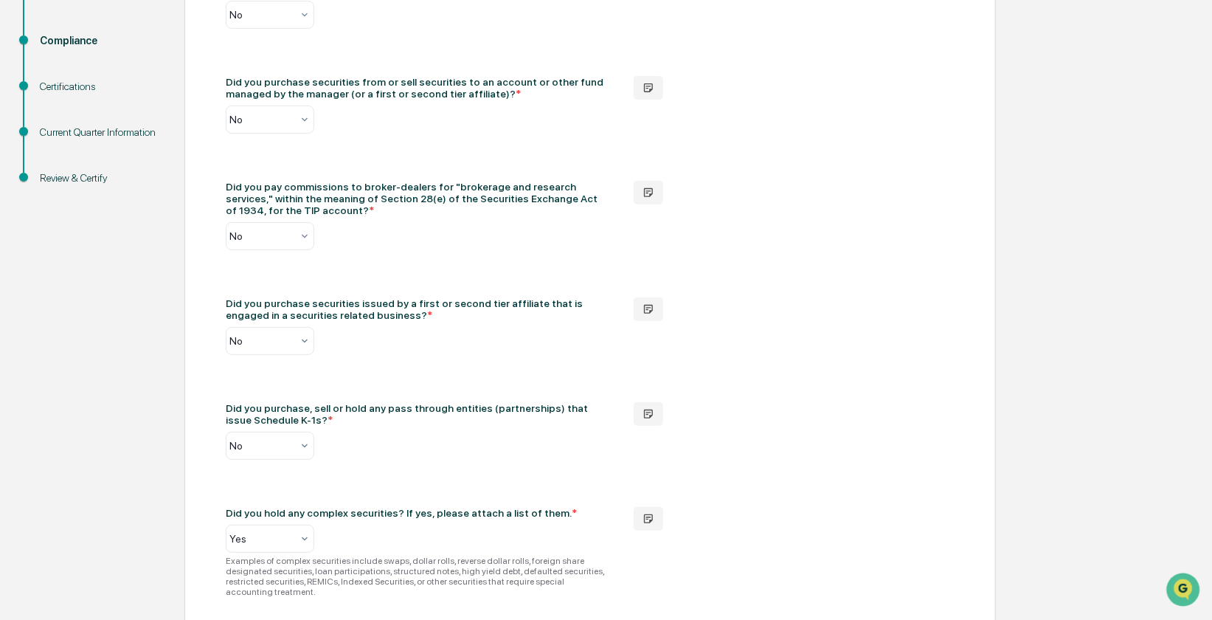
scroll to position [0, 0]
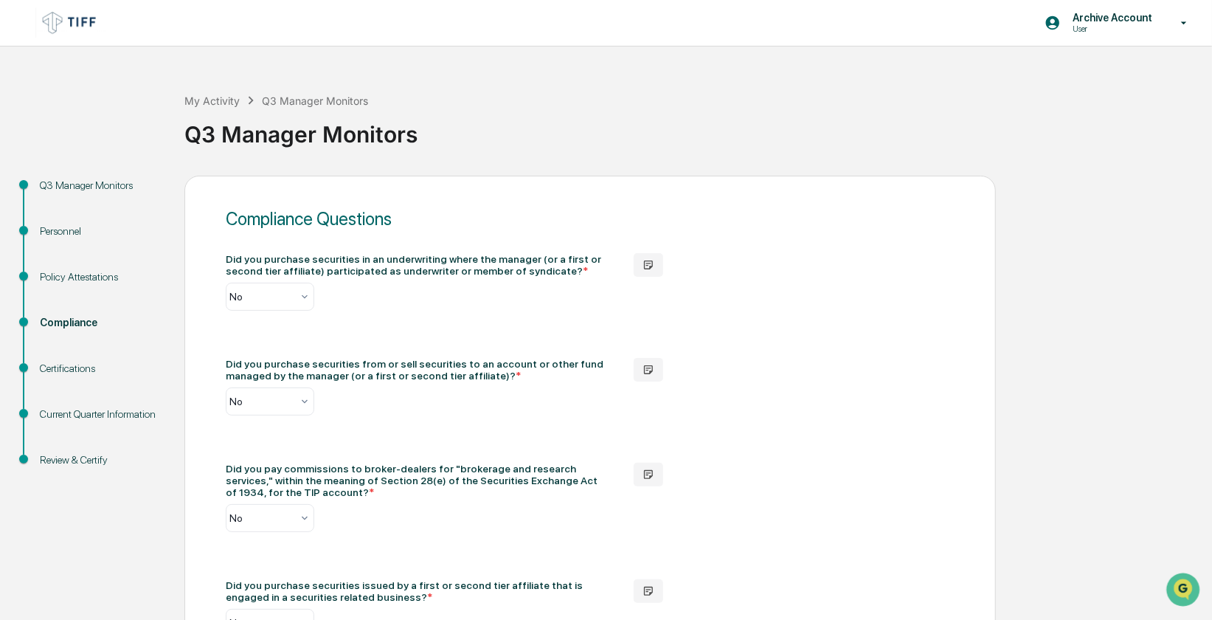
click at [89, 186] on div "Q3 Manager Monitors" at bounding box center [100, 185] width 121 height 15
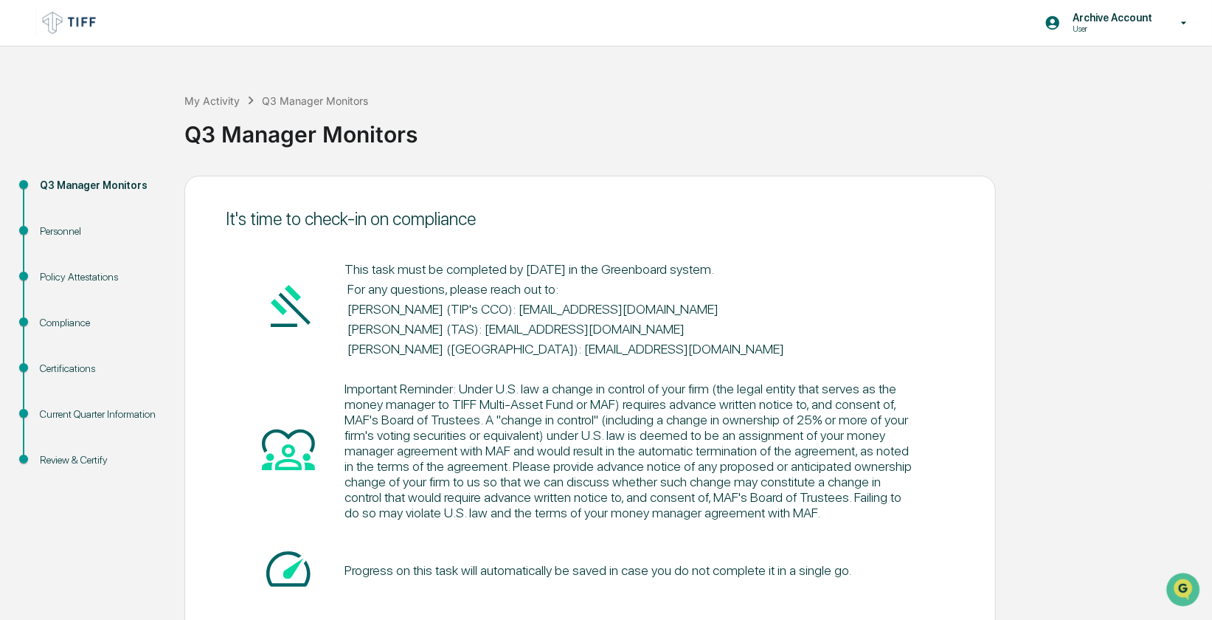
click at [60, 321] on div "Compliance" at bounding box center [100, 322] width 121 height 15
click at [83, 271] on div "Policy Attestations" at bounding box center [100, 276] width 121 height 15
click at [56, 223] on div "Q3 Manager Monitors" at bounding box center [100, 203] width 145 height 46
